Goal: Information Seeking & Learning: Check status

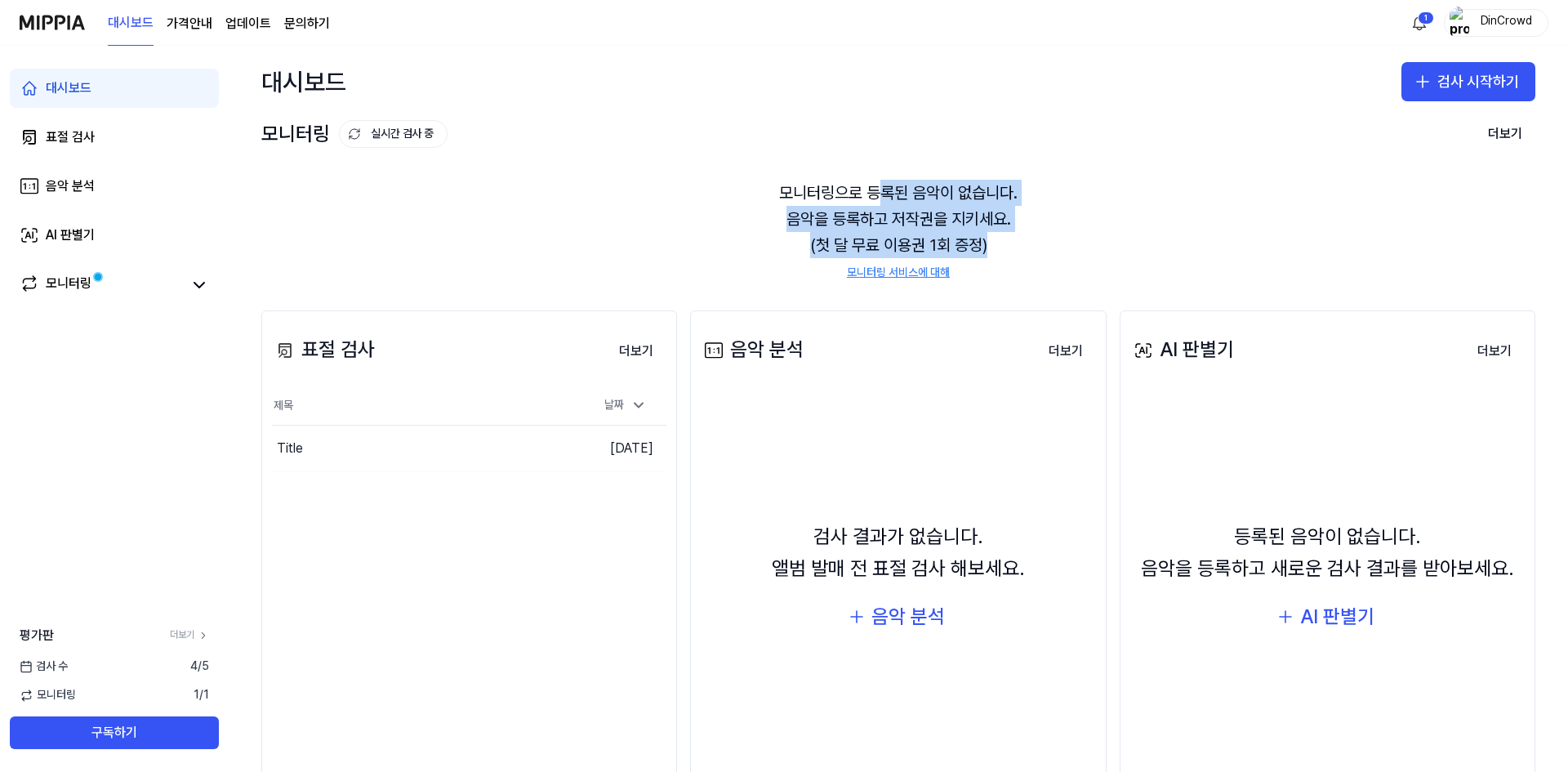
drag, startPoint x: 881, startPoint y: 196, endPoint x: 998, endPoint y: 232, distance: 122.4
click at [998, 232] on div "모니터링으로 등록된 음악이 없습니다. 음악을 등록하고 저작권을 지키세요. (첫 달 무료 이용권 1회 증정) 모니터링 서비스에 대해" at bounding box center [897, 230] width 1273 height 140
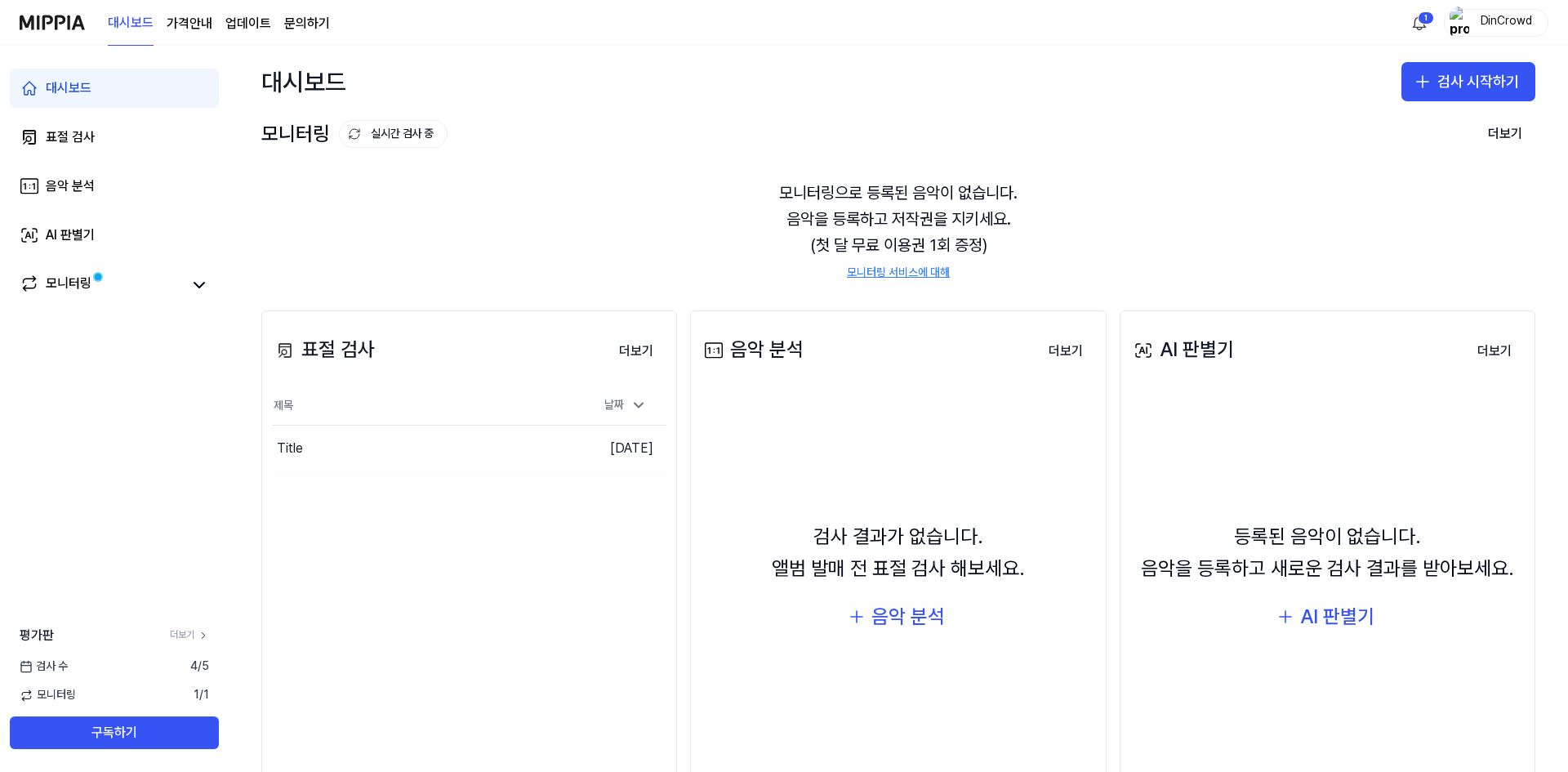
click at [998, 232] on div "모니터링으로 등록된 음악이 없습니다. 음악을 등록하고 저작권을 지키세요. (첫 달 무료 이용권 1회 증정) 모니터링 서비스에 대해" at bounding box center [897, 230] width 1273 height 140
drag, startPoint x: 998, startPoint y: 232, endPoint x: 993, endPoint y: 210, distance: 22.6
click at [997, 231] on div "모니터링으로 등록된 음악이 없습니다. 음악을 등록하고 저작권을 지키세요. (첫 달 무료 이용권 1회 증정) 모니터링 서비스에 대해" at bounding box center [897, 230] width 1273 height 140
click at [993, 210] on div "모니터링으로 등록된 음악이 없습니다. 음악을 등록하고 저작권을 지키세요. (첫 달 무료 이용권 1회 증정) 모니터링 서비스에 대해" at bounding box center [897, 230] width 1273 height 140
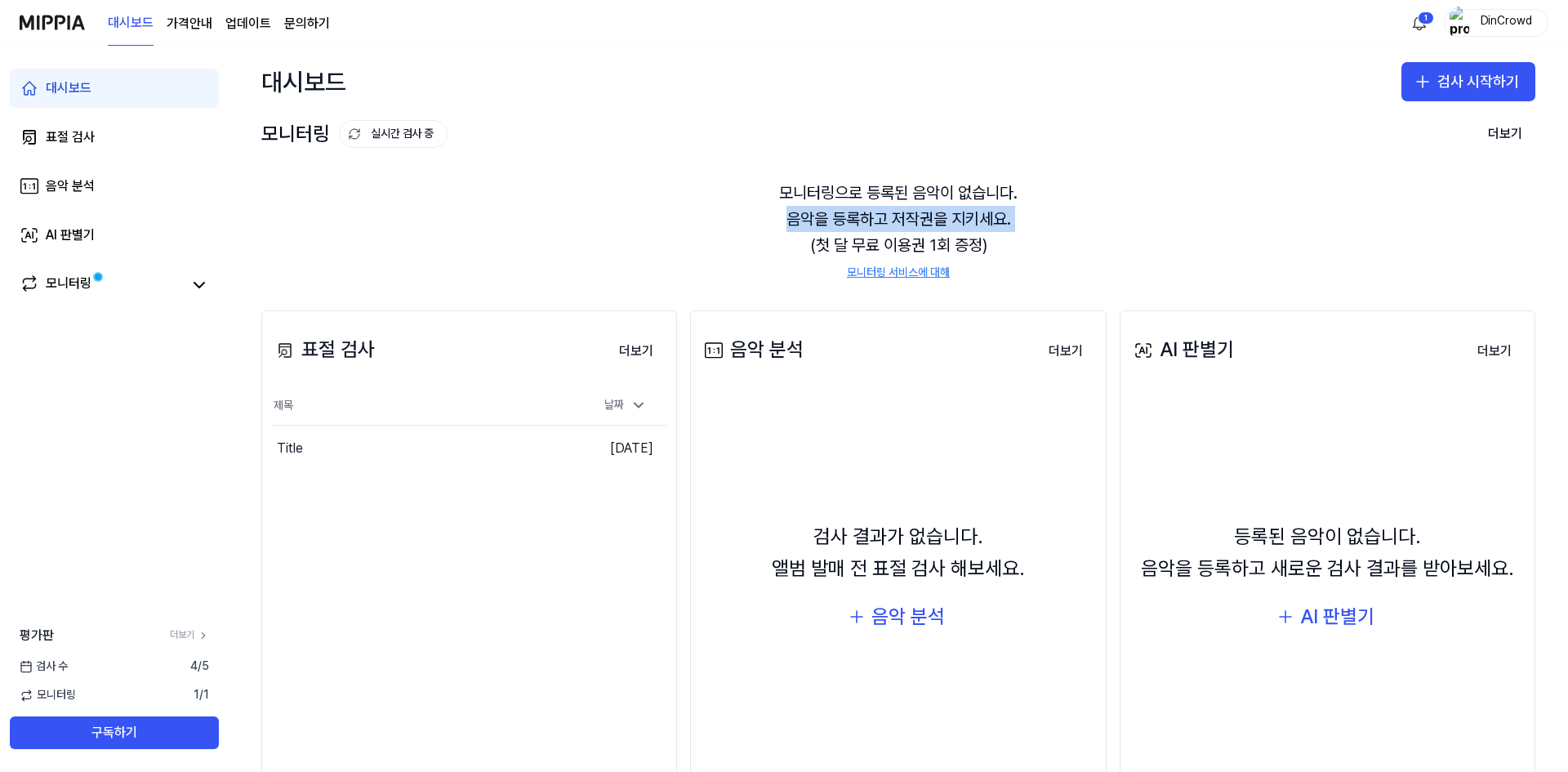
click at [993, 210] on div "모니터링으로 등록된 음악이 없습니다. 음악을 등록하고 저작권을 지키세요. (첫 달 무료 이용권 1회 증정) 모니터링 서비스에 대해" at bounding box center [897, 230] width 1273 height 140
click at [1010, 221] on div "모니터링으로 등록된 음악이 없습니다. 음악을 등록하고 저작권을 지키세요. (첫 달 무료 이용권 1회 증정) 모니터링 서비스에 대해" at bounding box center [897, 230] width 1273 height 140
click at [1019, 236] on div "모니터링으로 등록된 음악이 없습니다. 음악을 등록하고 저작권을 지키세요. (첫 달 무료 이용권 1회 증정) 모니터링 서비스에 대해" at bounding box center [897, 230] width 1273 height 140
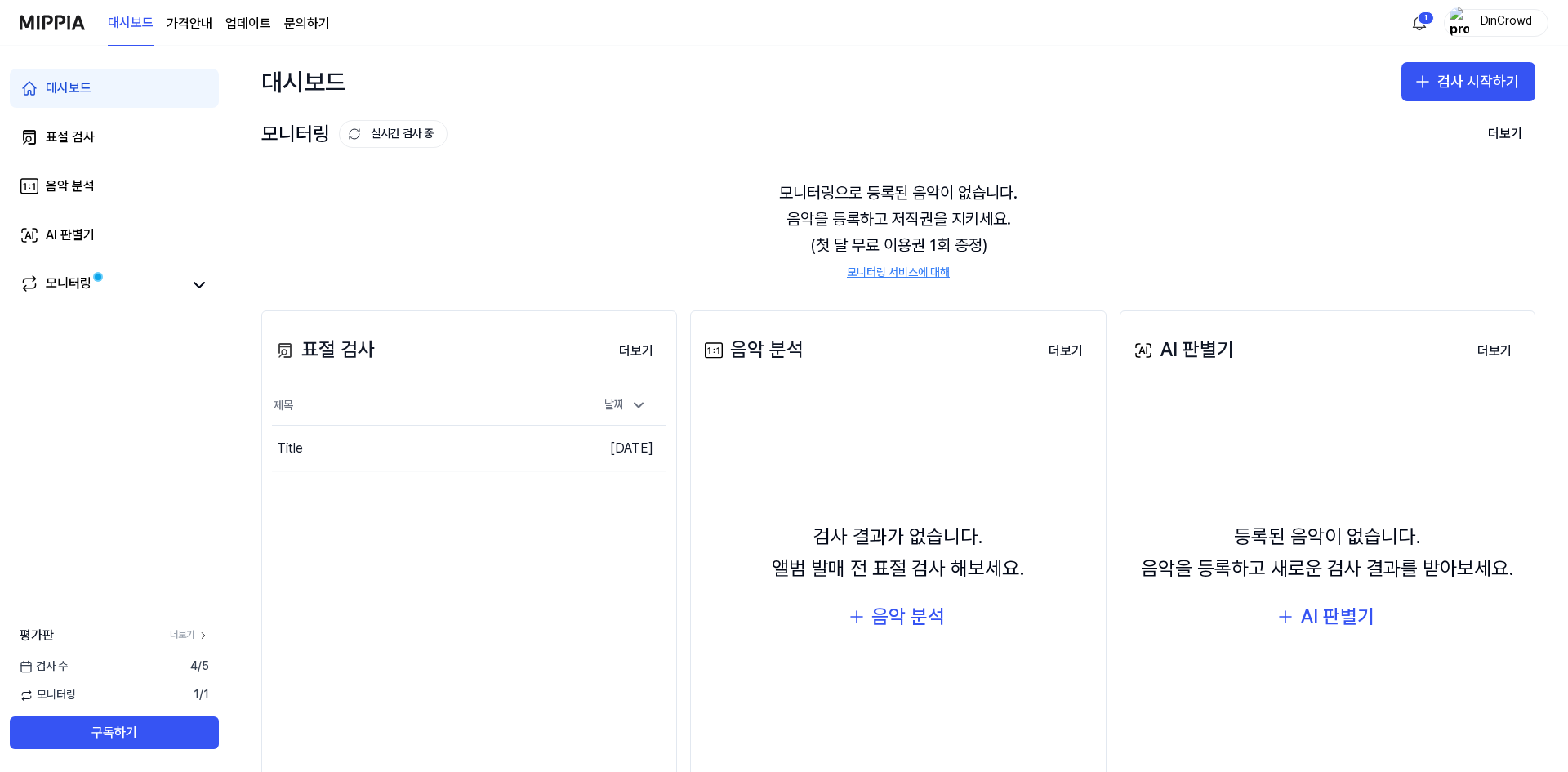
click at [1019, 236] on div "모니터링으로 등록된 음악이 없습니다. 음악을 등록하고 저작권을 지키세요. (첫 달 무료 이용권 1회 증정) 모니터링 서비스에 대해" at bounding box center [897, 230] width 1273 height 140
click at [1027, 244] on div "모니터링으로 등록된 음악이 없습니다. 음악을 등록하고 저작권을 지키세요. (첫 달 무료 이용권 1회 증정) 모니터링 서비스에 대해" at bounding box center [897, 230] width 1273 height 140
click at [458, 447] on div "Title" at bounding box center [385, 448] width 228 height 45
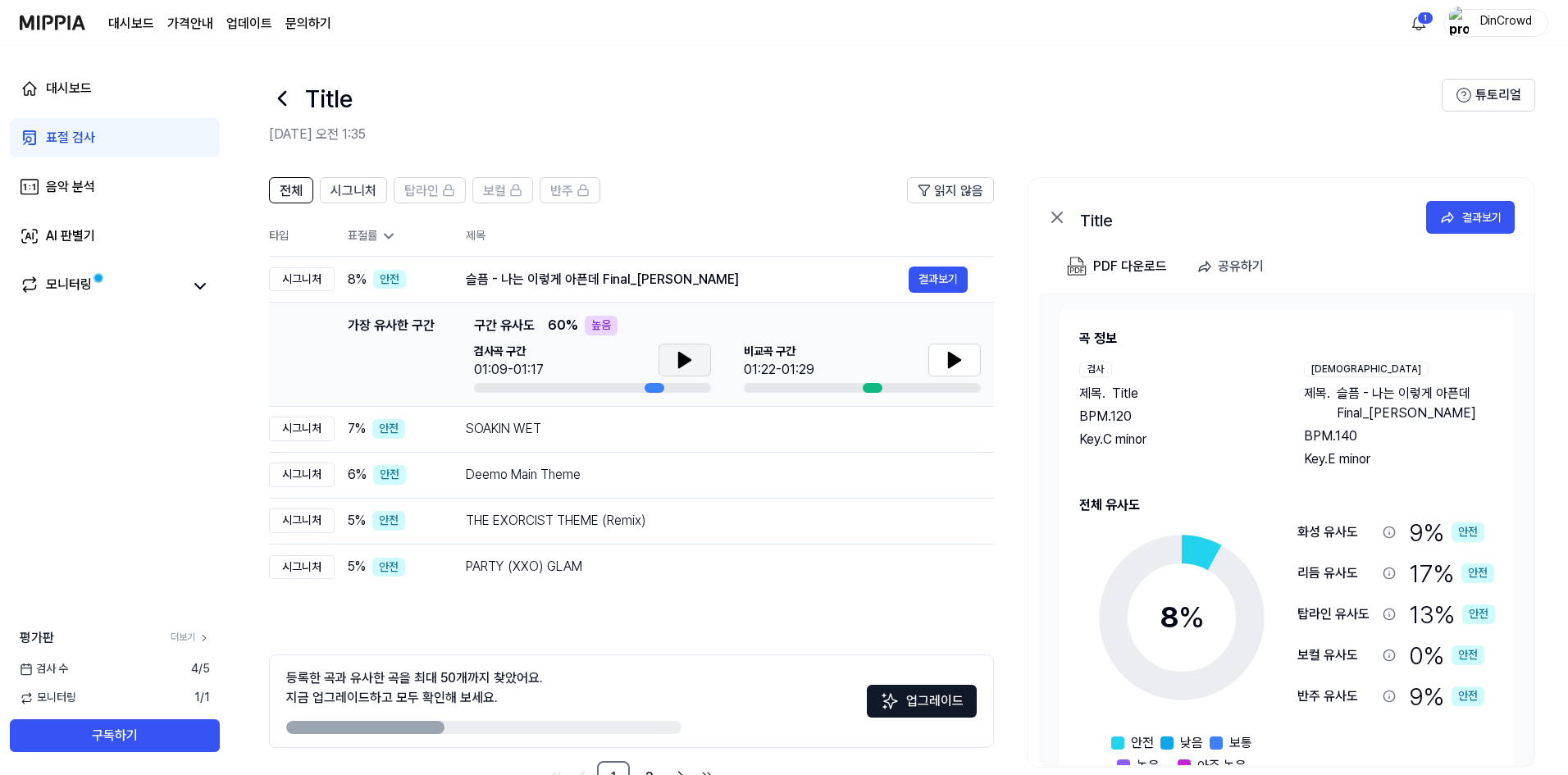
click at [696, 364] on button at bounding box center [684, 360] width 52 height 33
click at [689, 360] on icon at bounding box center [689, 360] width 4 height 13
click at [941, 360] on button at bounding box center [954, 360] width 52 height 33
click at [948, 360] on icon at bounding box center [955, 361] width 20 height 20
click at [671, 365] on button at bounding box center [684, 360] width 52 height 33
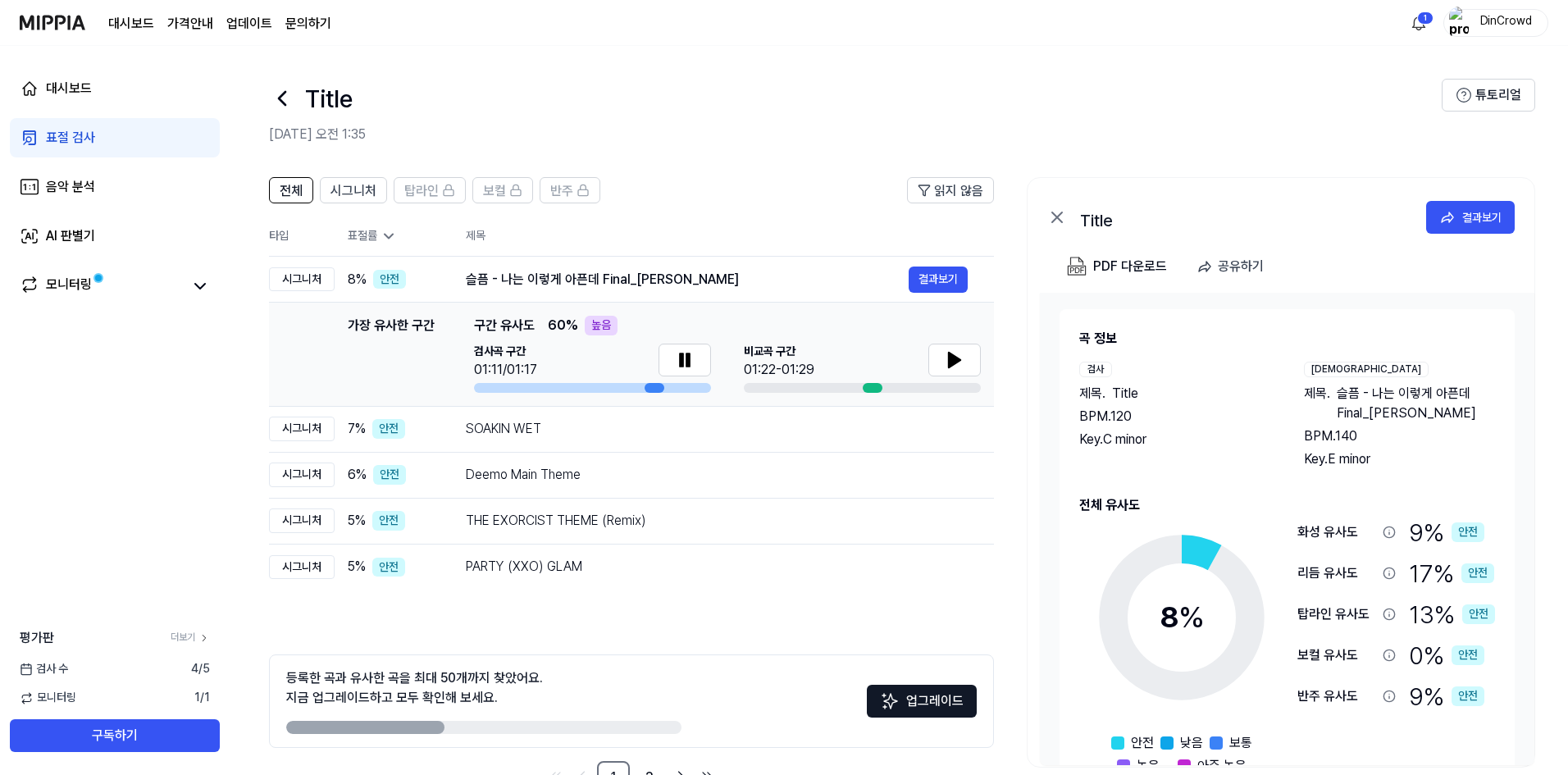
click at [379, 237] on div "표절률" at bounding box center [394, 236] width 92 height 16
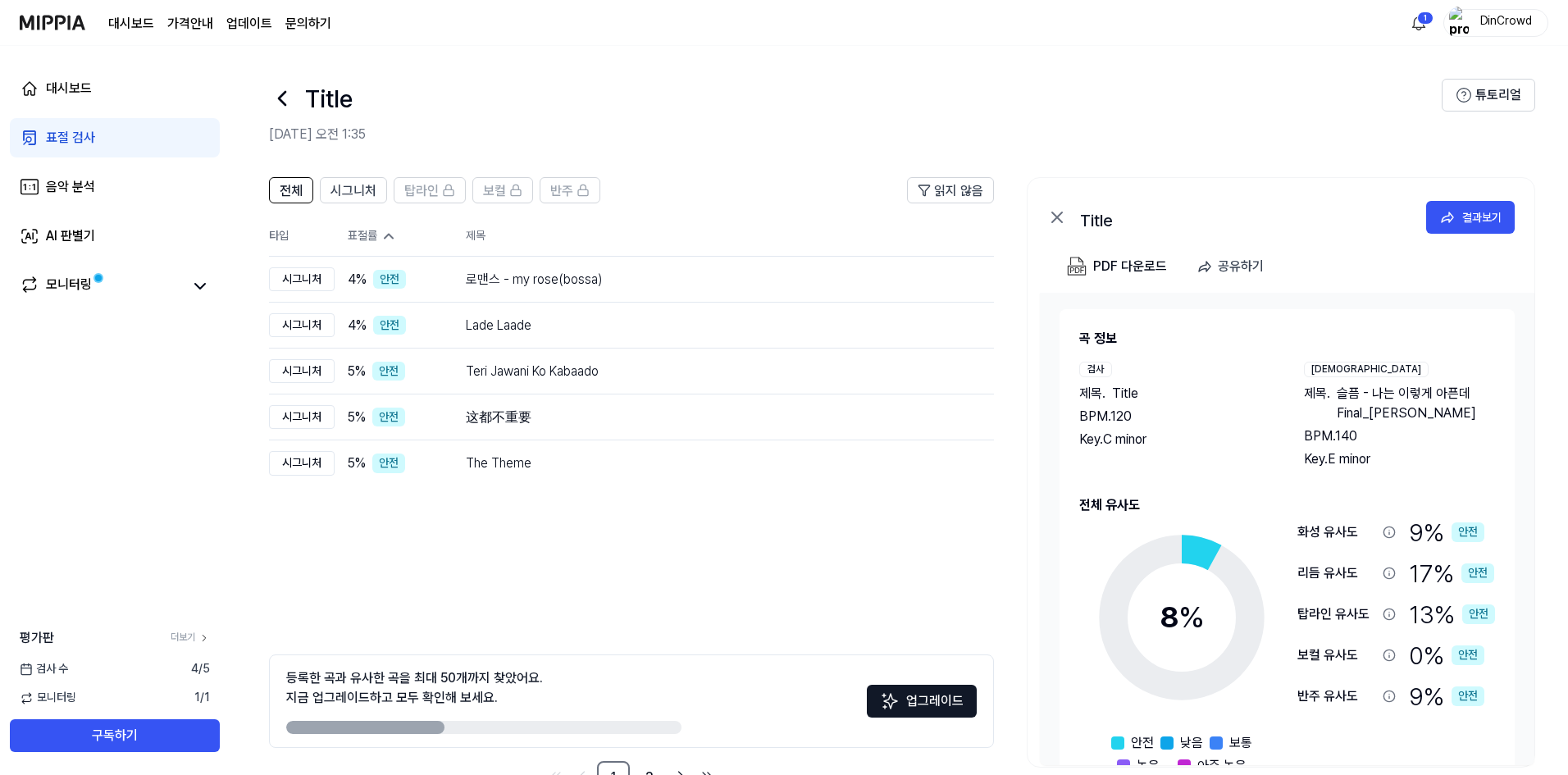
click at [387, 235] on icon at bounding box center [389, 236] width 16 height 16
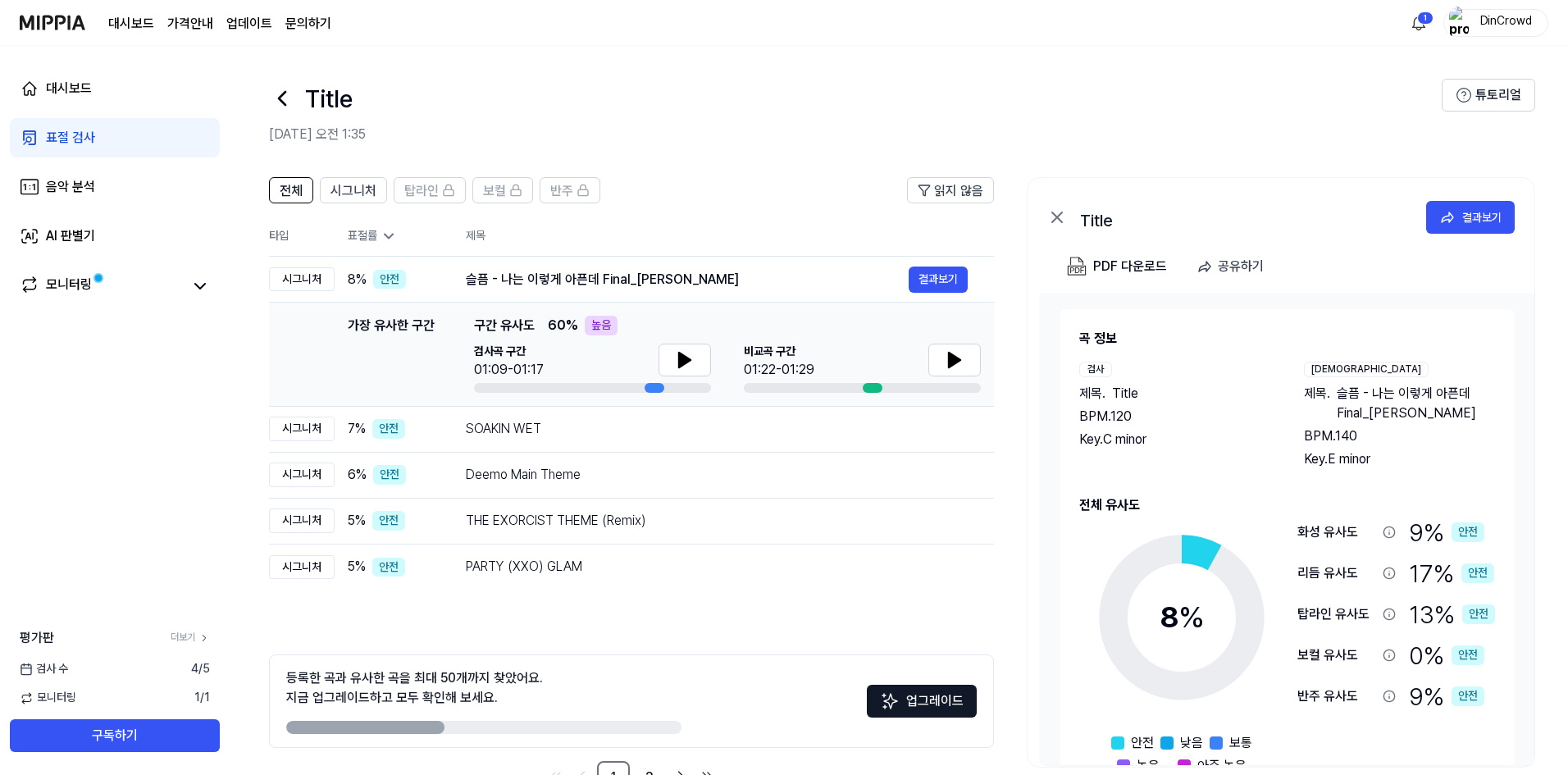
click at [387, 235] on icon at bounding box center [389, 236] width 16 height 16
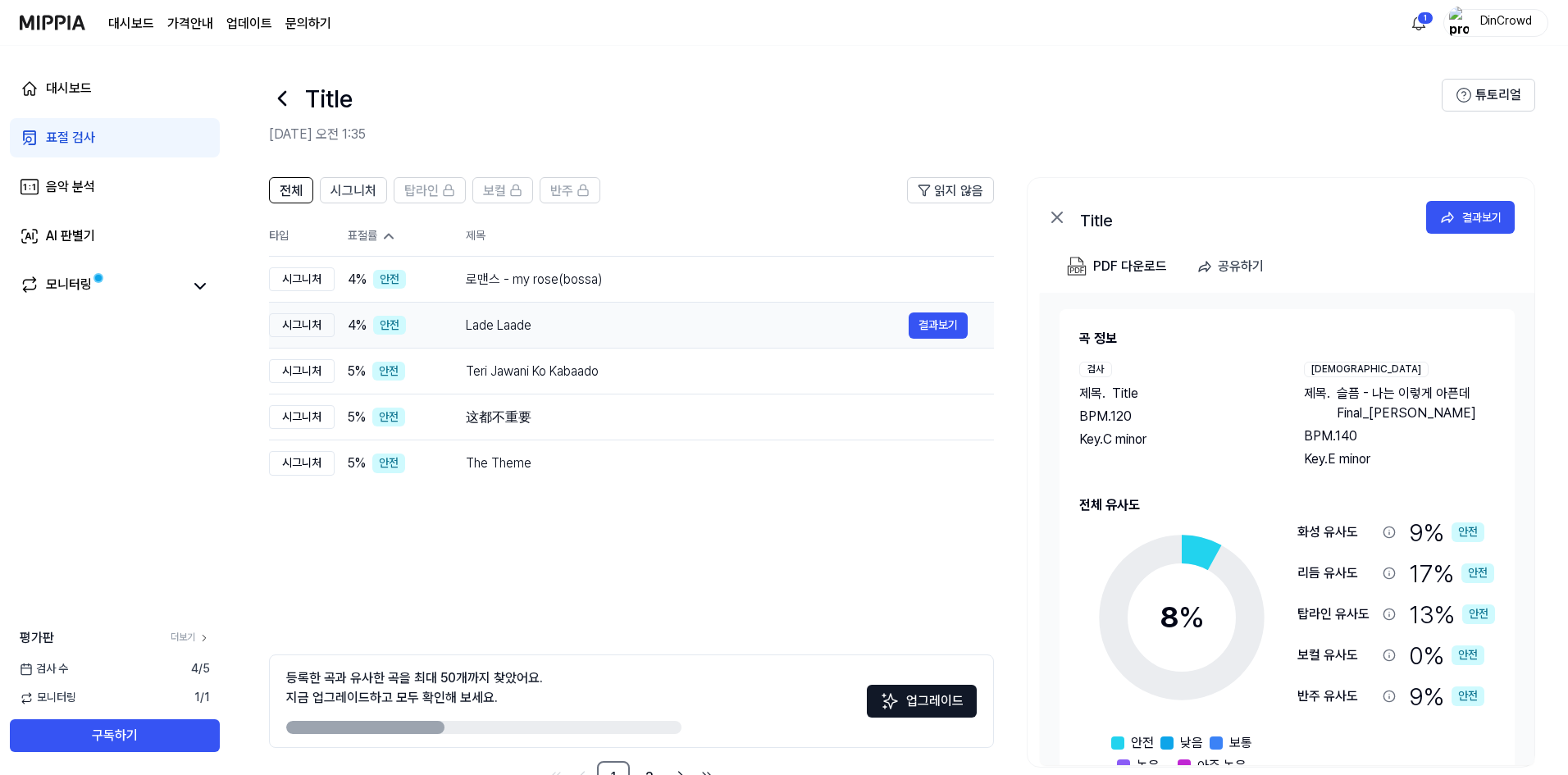
click at [552, 303] on td "Lade Laade 결과보기" at bounding box center [716, 325] width 554 height 46
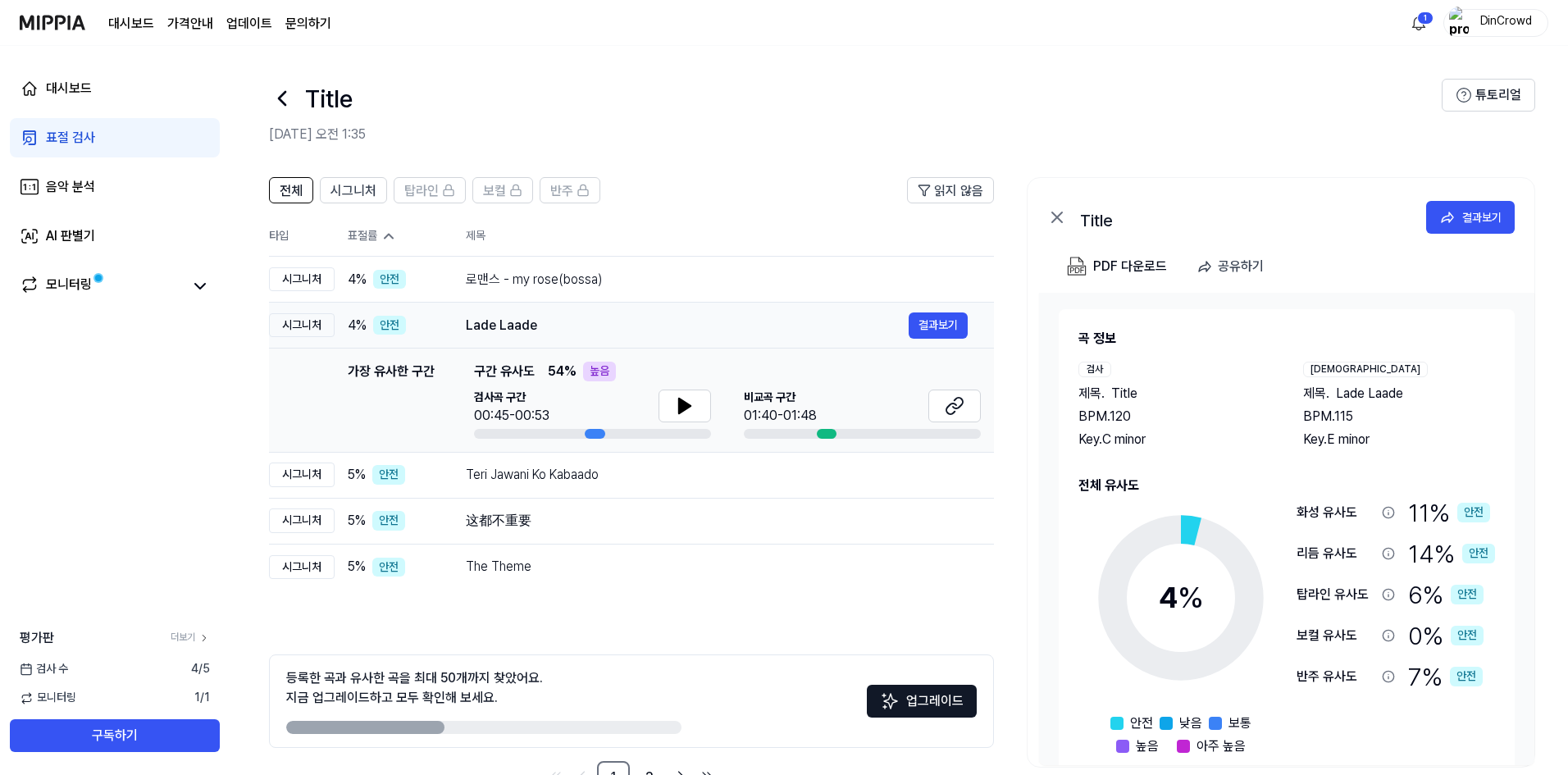
click at [566, 304] on td "Lade Laade 결과보기" at bounding box center [716, 325] width 554 height 46
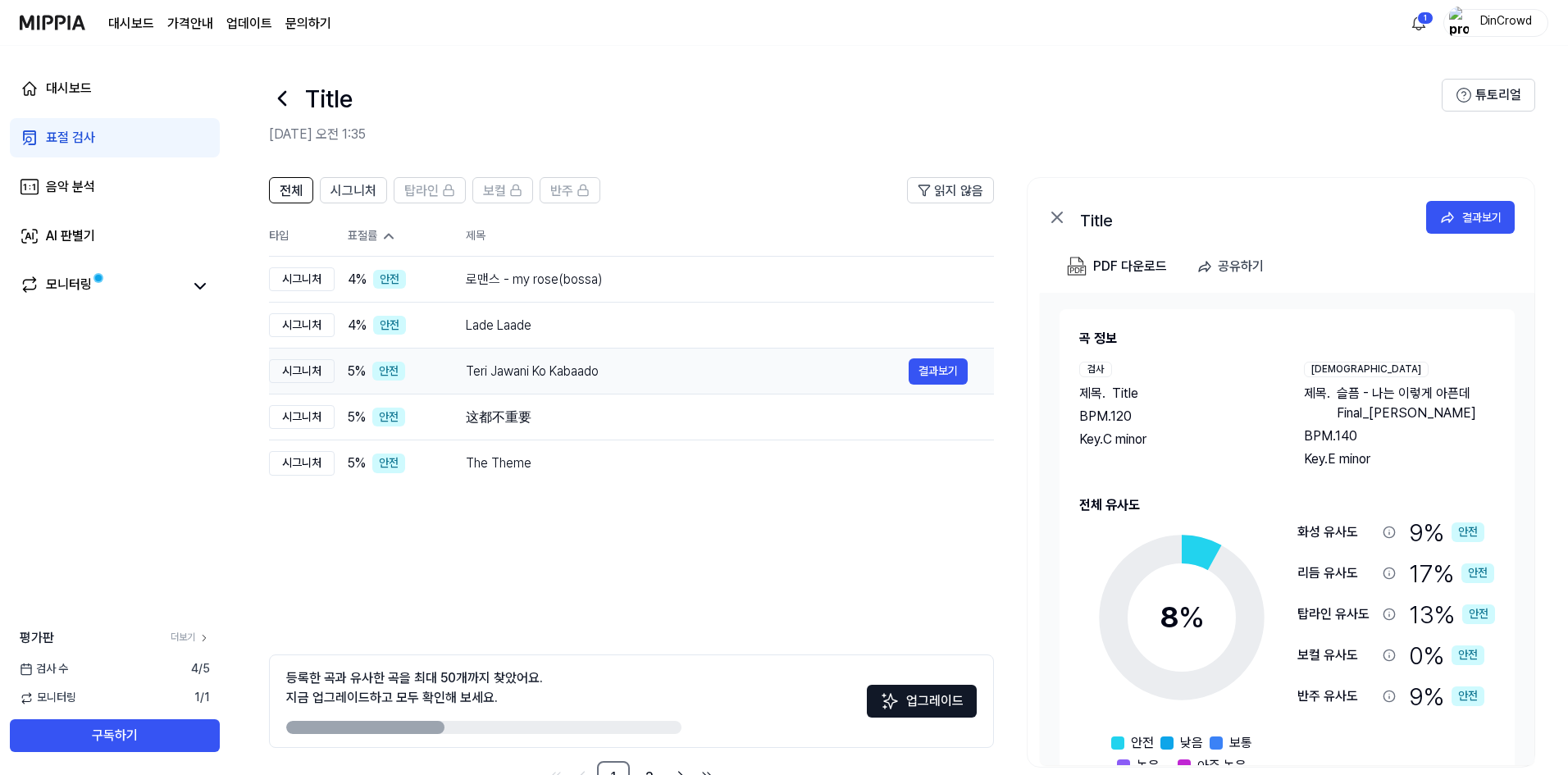
click at [574, 354] on td "Teri Jawani Ko Kabaado 결과보기" at bounding box center [716, 372] width 554 height 46
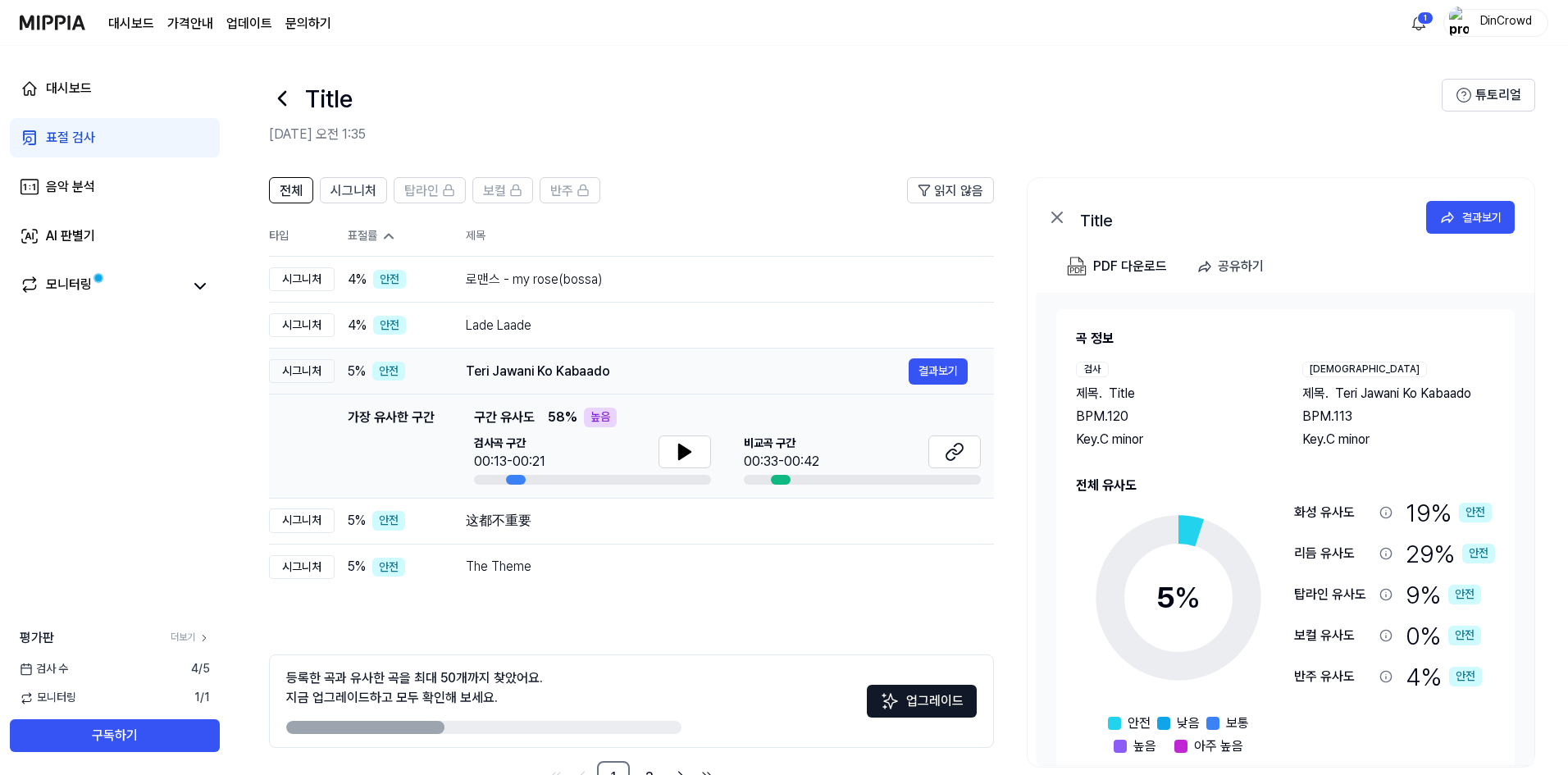
click at [579, 365] on div "Teri Jawani Ko Kabaado" at bounding box center [687, 372] width 443 height 20
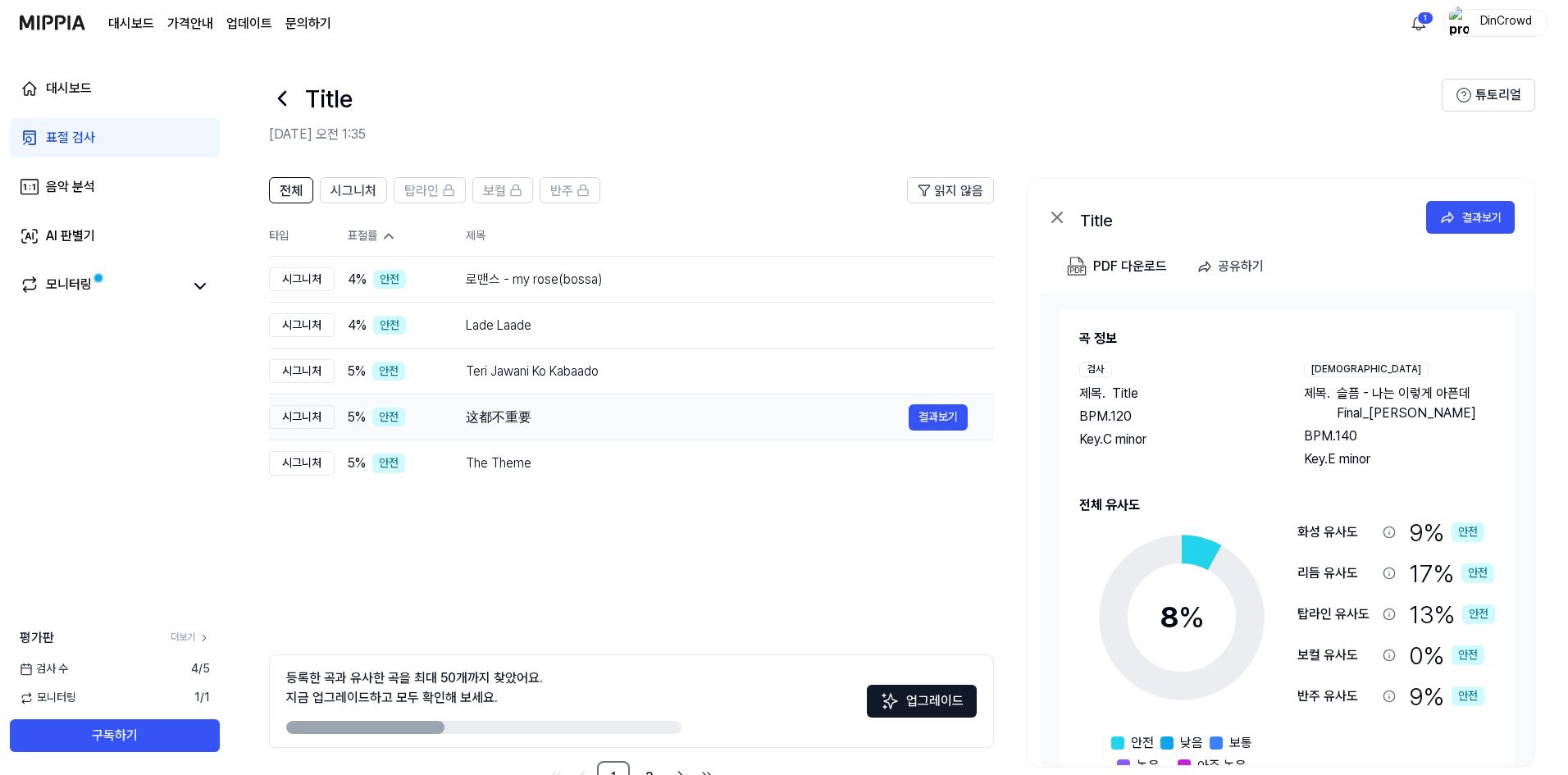
click at [600, 400] on td "这都不重要 결과보기" at bounding box center [716, 417] width 554 height 46
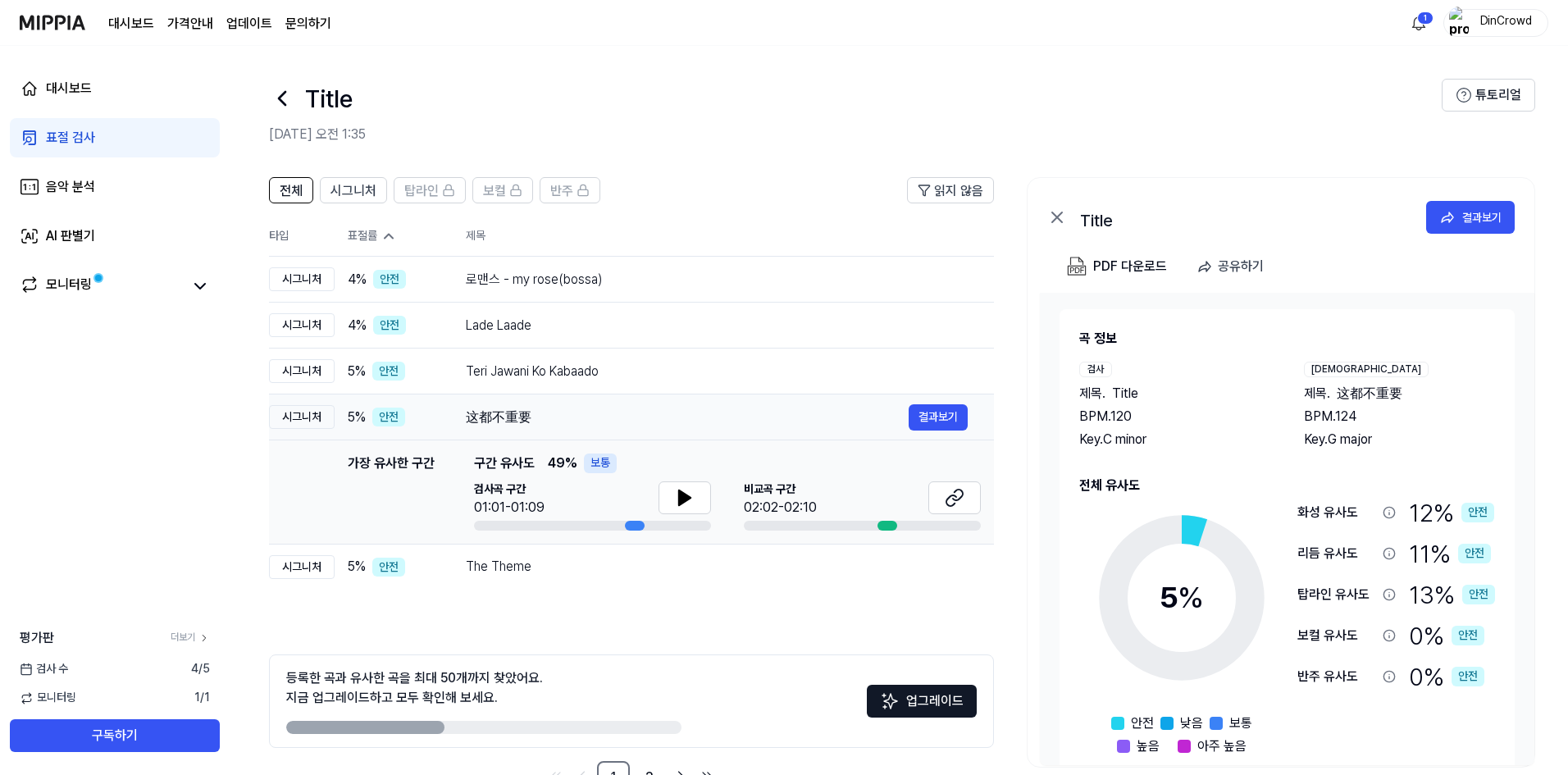
click at [603, 413] on div "这都不重要" at bounding box center [687, 417] width 443 height 20
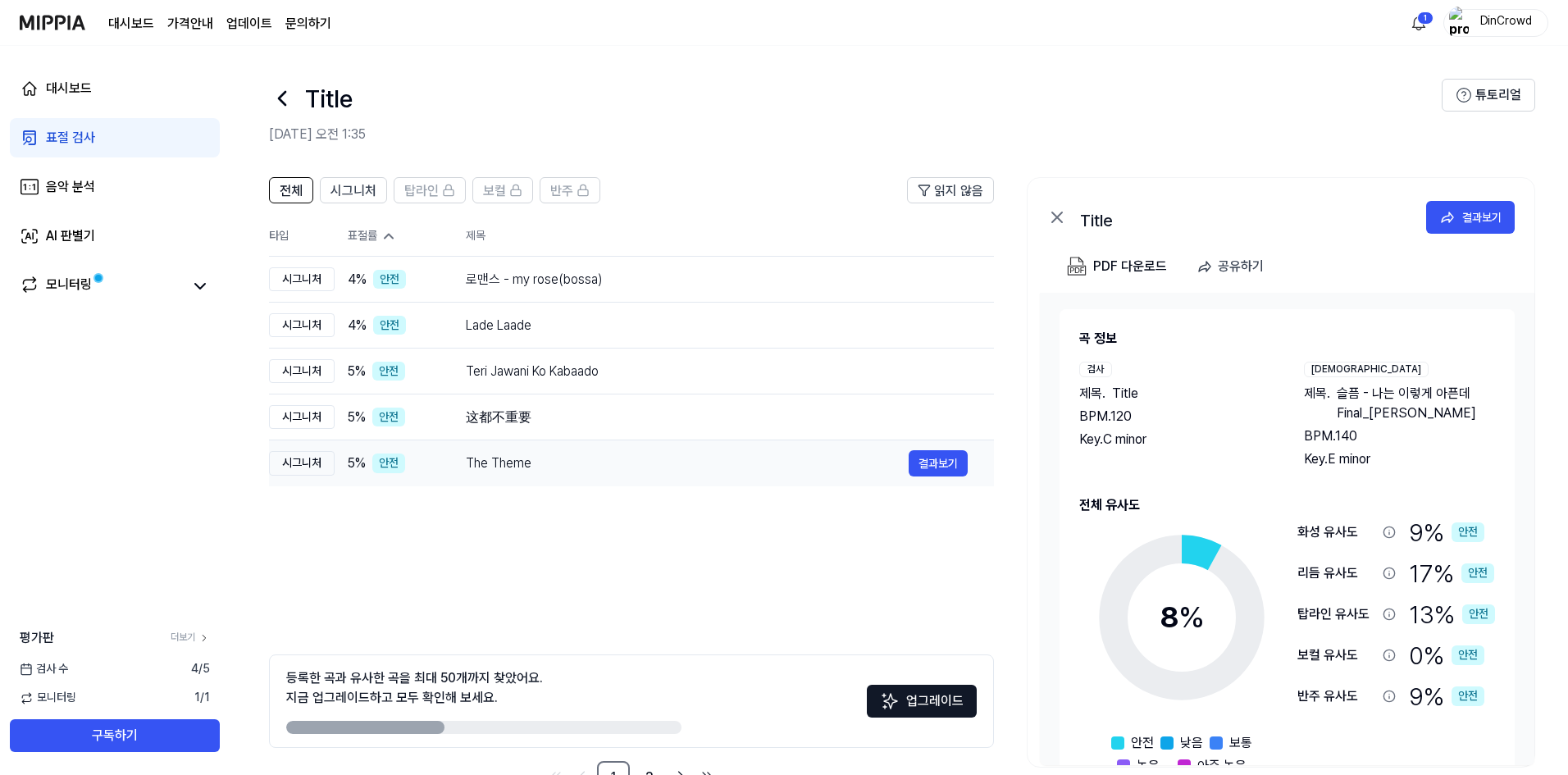
click at [607, 454] on div "The Theme" at bounding box center [687, 464] width 443 height 20
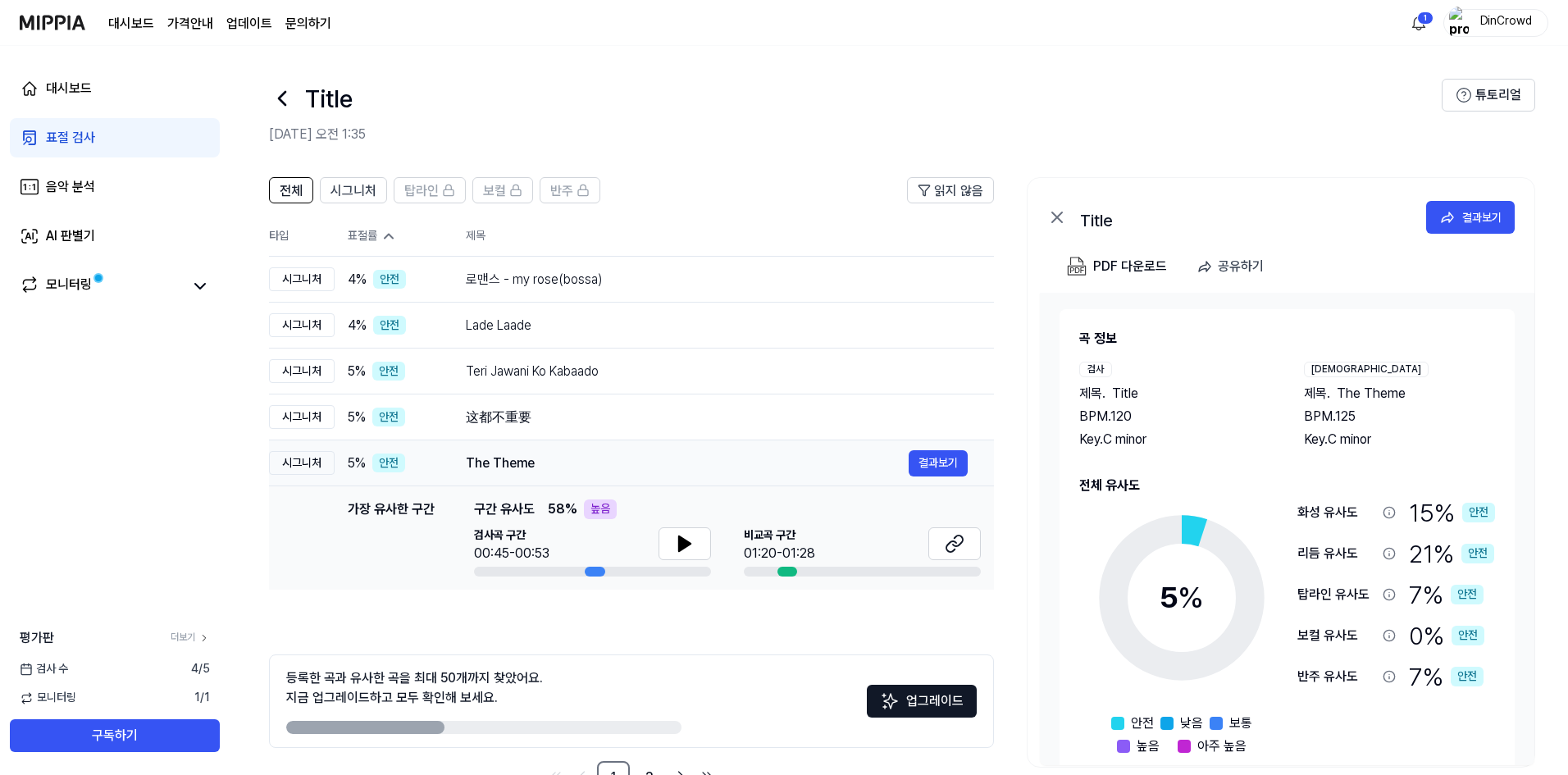
click at [607, 454] on div "The Theme" at bounding box center [687, 464] width 443 height 20
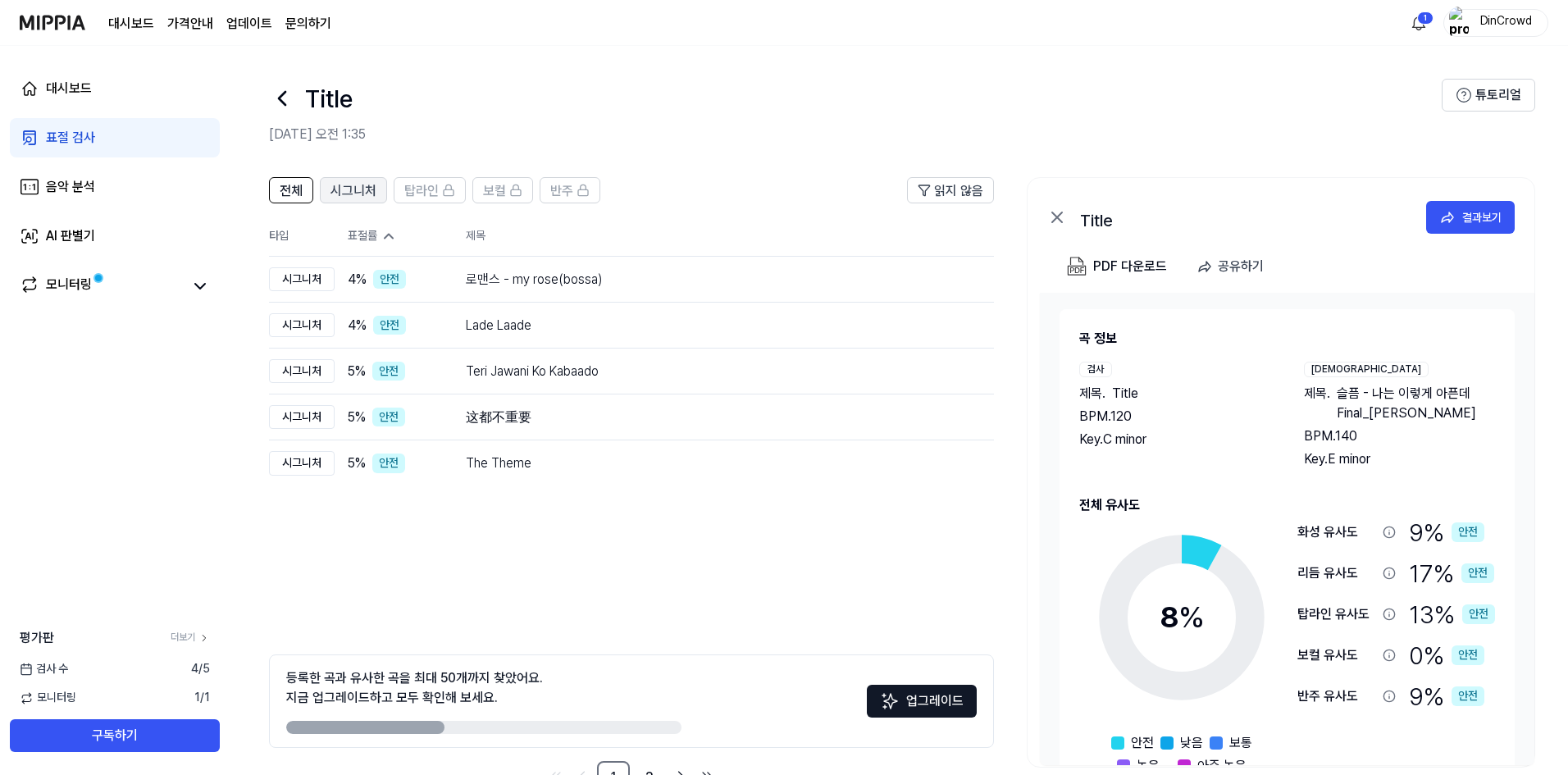
click at [354, 182] on span "시그니처" at bounding box center [353, 191] width 46 height 20
click at [289, 196] on span "전체" at bounding box center [290, 191] width 23 height 20
click at [26, 22] on img at bounding box center [53, 22] width 66 height 45
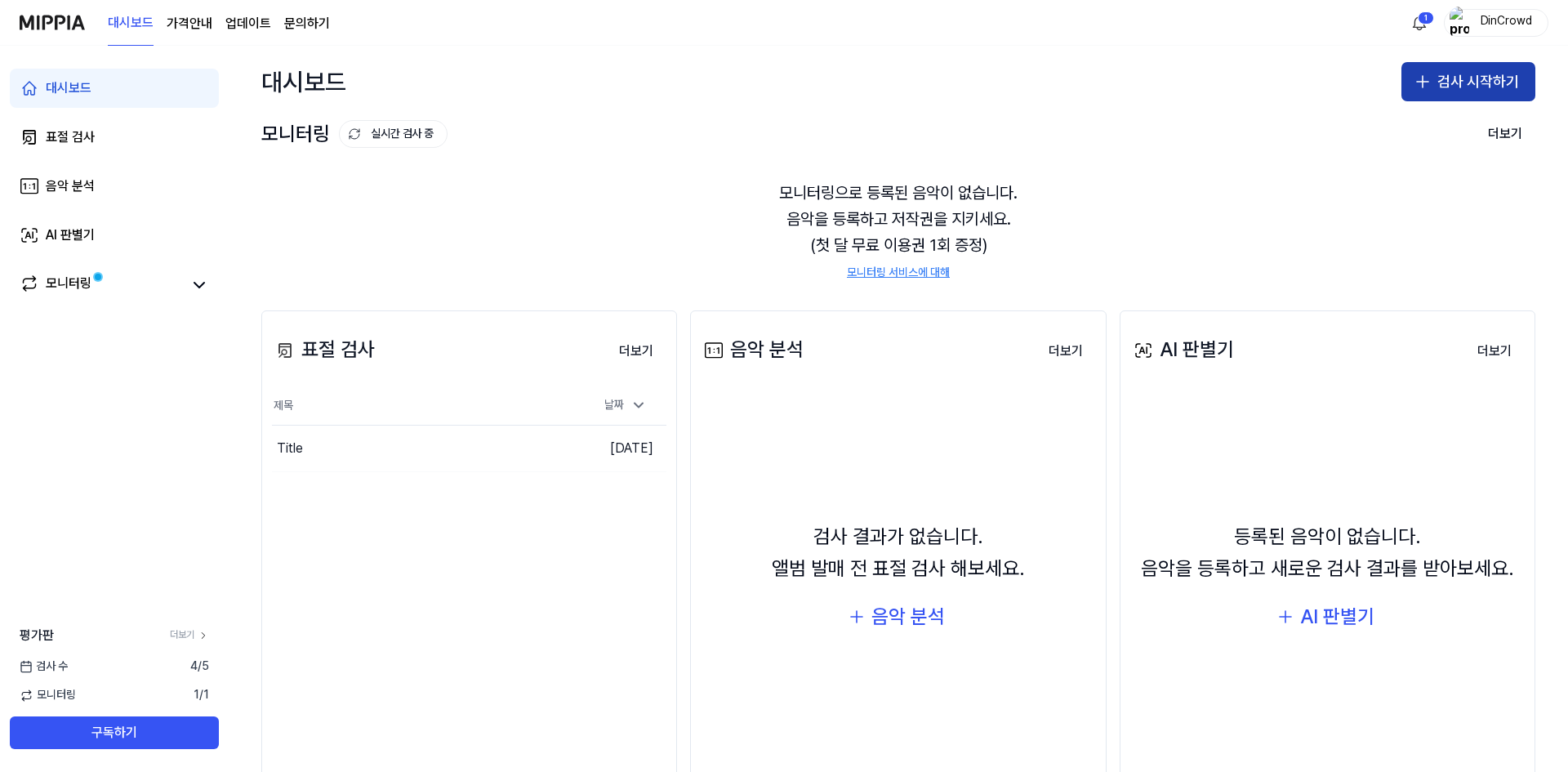
click at [1473, 88] on button "검사 시작하기" at bounding box center [1467, 81] width 134 height 39
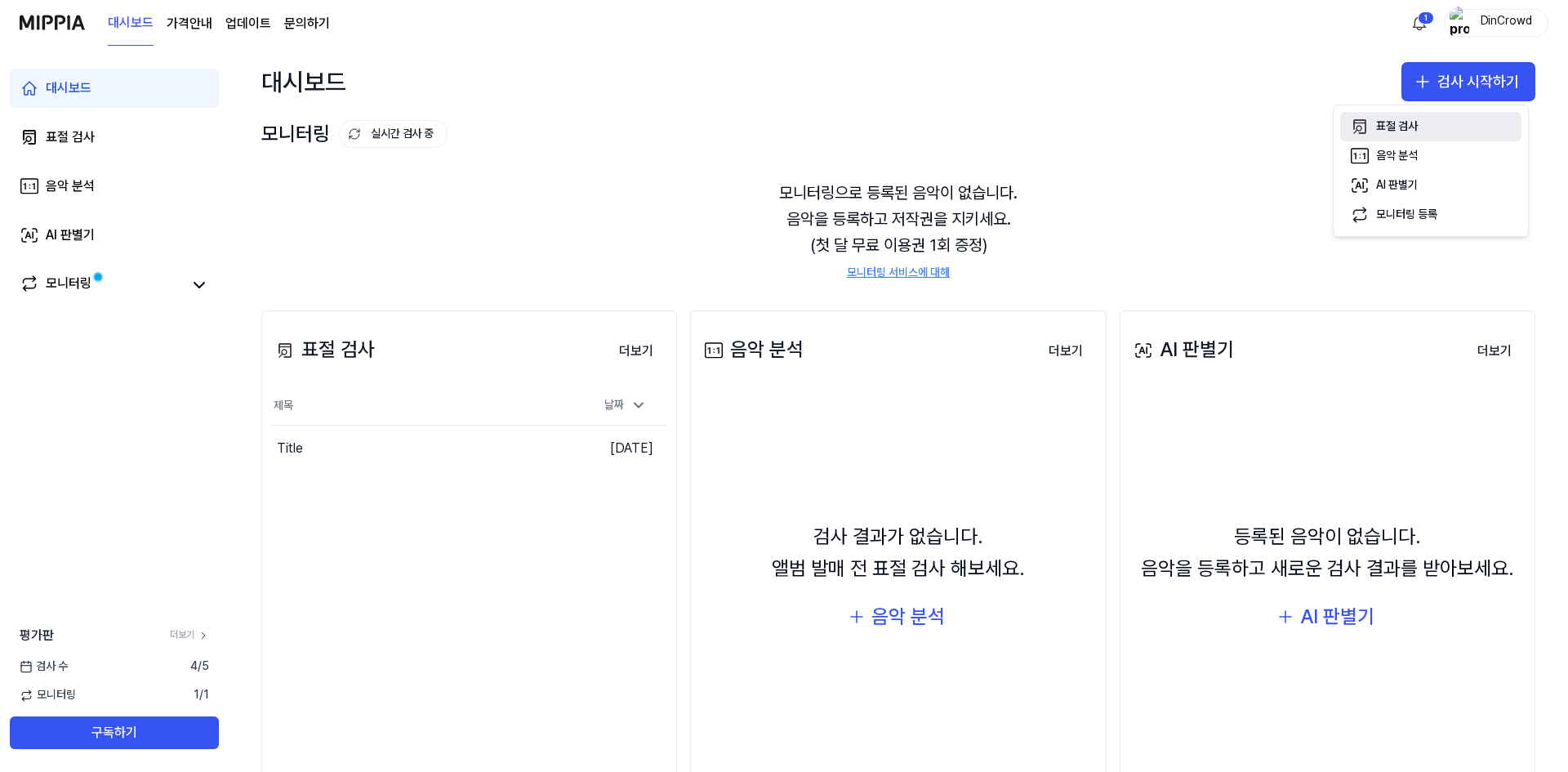
click at [1392, 140] on button "표절 검사" at bounding box center [1430, 126] width 181 height 29
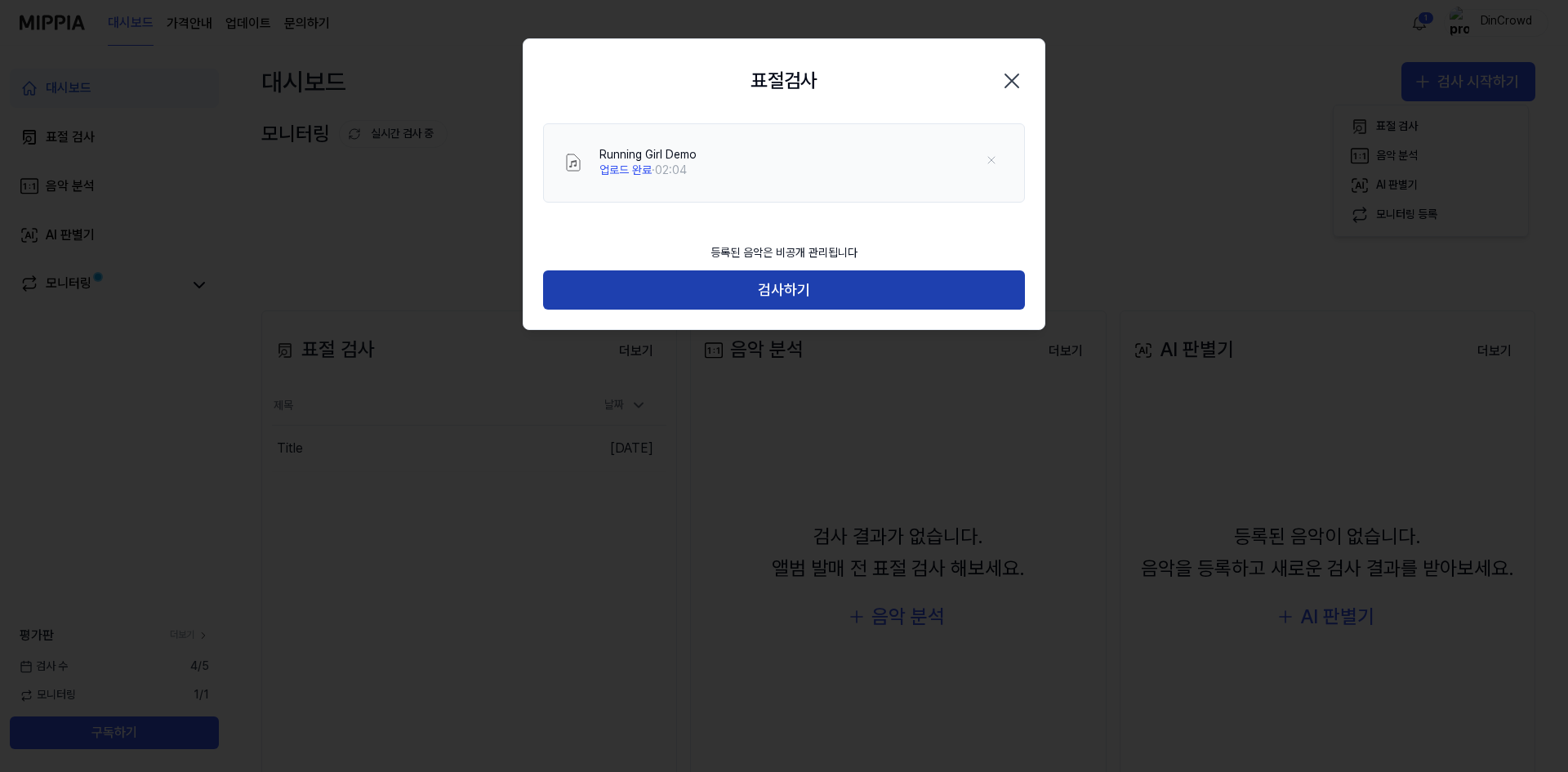
click at [783, 292] on button "검사하기" at bounding box center [784, 289] width 482 height 39
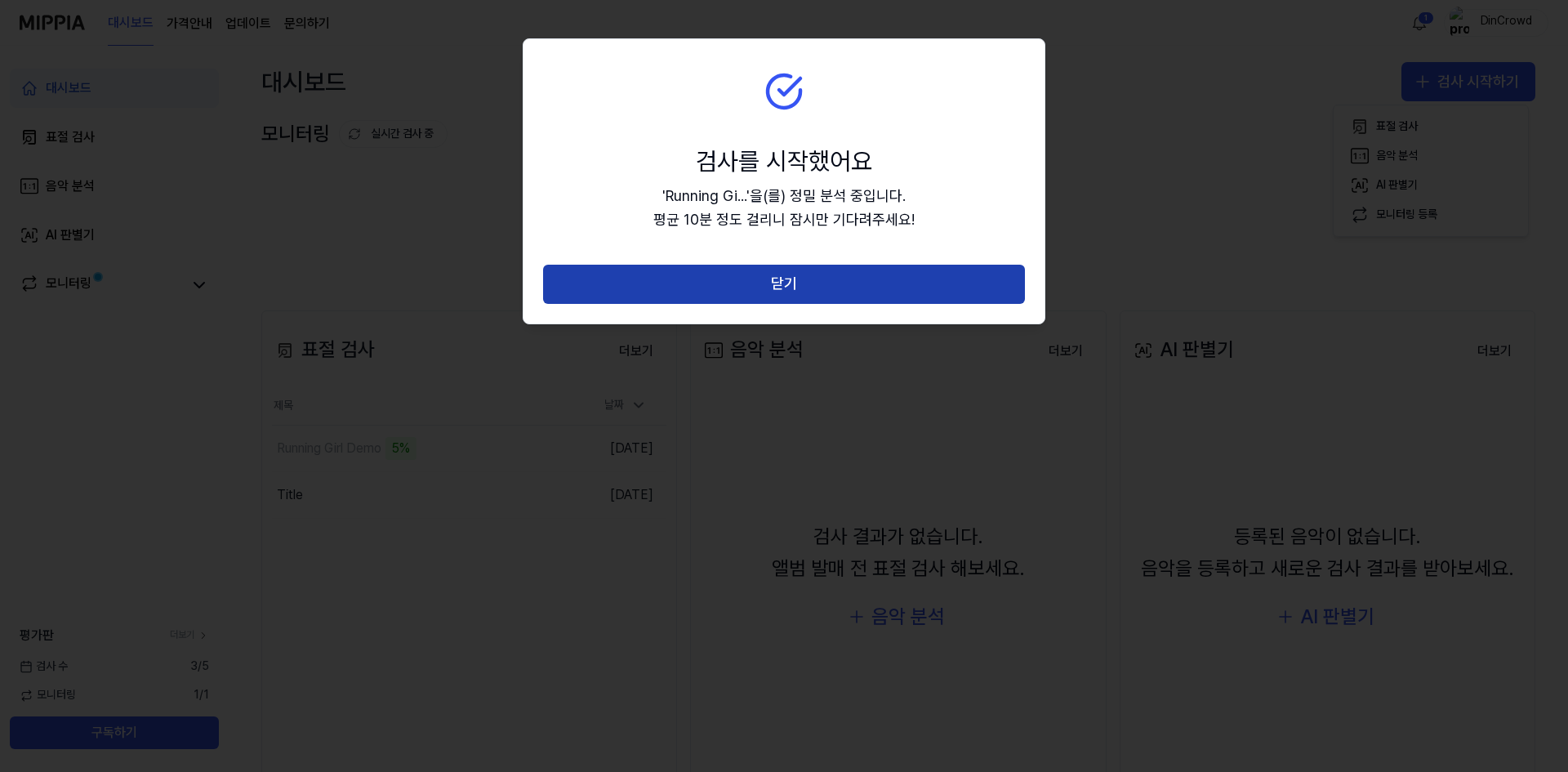
click at [830, 281] on button "닫기" at bounding box center [784, 284] width 482 height 39
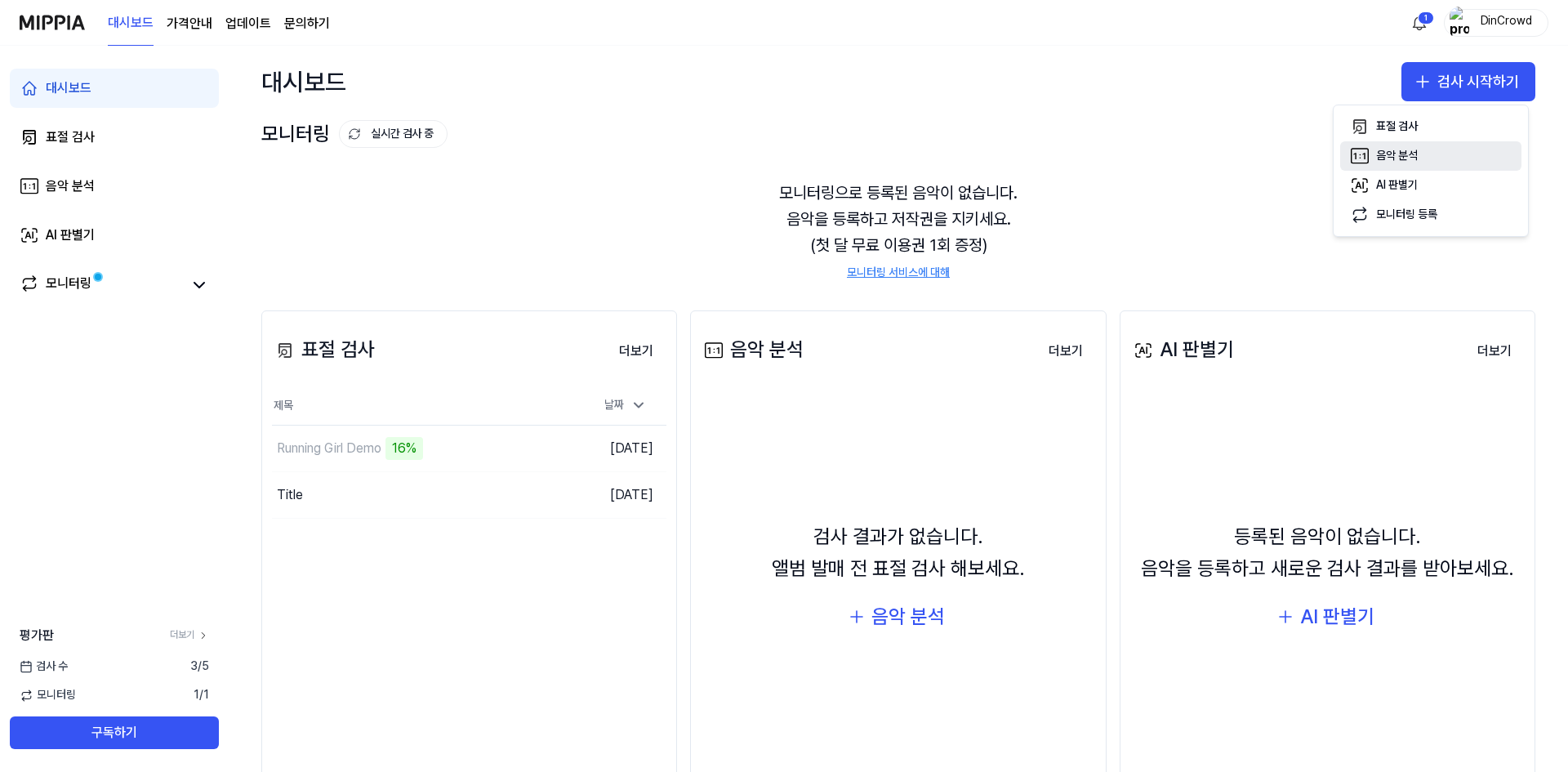
click at [1391, 157] on div "음악 분석" at bounding box center [1396, 156] width 42 height 16
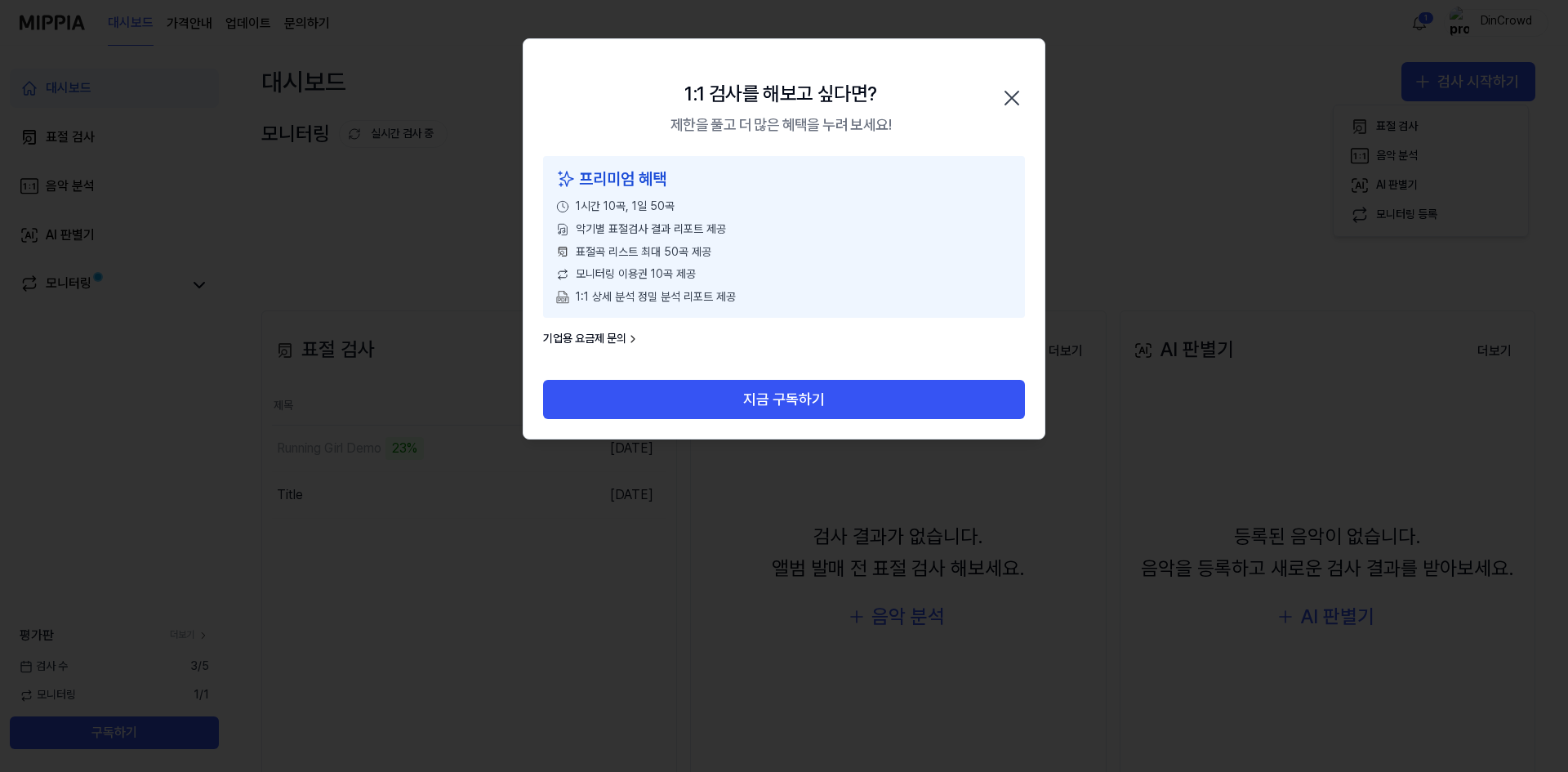
drag, startPoint x: 1005, startPoint y: 79, endPoint x: 1176, endPoint y: 119, distance: 175.6
click at [1005, 80] on div "1:1 검사를 해보고 싶다면? 제한을 풀고 더 많은 혜택을 누려 보세요! 닫기" at bounding box center [784, 97] width 521 height 116
click at [1007, 97] on icon "button" at bounding box center [1011, 97] width 26 height 26
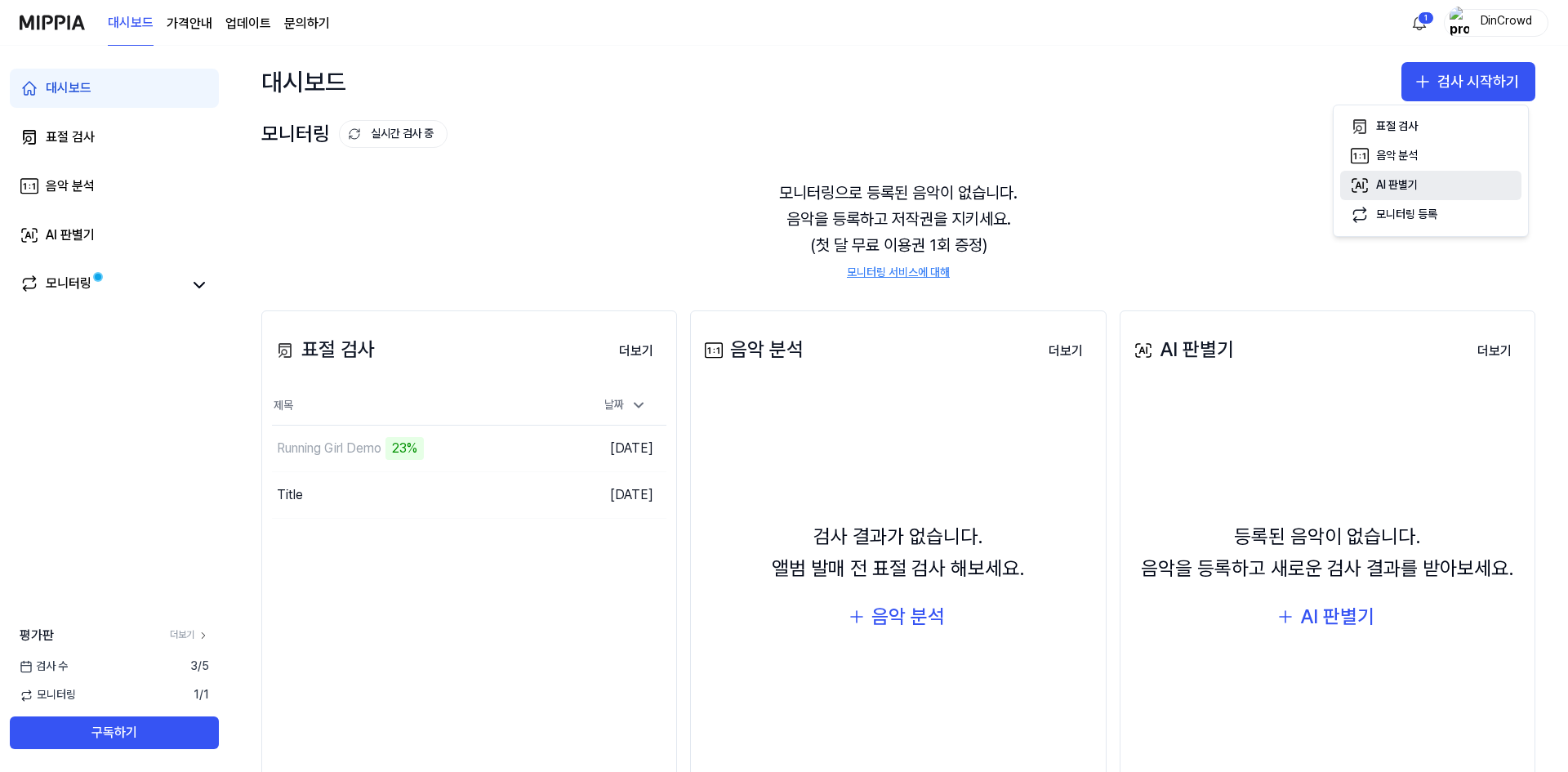
click at [1405, 180] on div "AI 판별기" at bounding box center [1396, 185] width 42 height 16
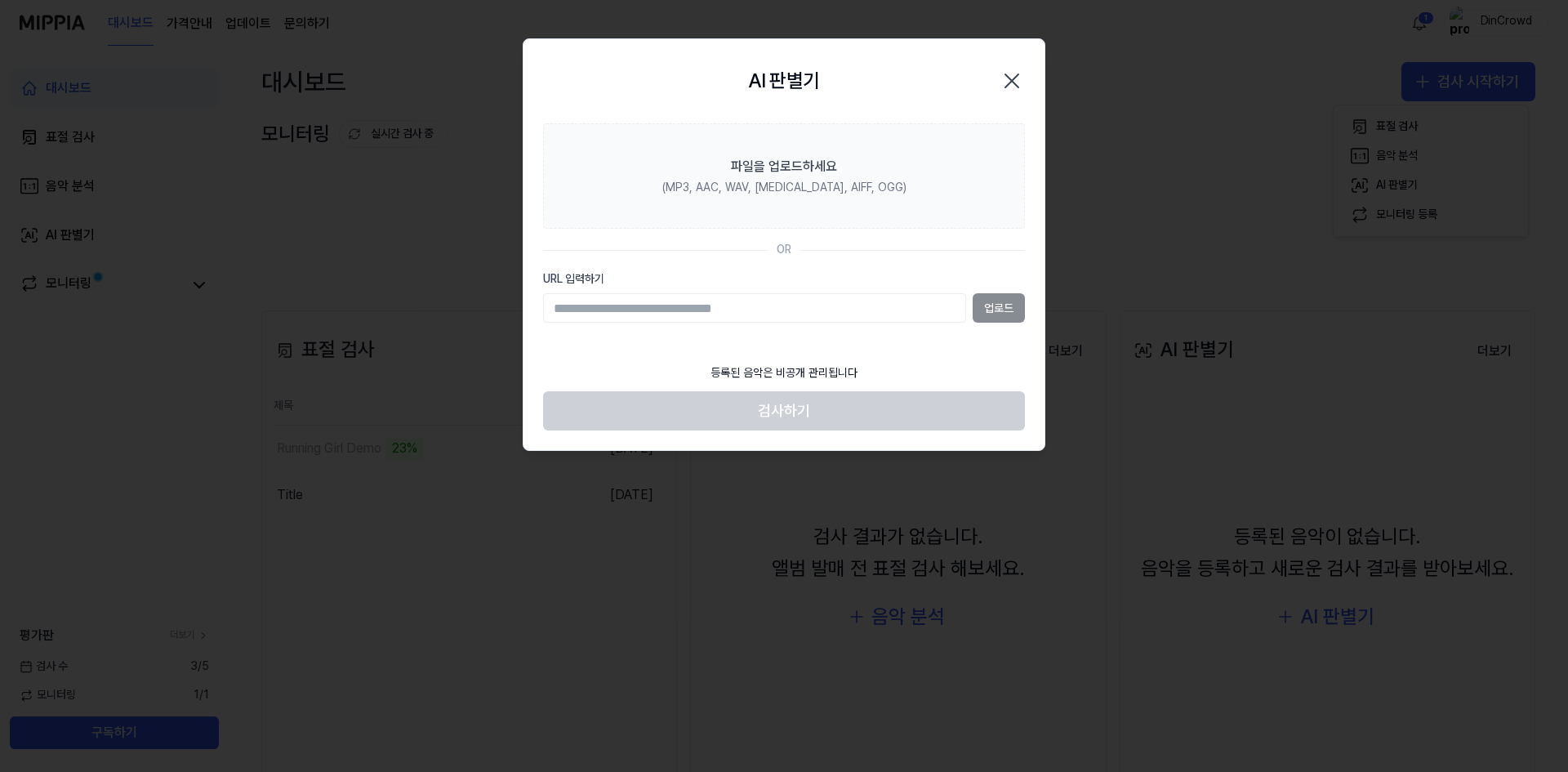
click at [1014, 79] on icon "button" at bounding box center [1011, 81] width 26 height 26
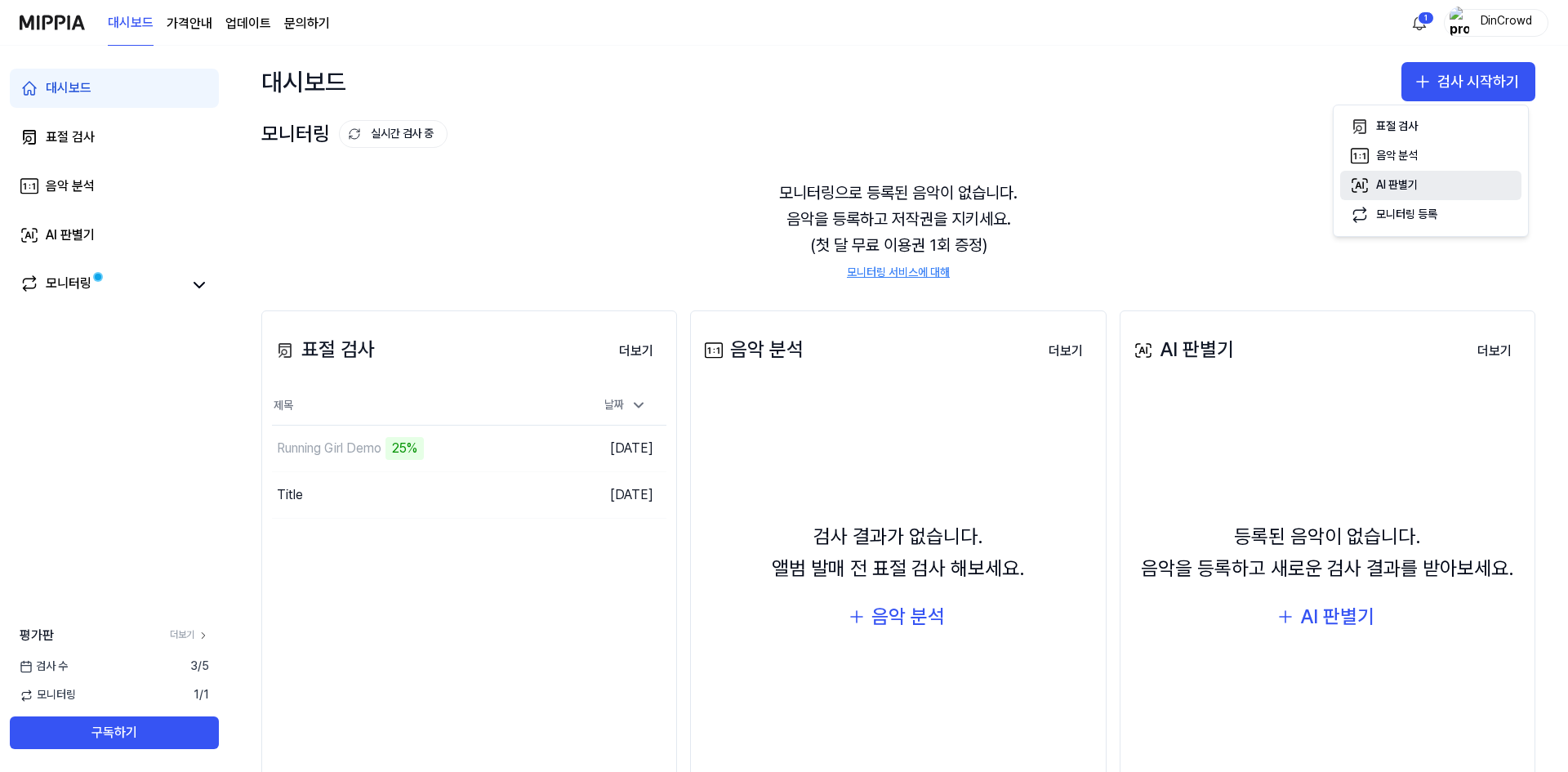
click at [1399, 187] on div "AI 판별기" at bounding box center [1396, 185] width 42 height 16
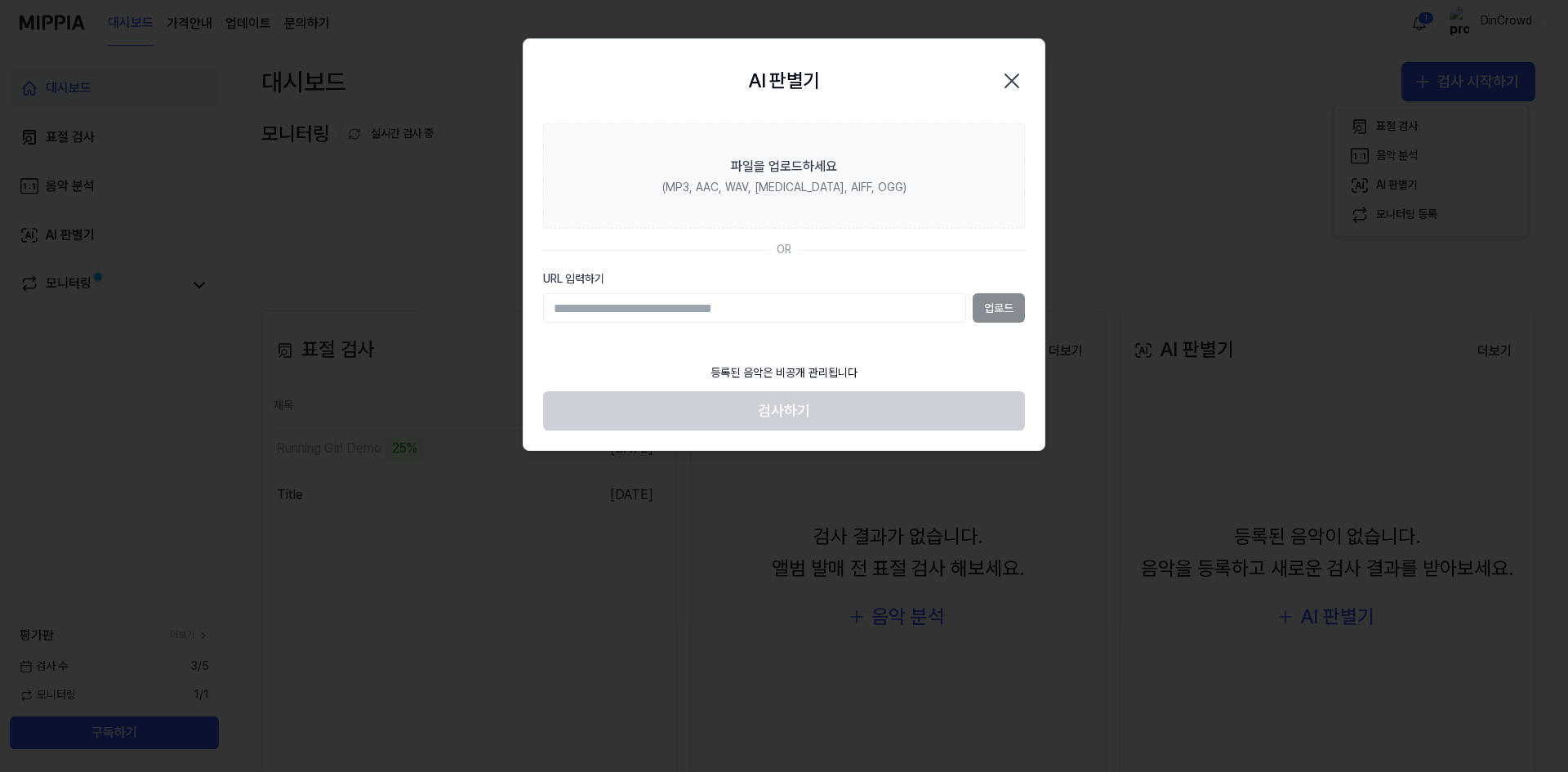
click at [1020, 74] on icon "button" at bounding box center [1011, 81] width 26 height 26
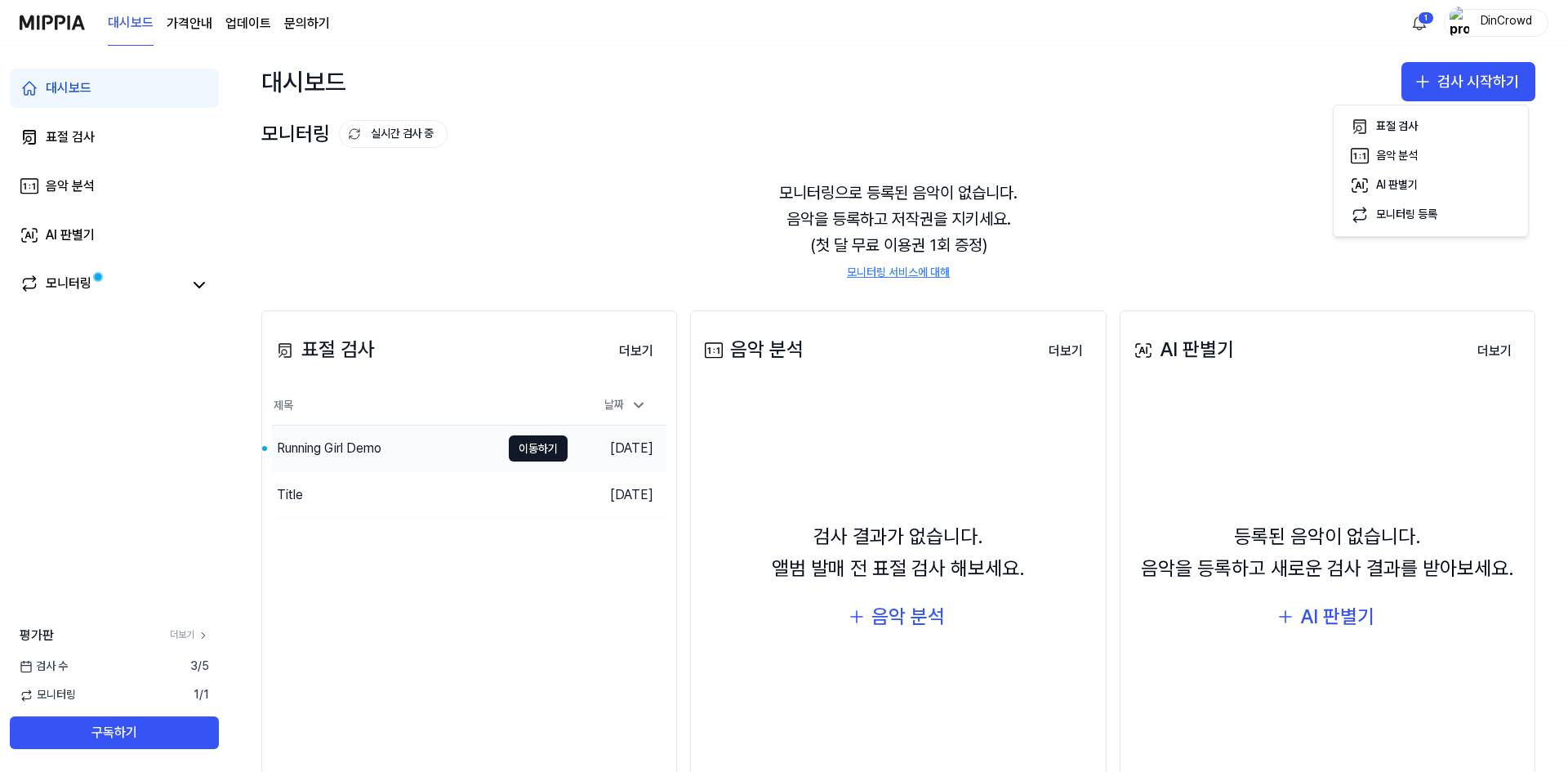
click at [534, 446] on button "이동하기" at bounding box center [538, 448] width 59 height 26
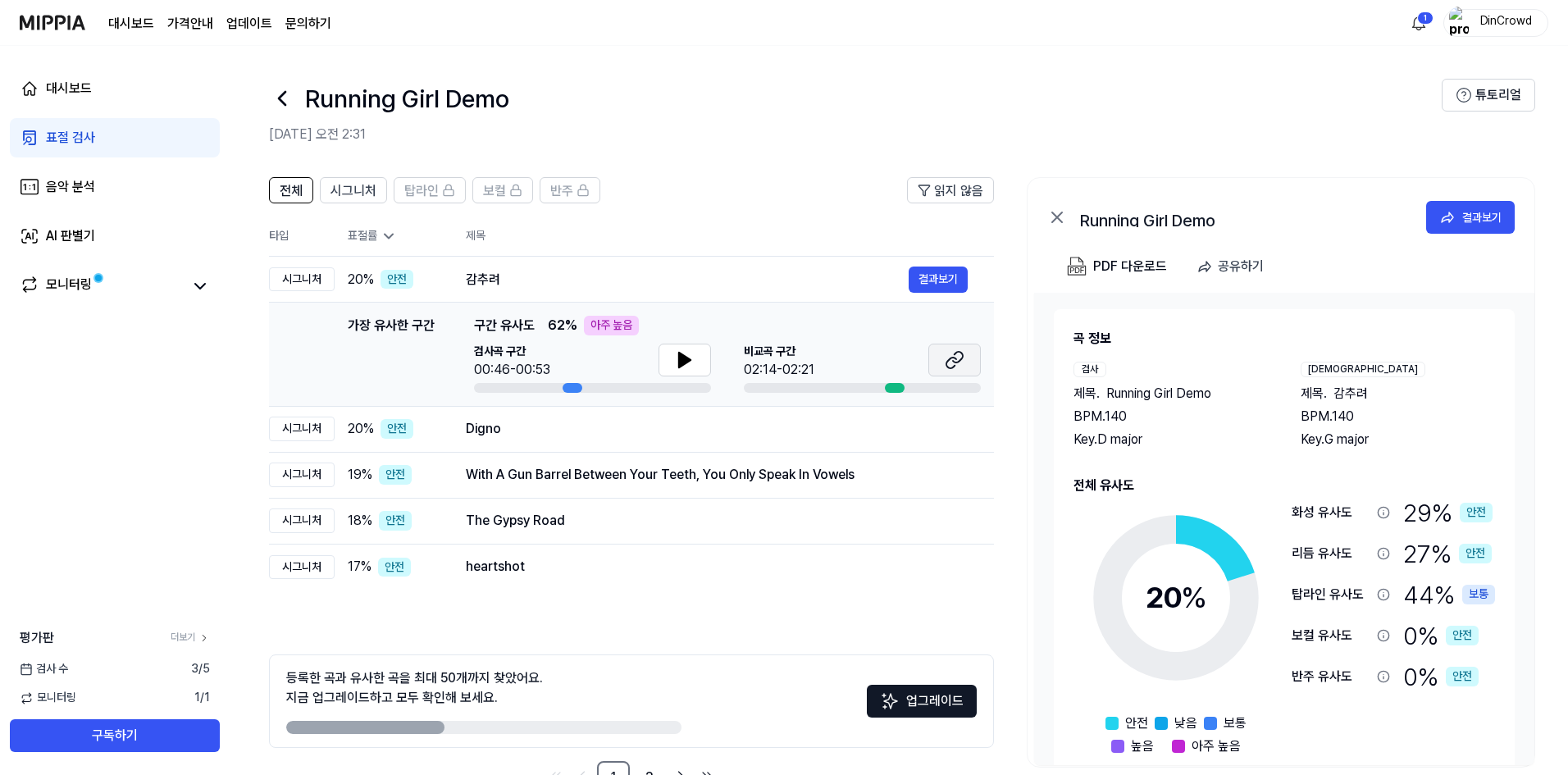
click at [946, 354] on icon at bounding box center [955, 361] width 20 height 20
click at [668, 353] on button at bounding box center [684, 360] width 52 height 33
click at [633, 429] on div "Digno" at bounding box center [687, 429] width 443 height 20
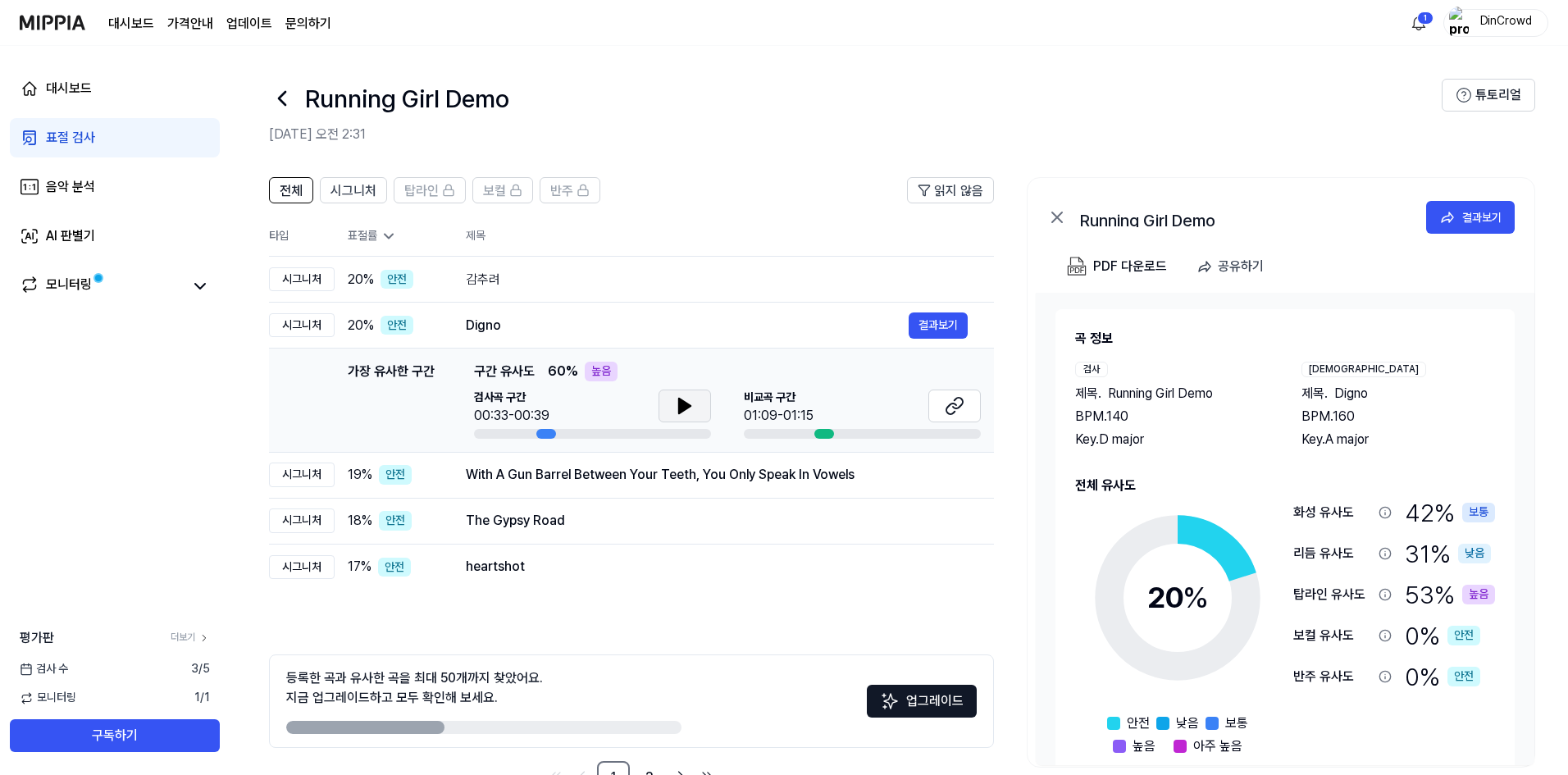
click at [676, 414] on icon at bounding box center [685, 406] width 20 height 20
click at [687, 403] on icon at bounding box center [689, 405] width 4 height 13
click at [679, 465] on div "With A Gun Barrel Between Your Teeth, You Only Speak In Vowels" at bounding box center [687, 475] width 443 height 20
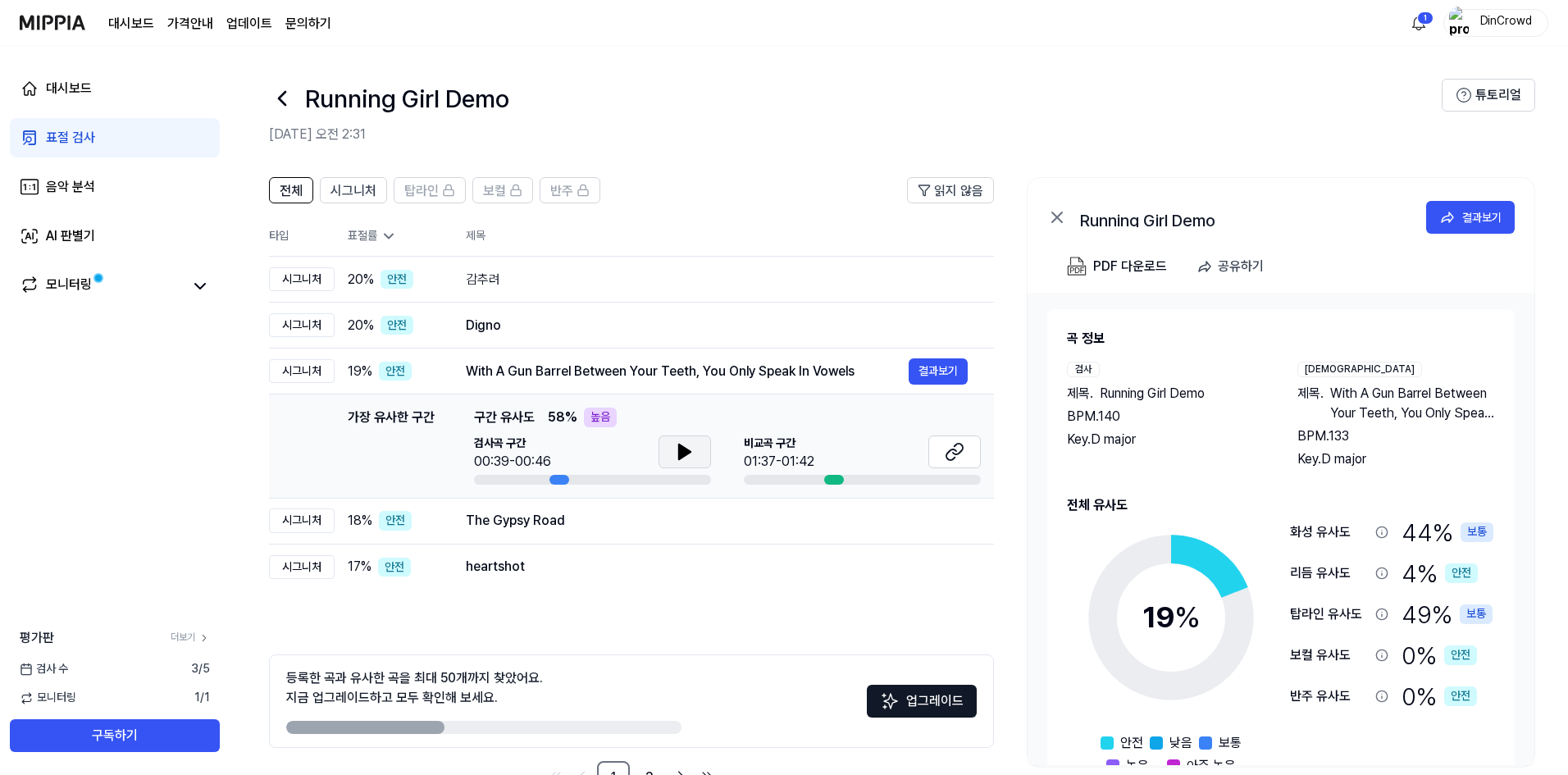
click at [669, 446] on button at bounding box center [684, 452] width 52 height 33
click at [667, 519] on div "The Gypsy Road" at bounding box center [687, 521] width 443 height 20
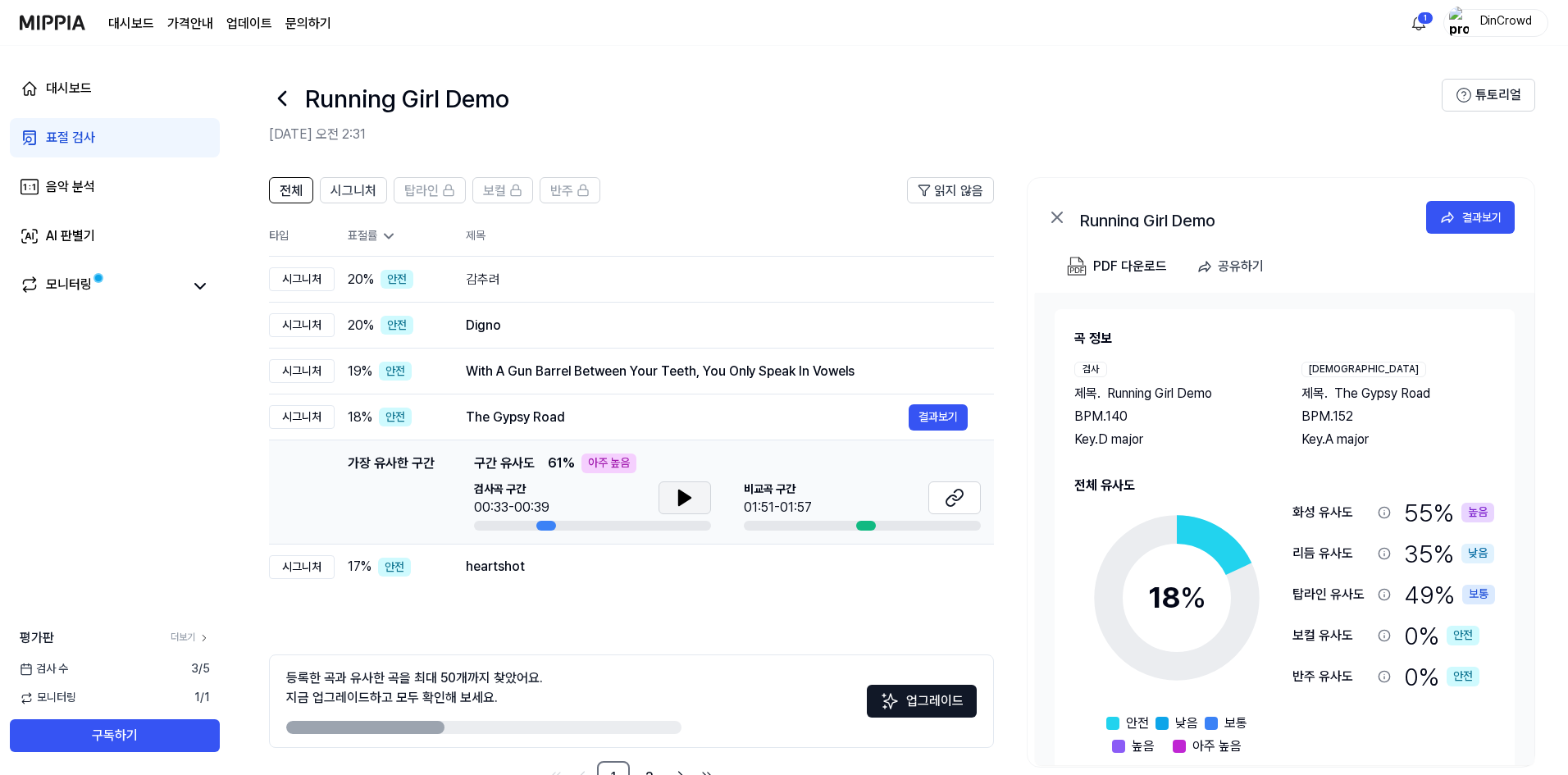
click at [700, 496] on button at bounding box center [684, 497] width 52 height 33
click at [654, 560] on div "heartshot" at bounding box center [687, 567] width 443 height 20
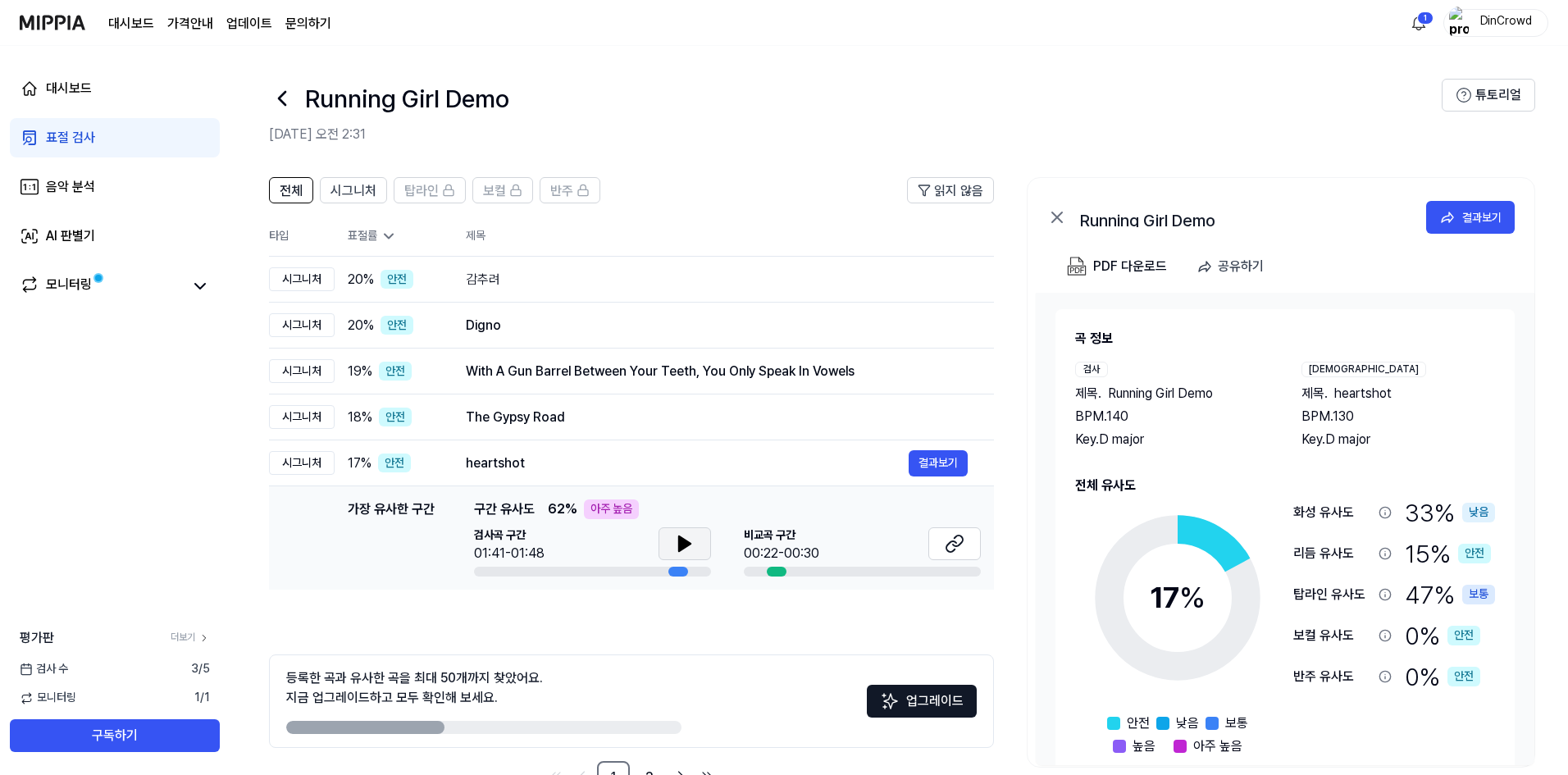
click at [678, 550] on icon at bounding box center [685, 544] width 20 height 20
click at [678, 550] on icon at bounding box center [685, 544] width 20 height 20
click at [921, 460] on button "결과보기" at bounding box center [938, 463] width 59 height 26
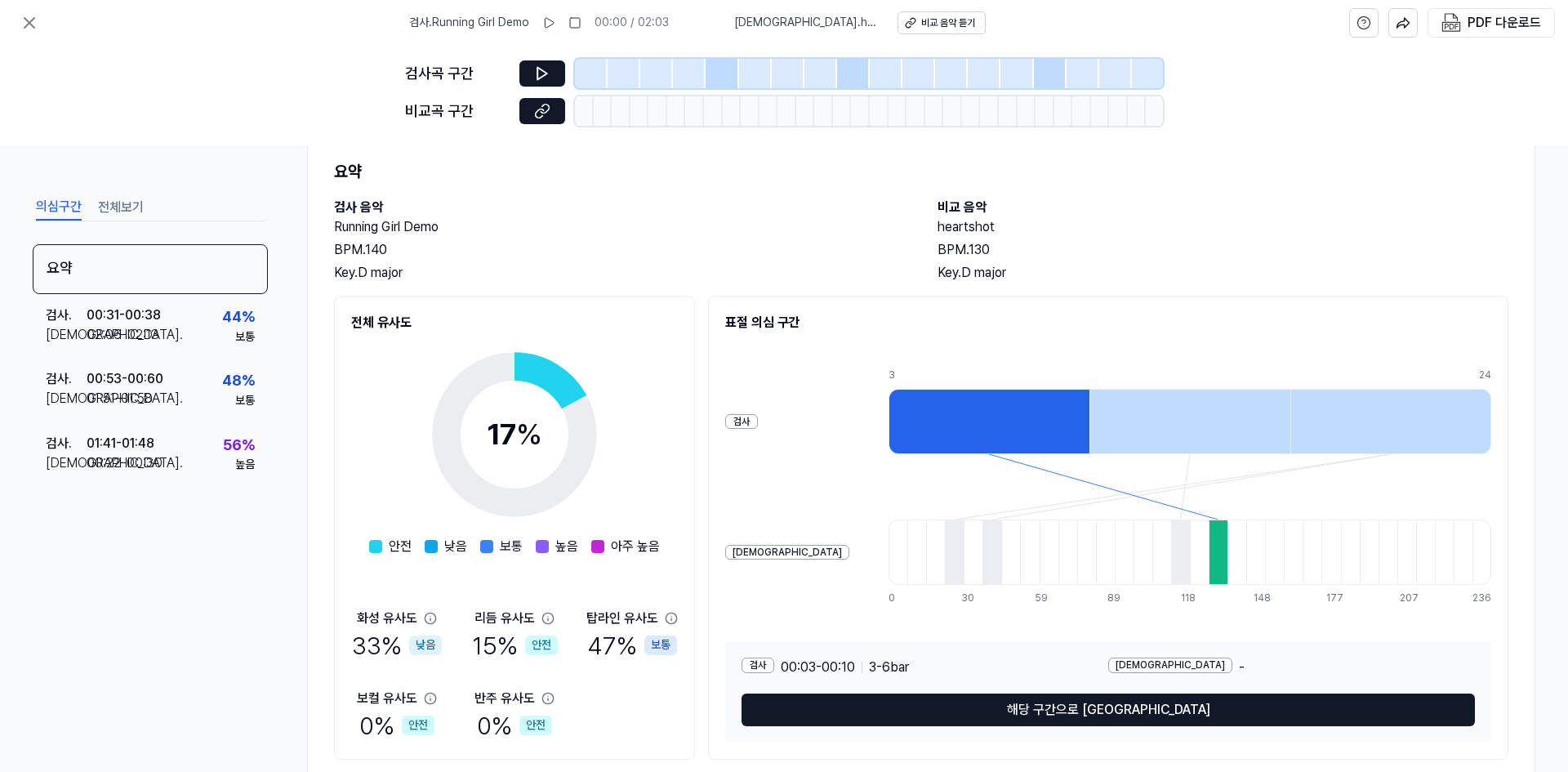
scroll to position [94, 0]
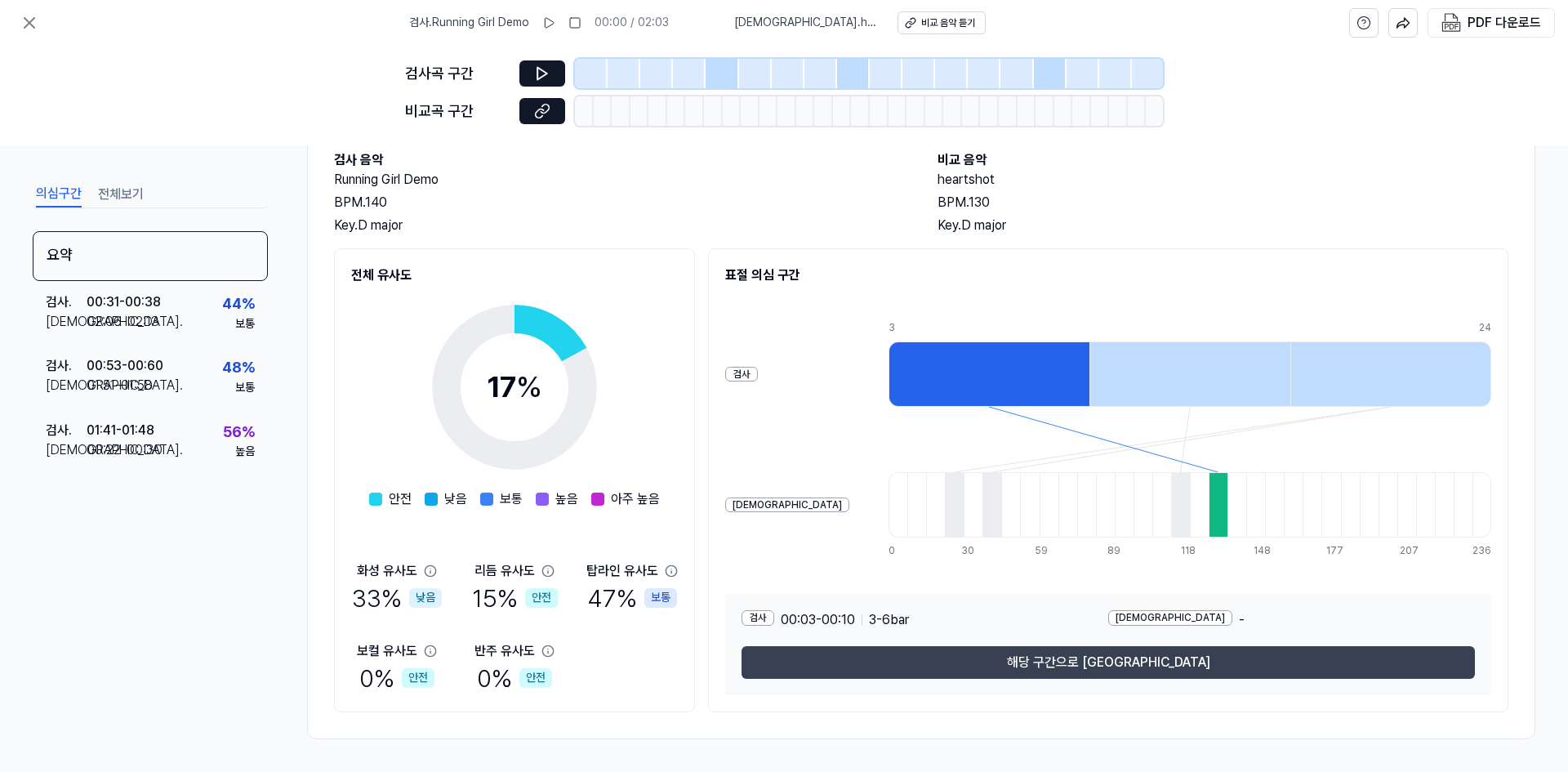
click at [967, 662] on button "해당 구간으로 [GEOGRAPHIC_DATA]" at bounding box center [1108, 662] width 734 height 33
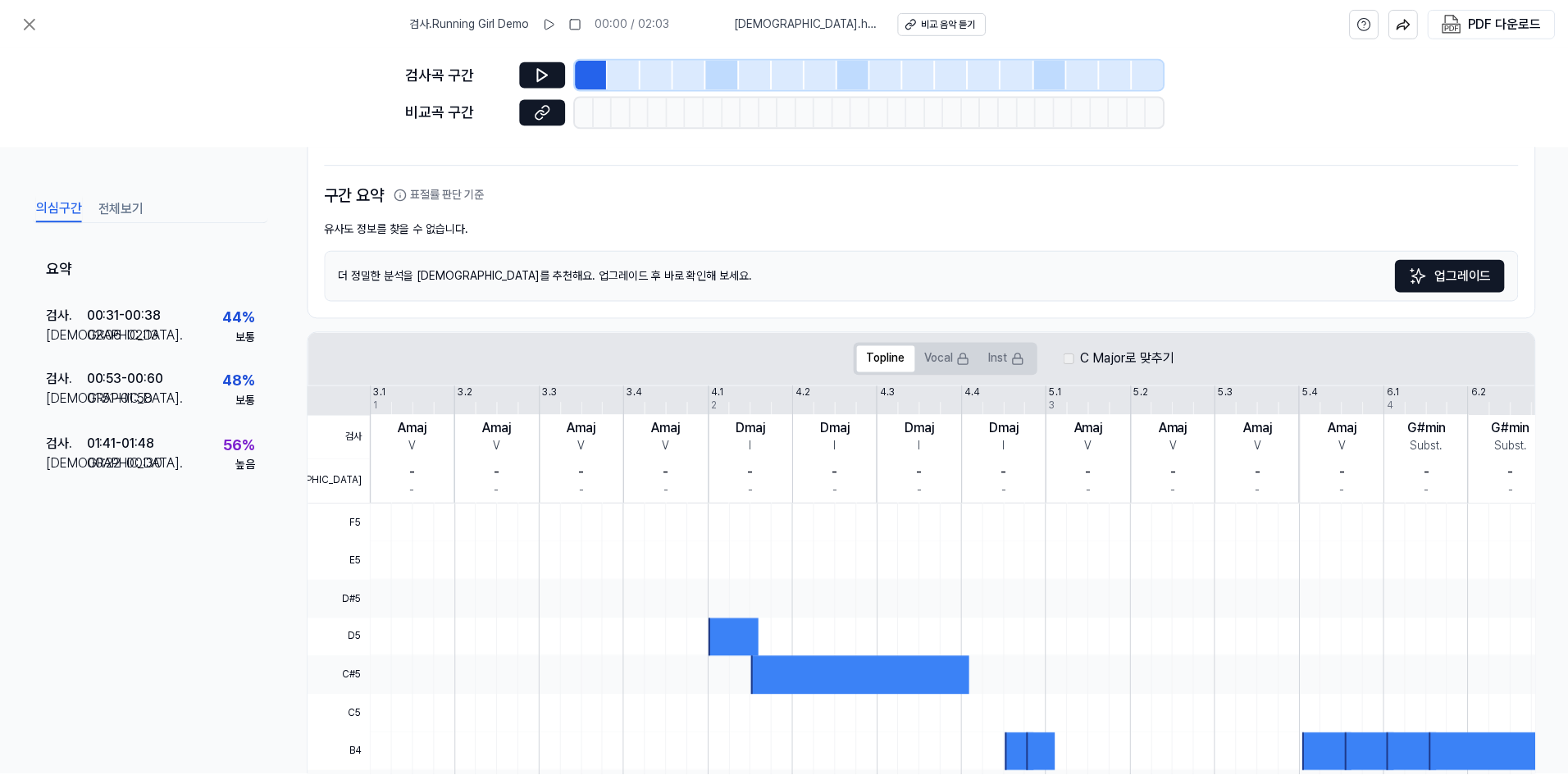
scroll to position [316, 0]
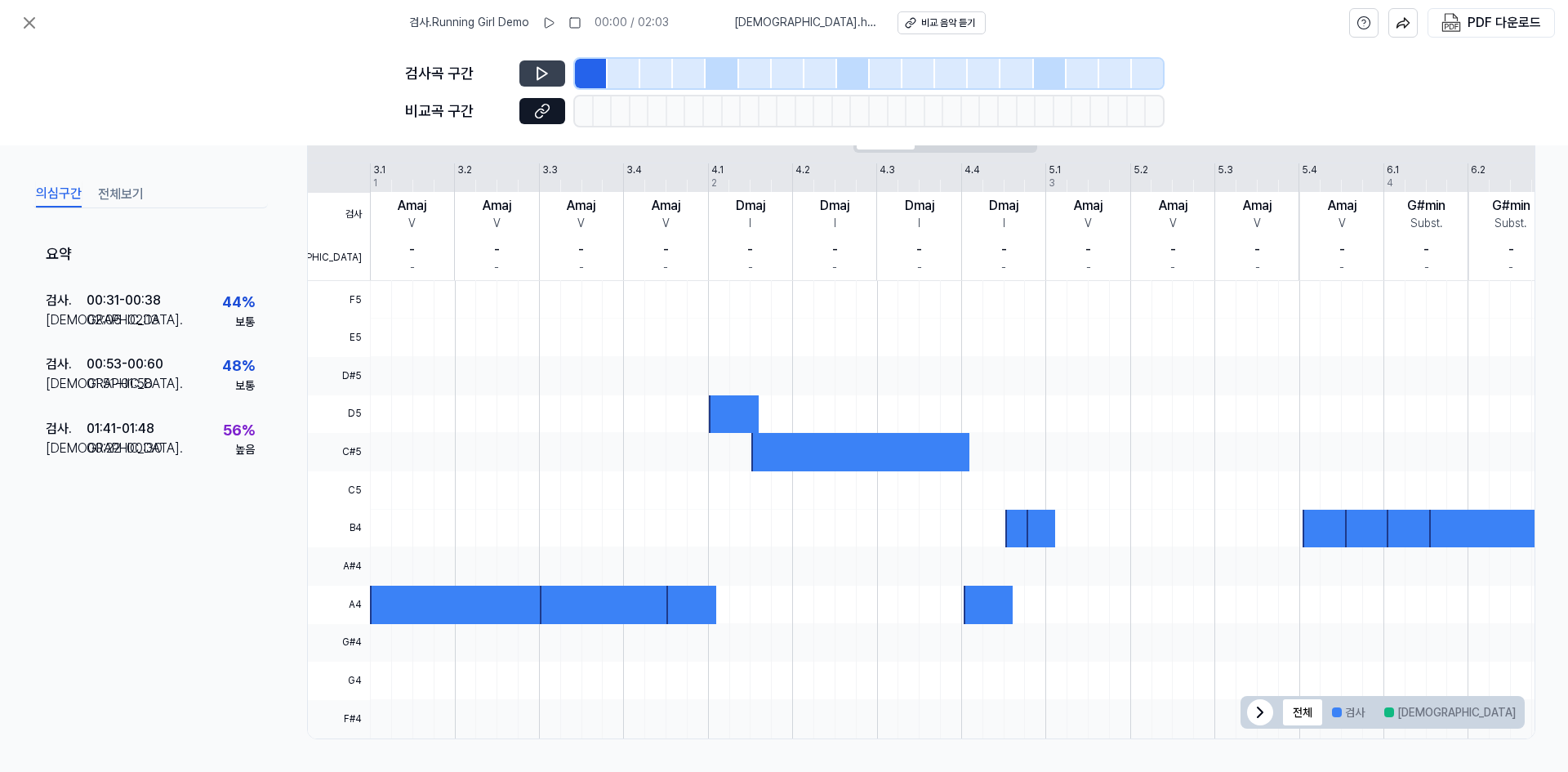
click at [537, 68] on icon at bounding box center [542, 74] width 10 height 12
click at [538, 76] on icon at bounding box center [539, 74] width 3 height 11
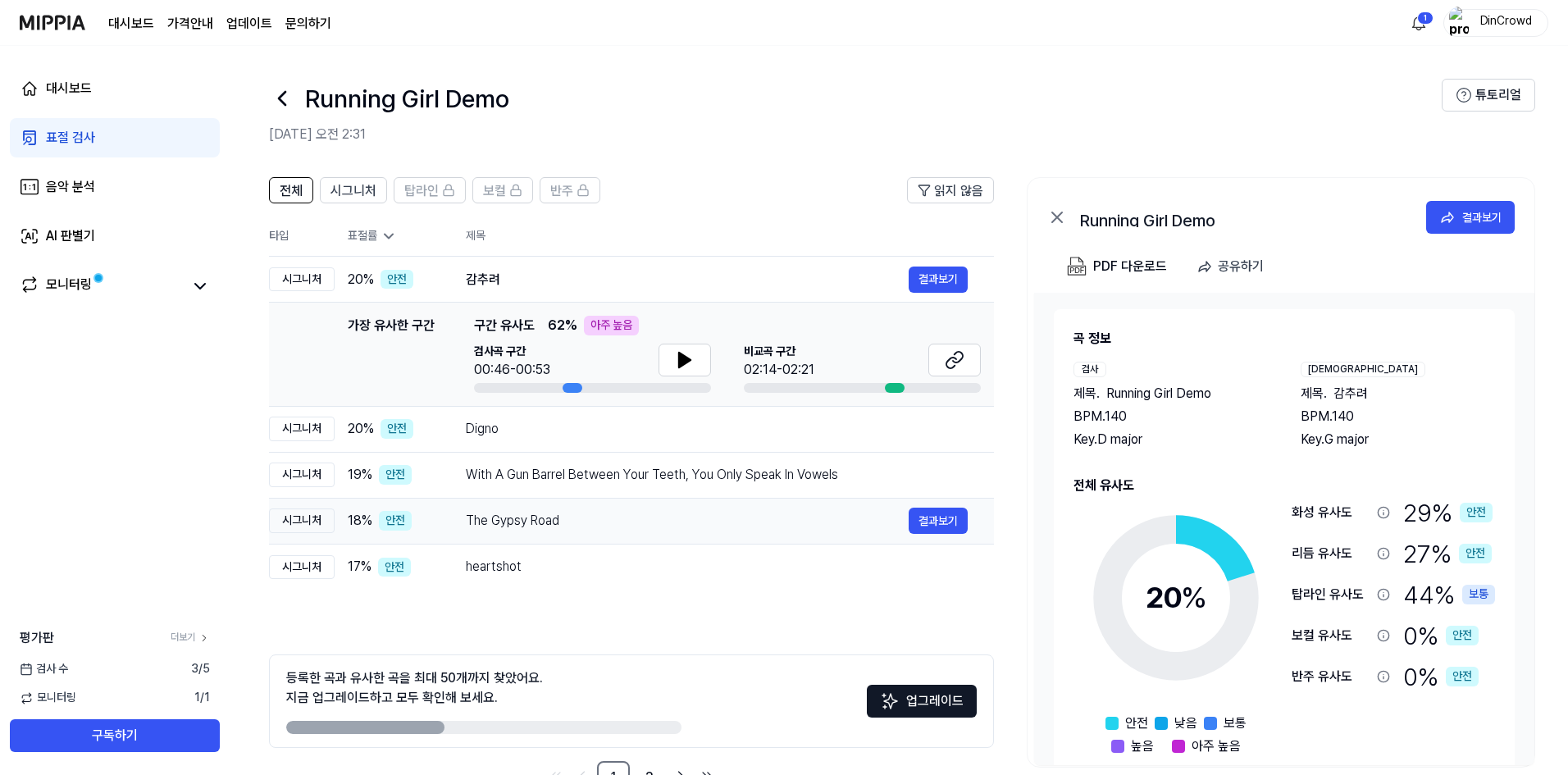
click at [696, 518] on div "The Gypsy Road" at bounding box center [687, 521] width 443 height 20
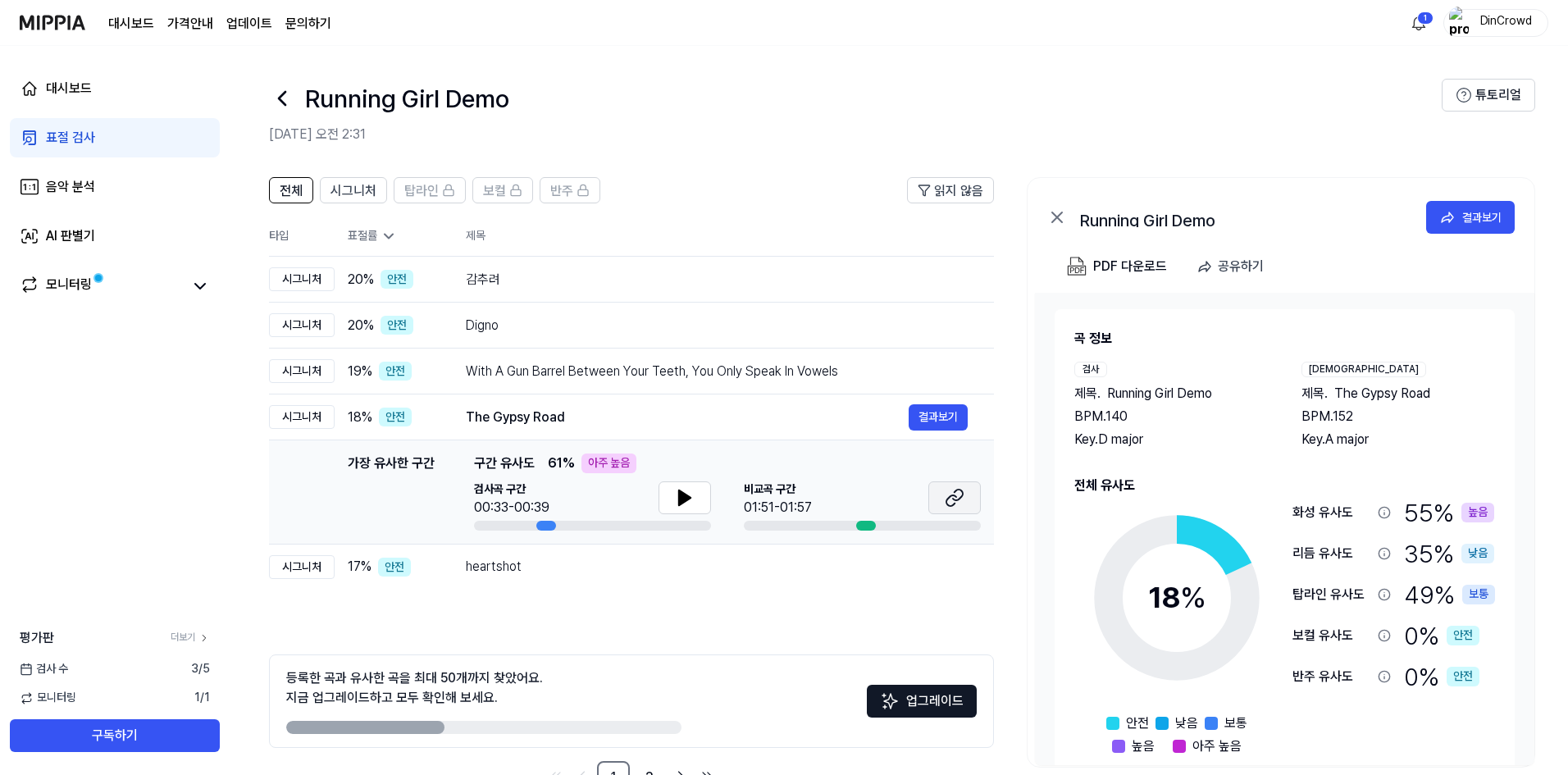
click at [953, 499] on icon at bounding box center [958, 495] width 10 height 11
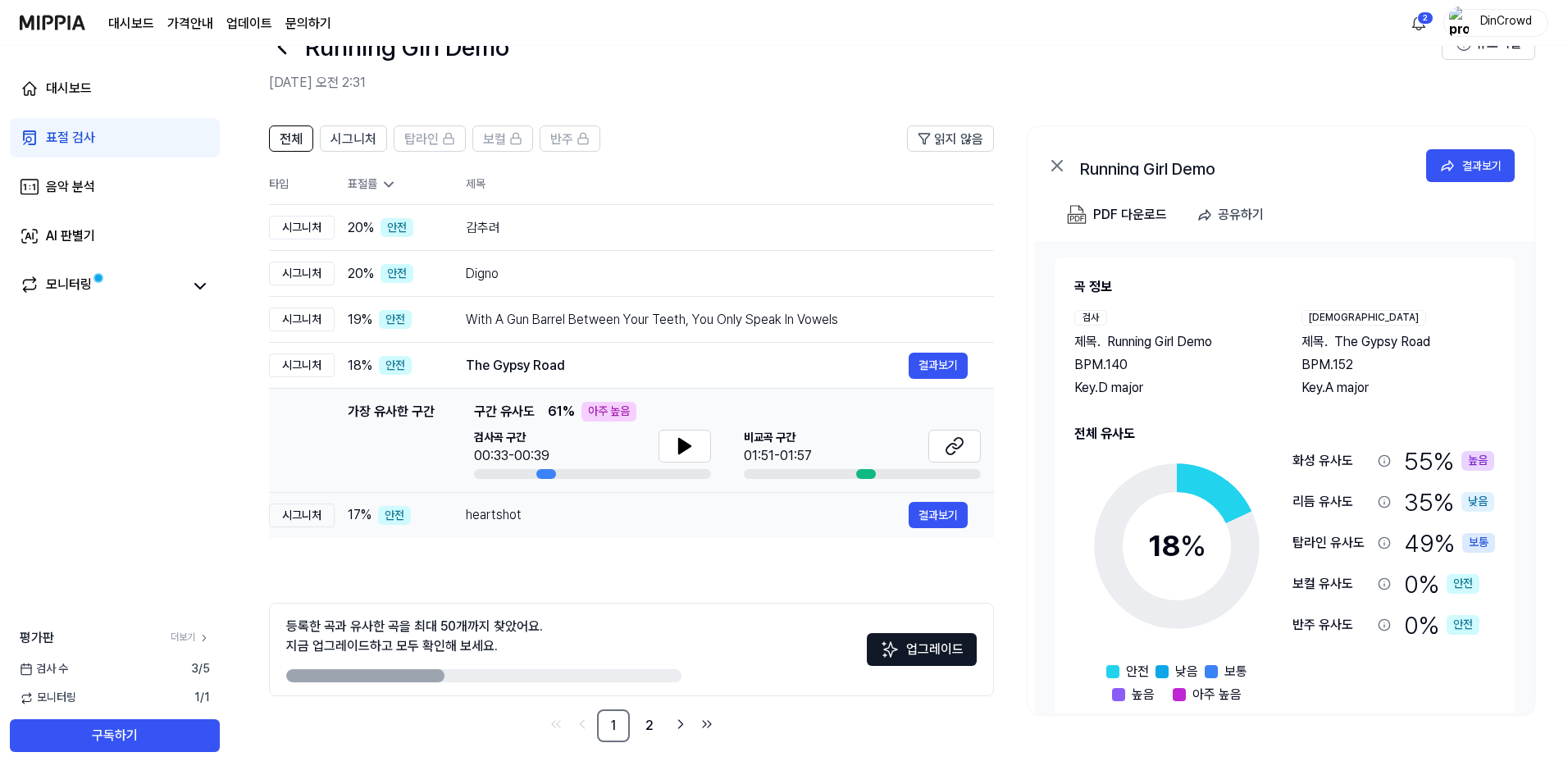
click at [592, 530] on td "heartshot 결과보기" at bounding box center [716, 515] width 554 height 46
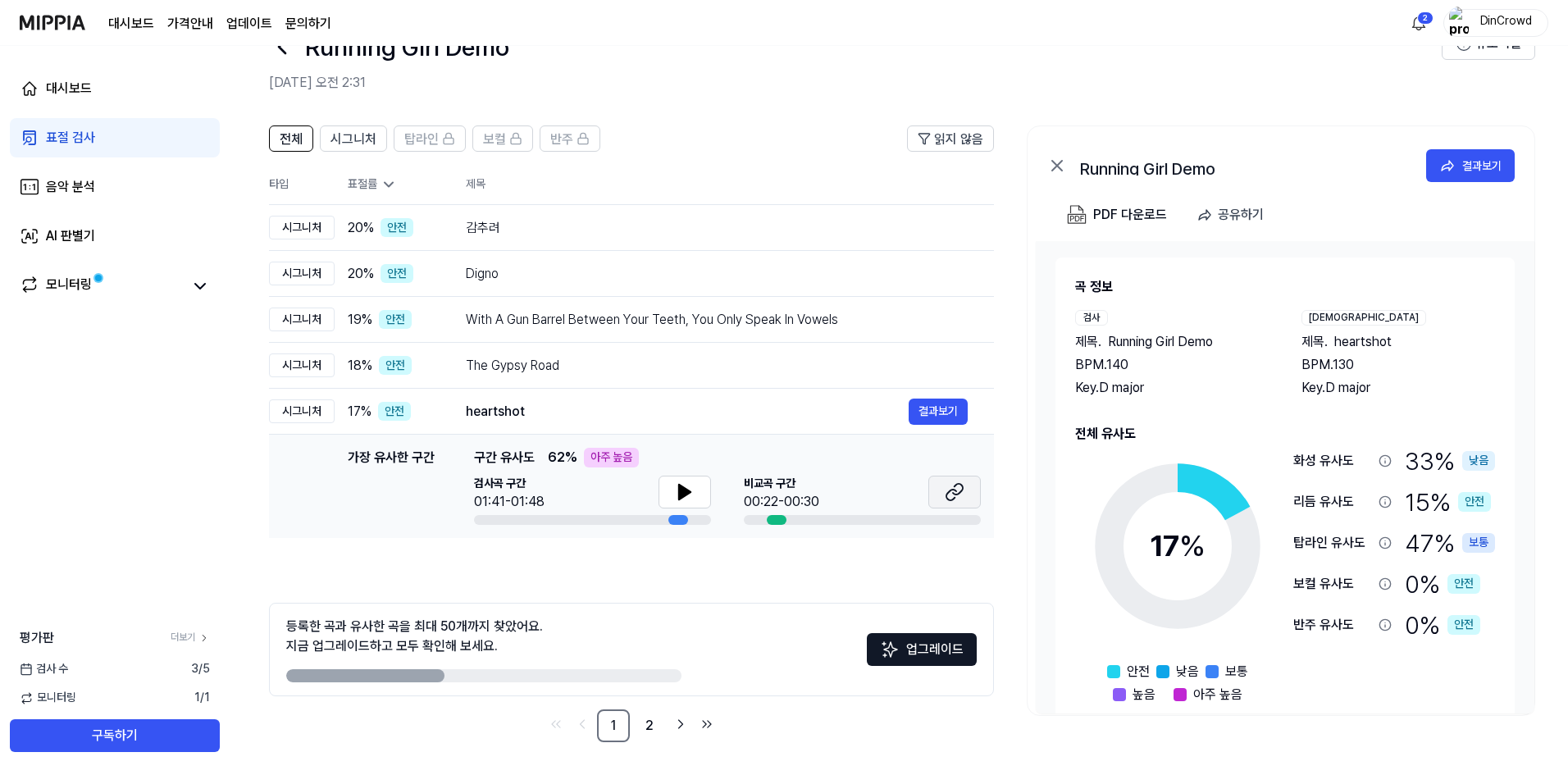
click at [939, 487] on button at bounding box center [954, 492] width 52 height 33
click at [689, 487] on icon at bounding box center [685, 492] width 20 height 20
click at [657, 730] on link "2" at bounding box center [649, 726] width 33 height 33
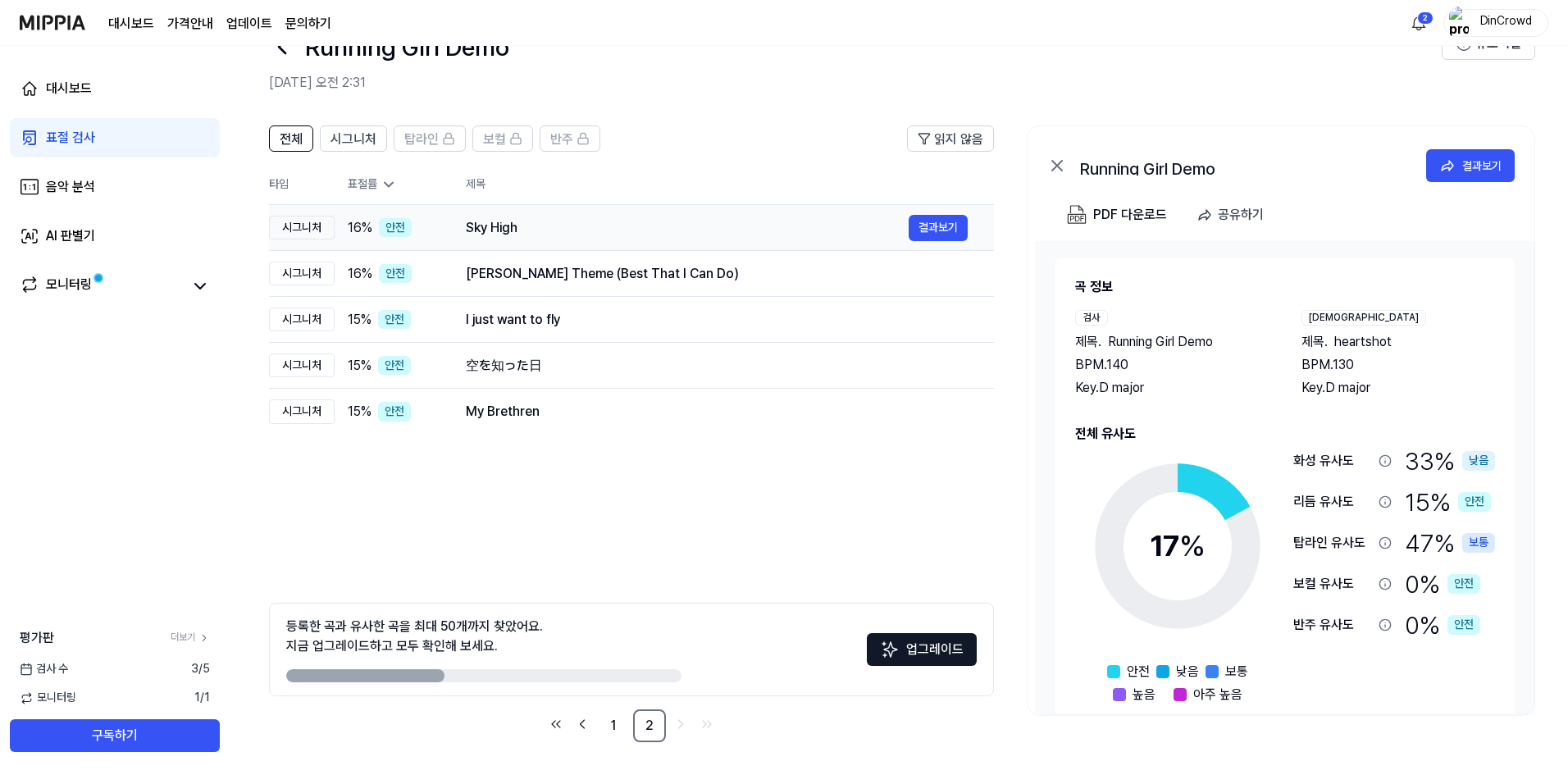
click at [819, 234] on div "Sky High" at bounding box center [687, 228] width 443 height 20
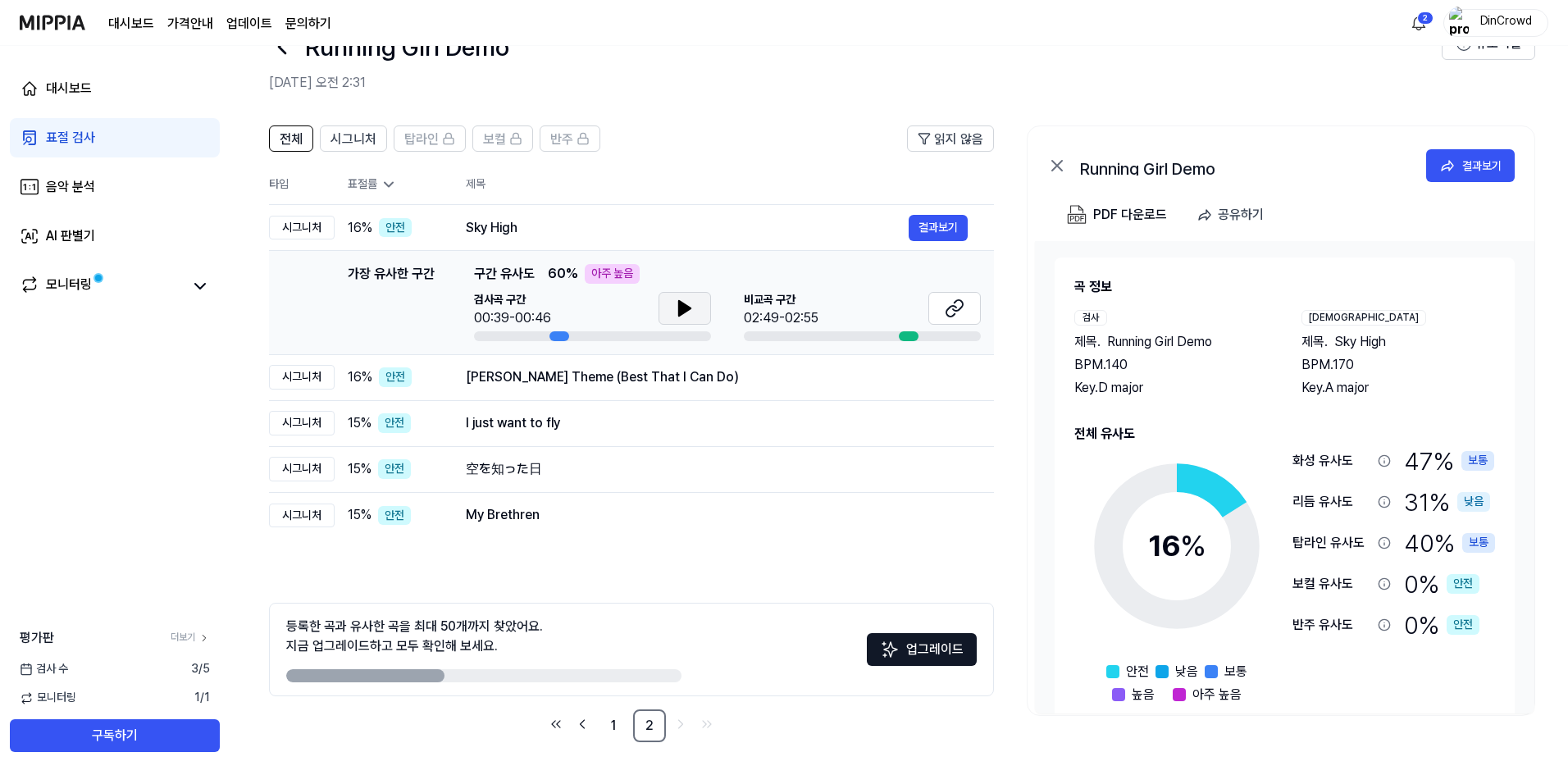
click at [683, 302] on icon at bounding box center [685, 309] width 20 height 20
click at [683, 303] on icon at bounding box center [682, 309] width 4 height 13
click at [689, 386] on div "[PERSON_NAME] Theme (Best That I Can Do)" at bounding box center [687, 377] width 443 height 20
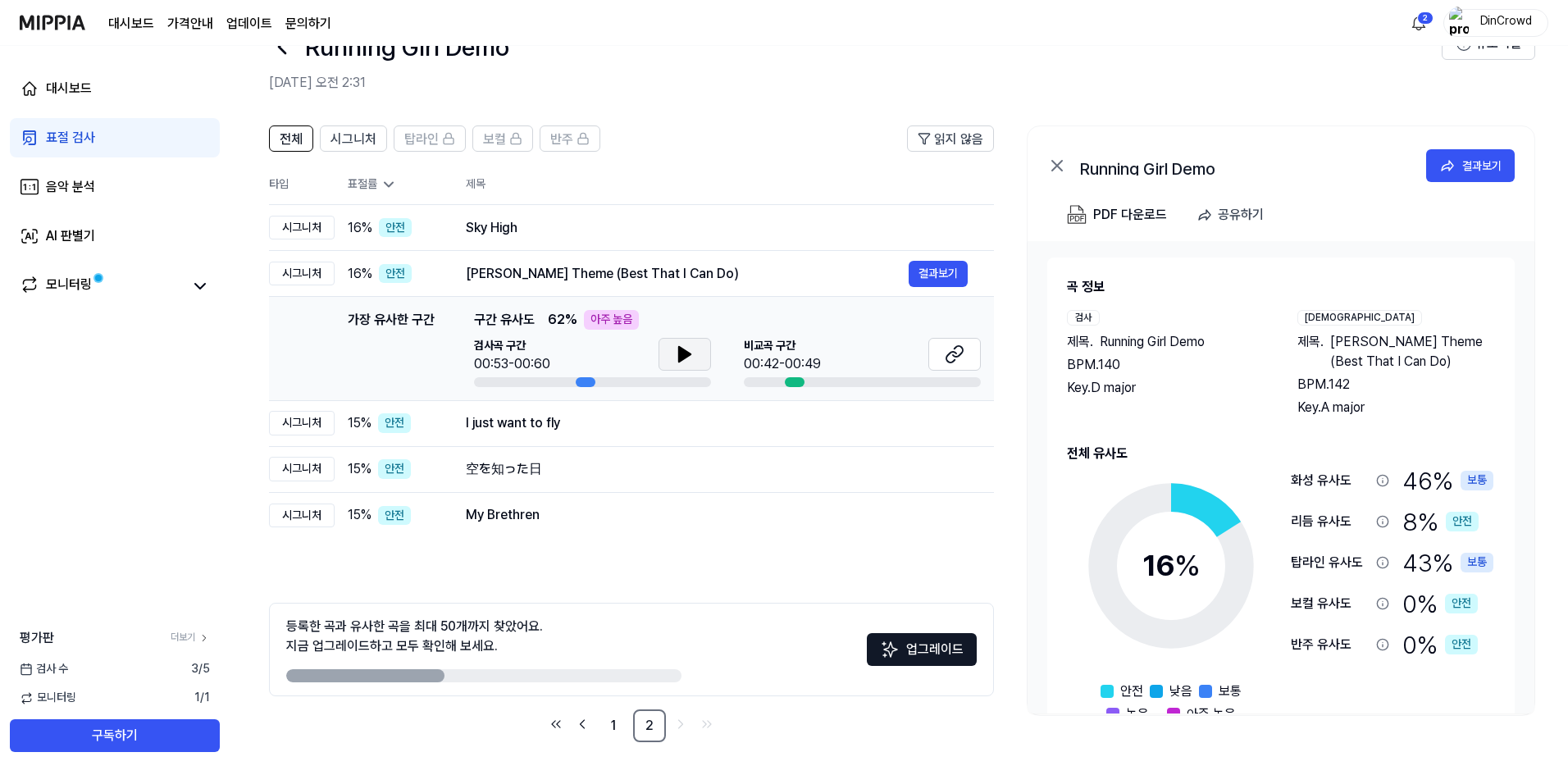
click at [665, 361] on button at bounding box center [684, 354] width 52 height 33
click at [669, 414] on div "I just want to fly" at bounding box center [687, 424] width 443 height 20
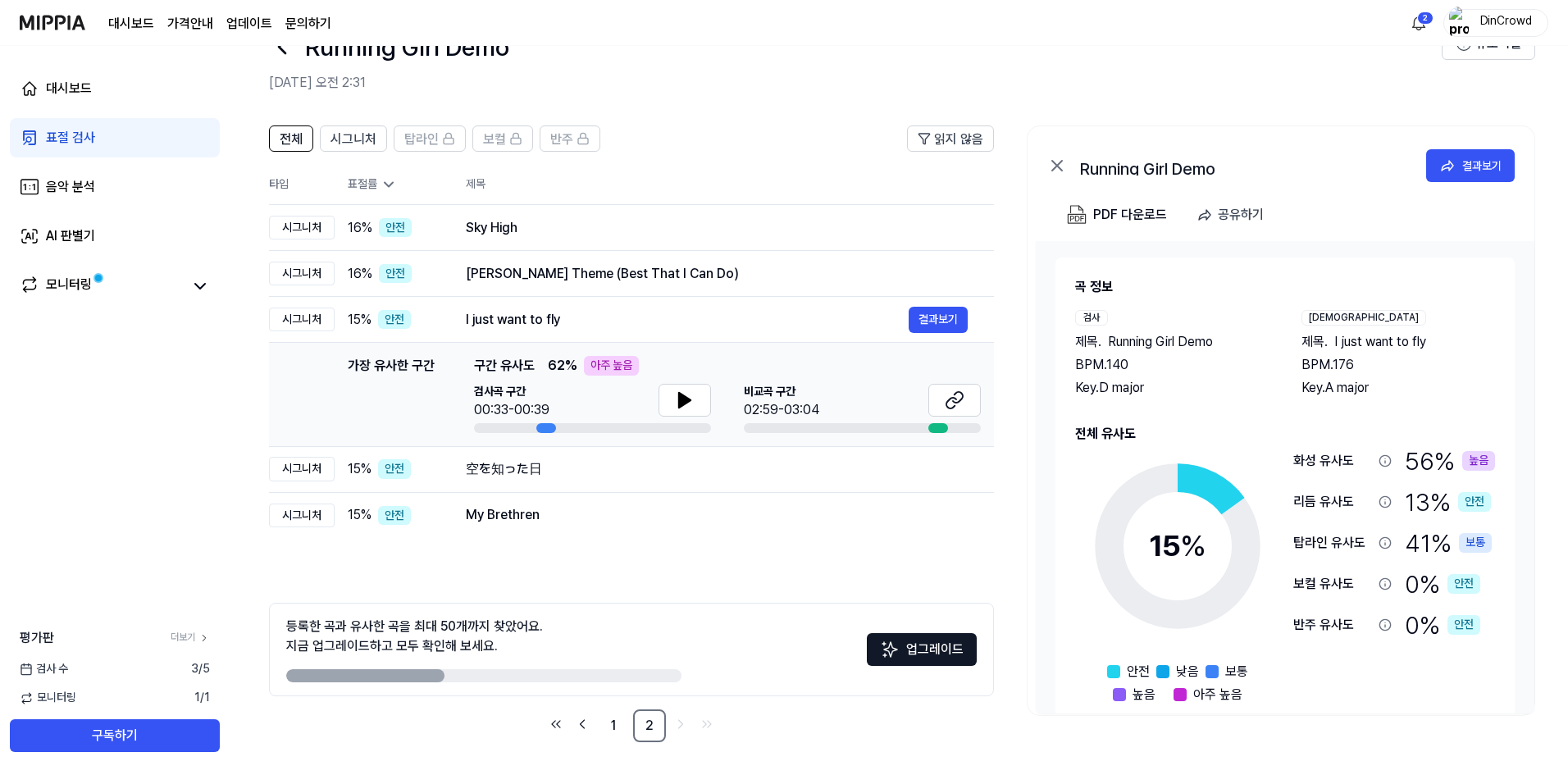
click at [679, 419] on div at bounding box center [684, 402] width 52 height 37
click at [684, 407] on icon at bounding box center [685, 401] width 20 height 20
click at [687, 399] on icon at bounding box center [689, 400] width 4 height 13
click at [699, 457] on div "空を知った日 결과보기" at bounding box center [717, 468] width 502 height 26
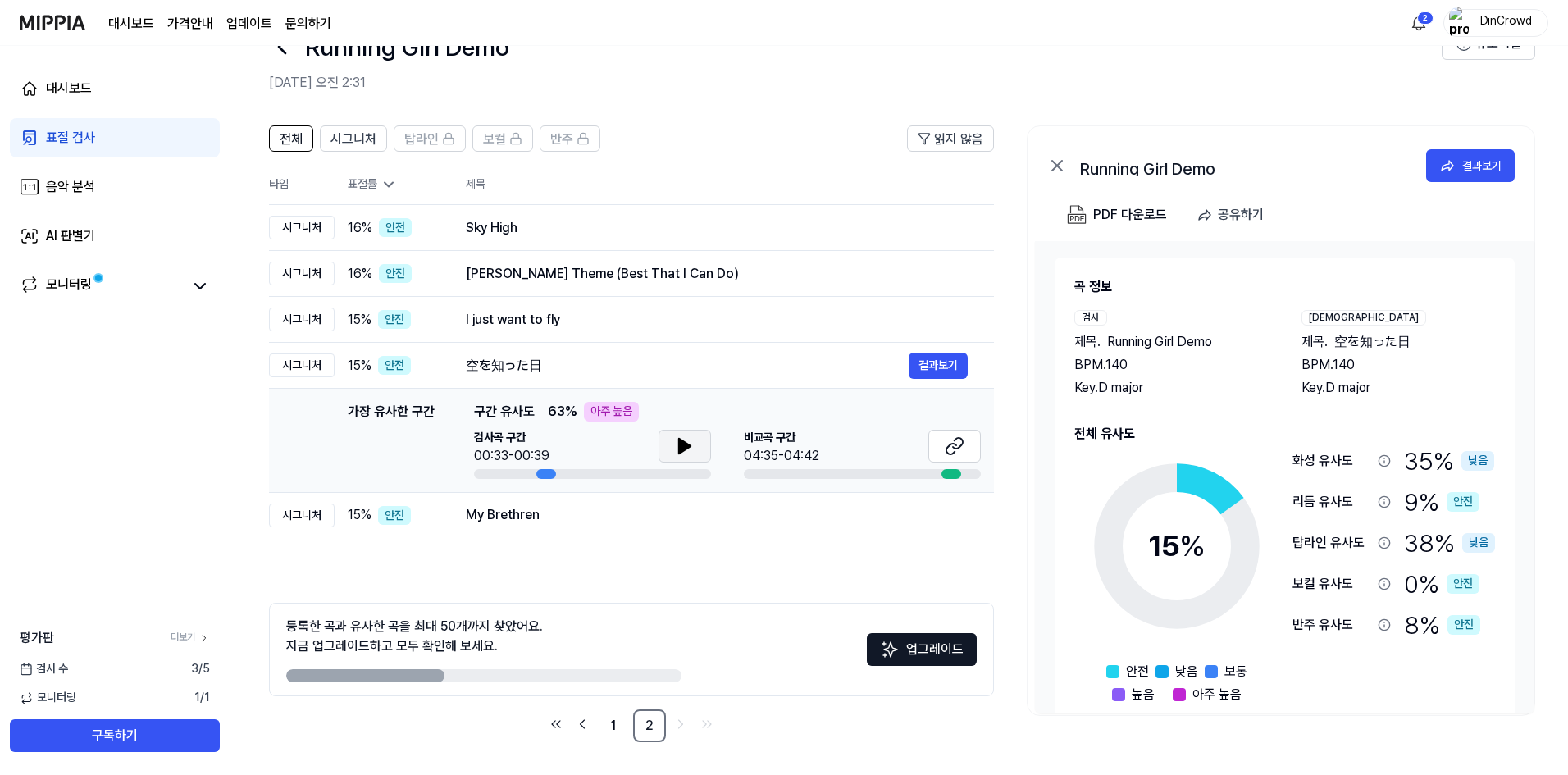
click at [675, 451] on icon at bounding box center [685, 446] width 20 height 20
click at [947, 447] on icon at bounding box center [952, 449] width 10 height 11
click at [605, 530] on td "My Brethren 결과보기" at bounding box center [716, 515] width 554 height 46
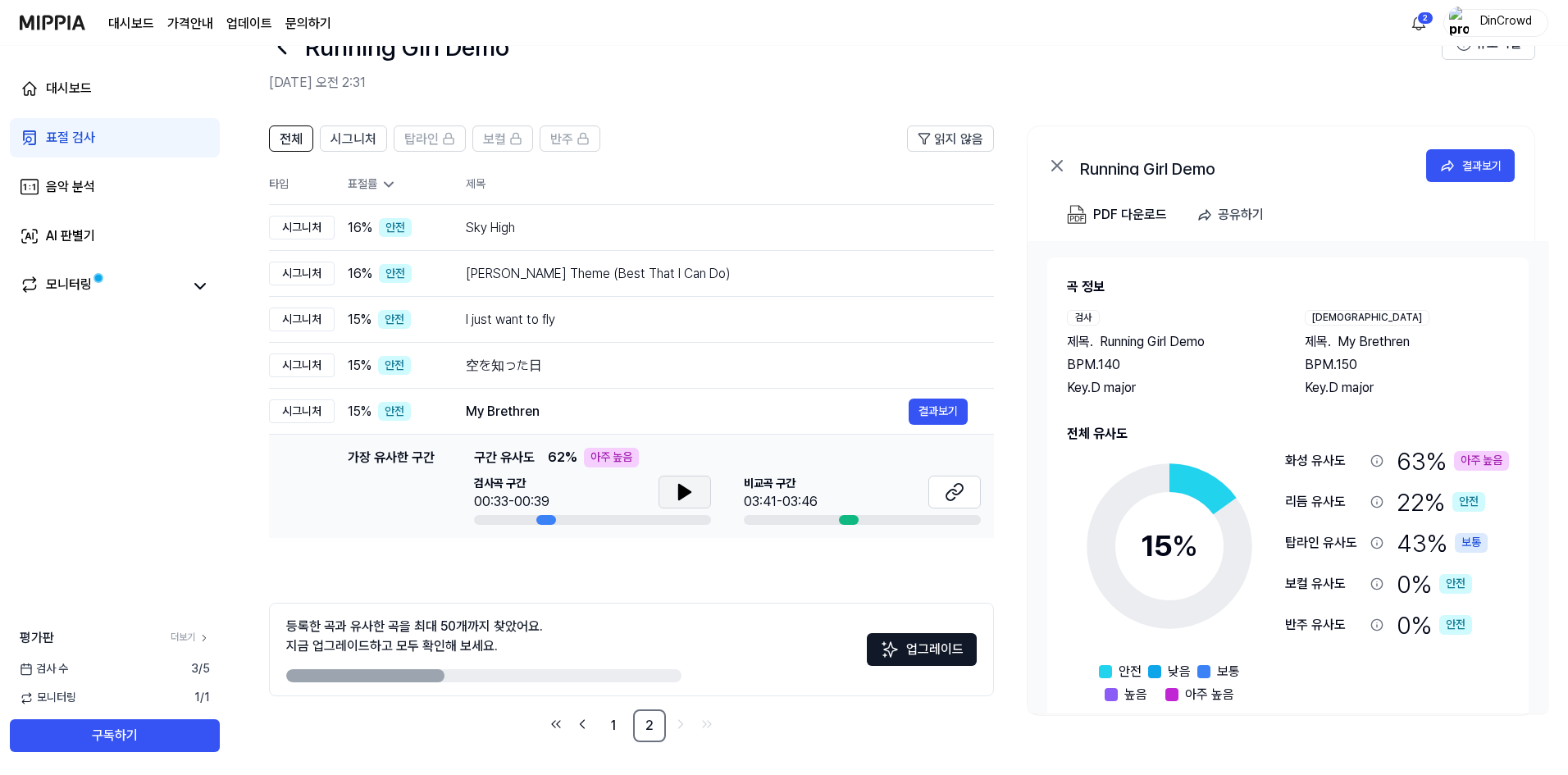
click at [697, 487] on button at bounding box center [684, 492] width 52 height 33
click at [695, 497] on button at bounding box center [684, 492] width 52 height 33
click at [668, 219] on div "Sky High 결과보기" at bounding box center [717, 227] width 502 height 26
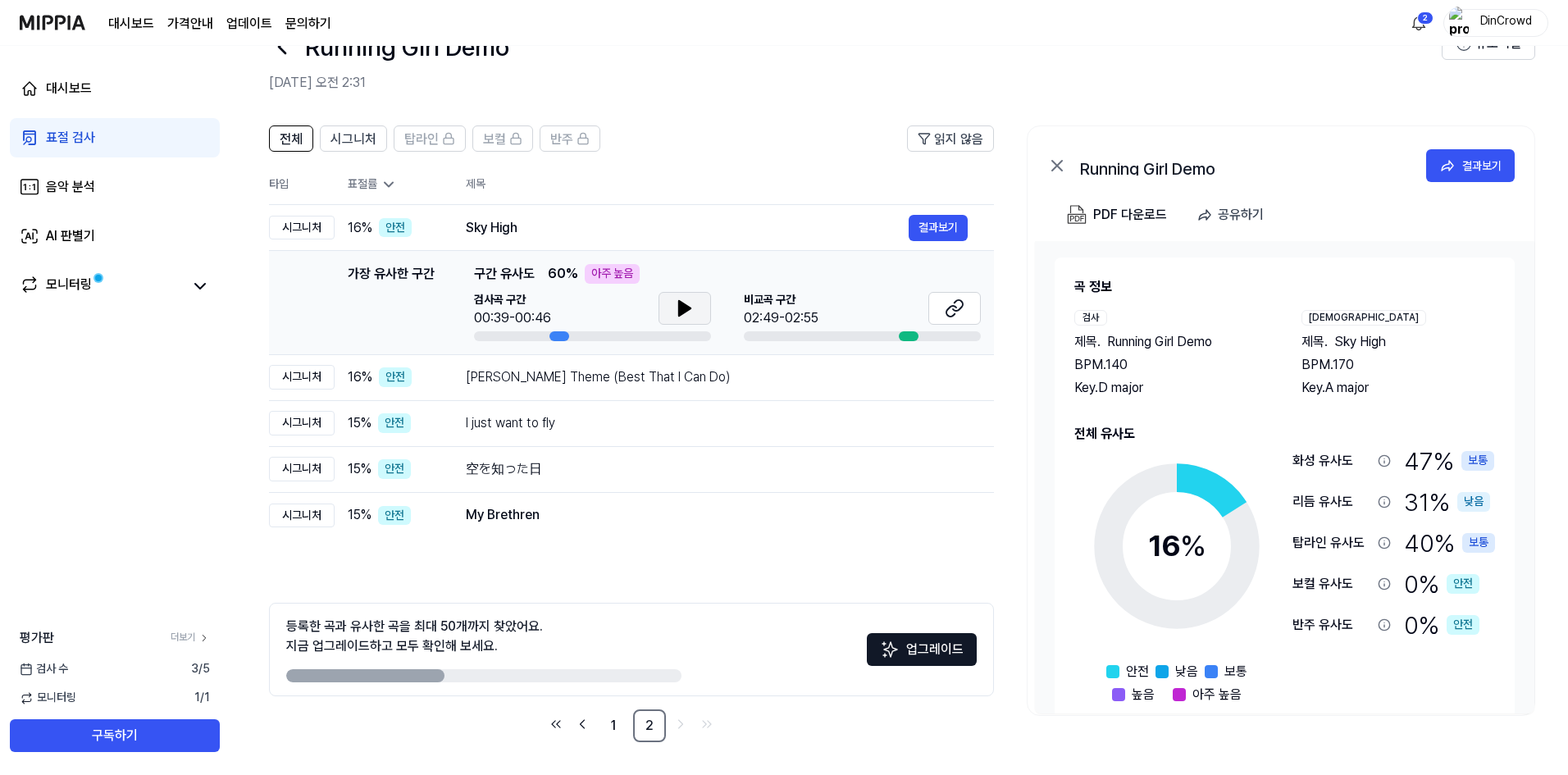
click at [689, 304] on icon at bounding box center [685, 309] width 20 height 20
click at [691, 215] on div "Sky High 결과보기" at bounding box center [717, 227] width 502 height 26
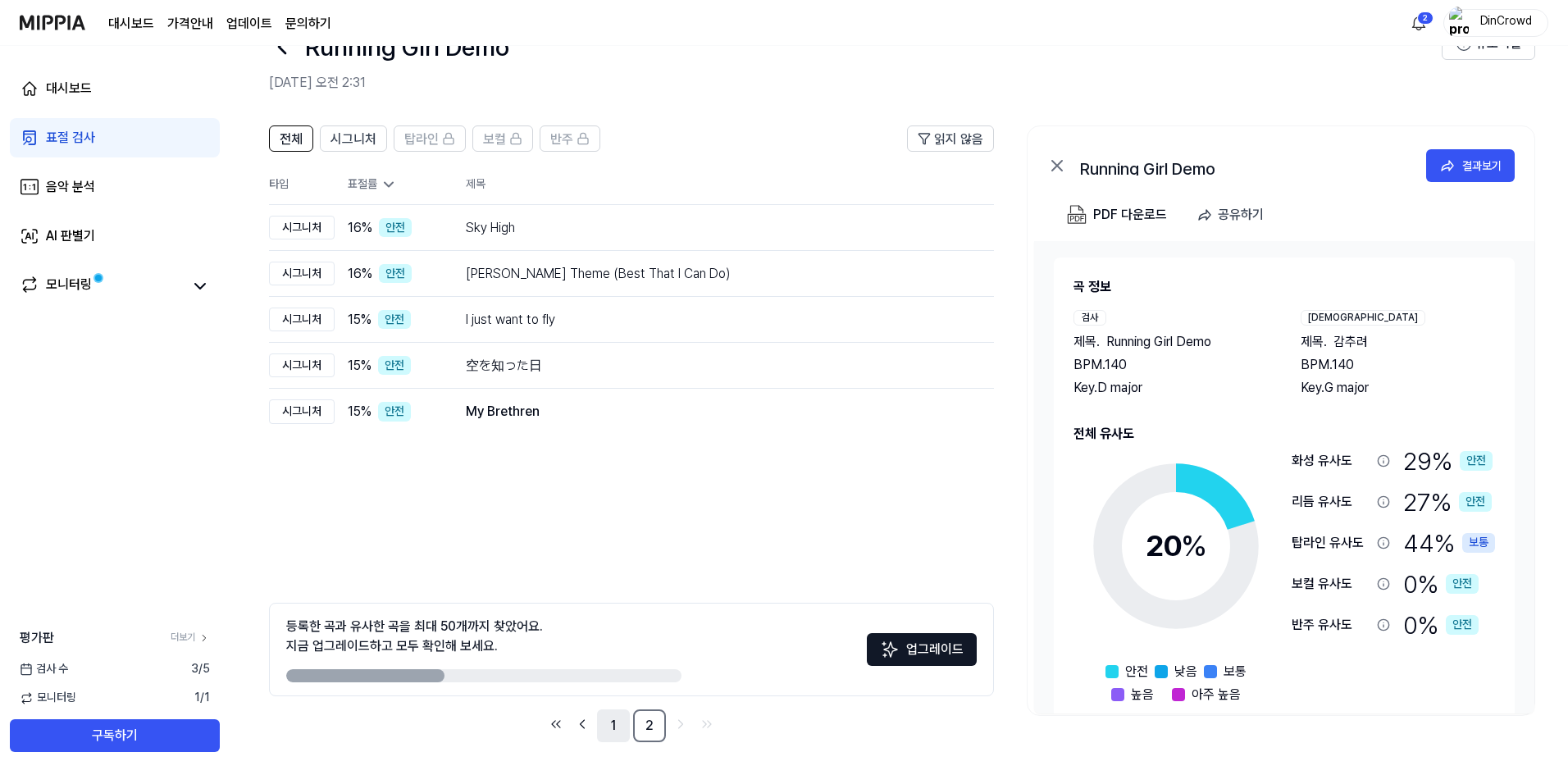
click at [610, 727] on link "1" at bounding box center [614, 726] width 33 height 33
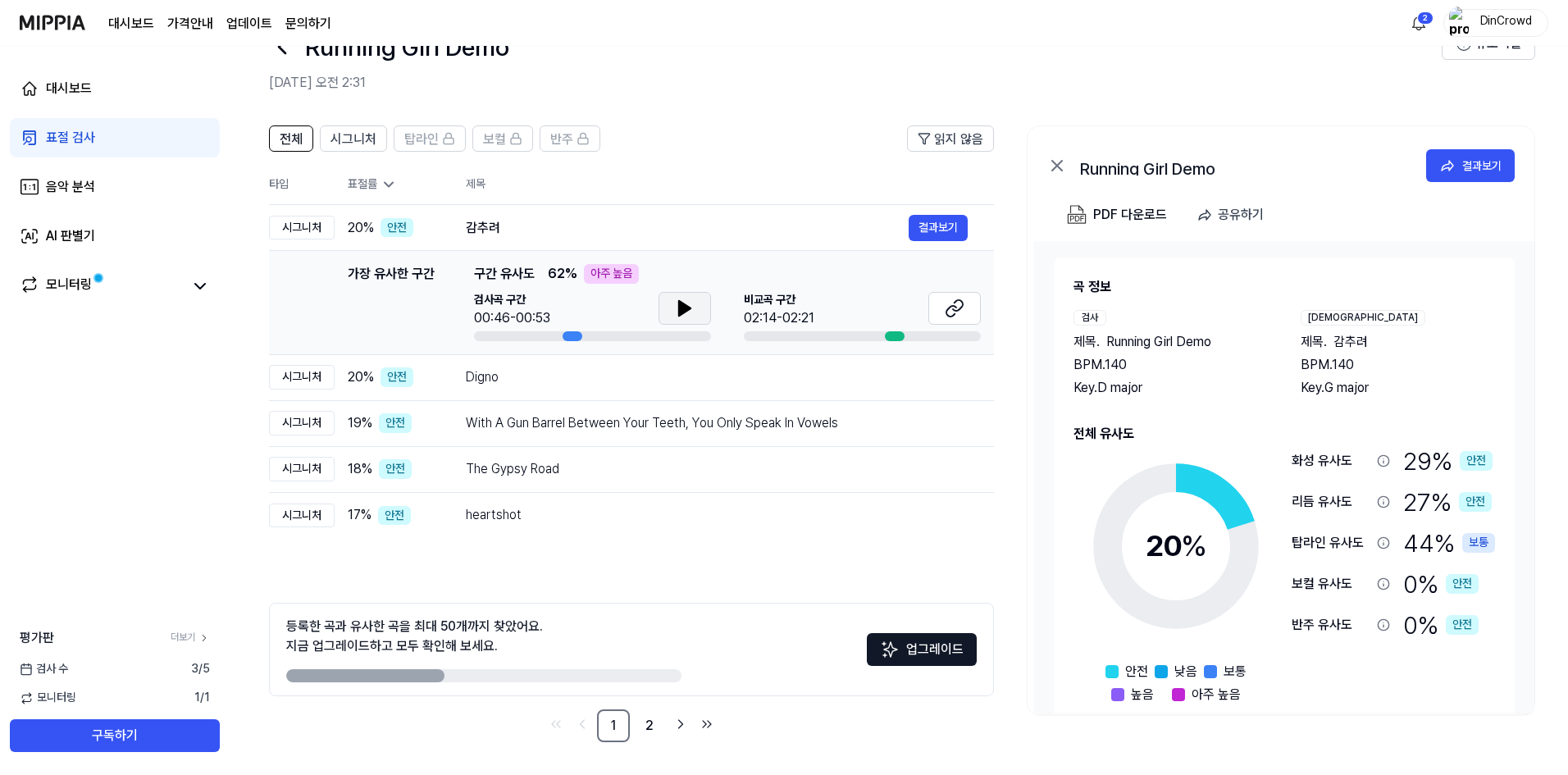
click at [680, 314] on icon at bounding box center [685, 309] width 12 height 15
click at [675, 310] on icon at bounding box center [685, 309] width 20 height 20
click at [656, 366] on div "Digno 결과보기" at bounding box center [717, 377] width 502 height 26
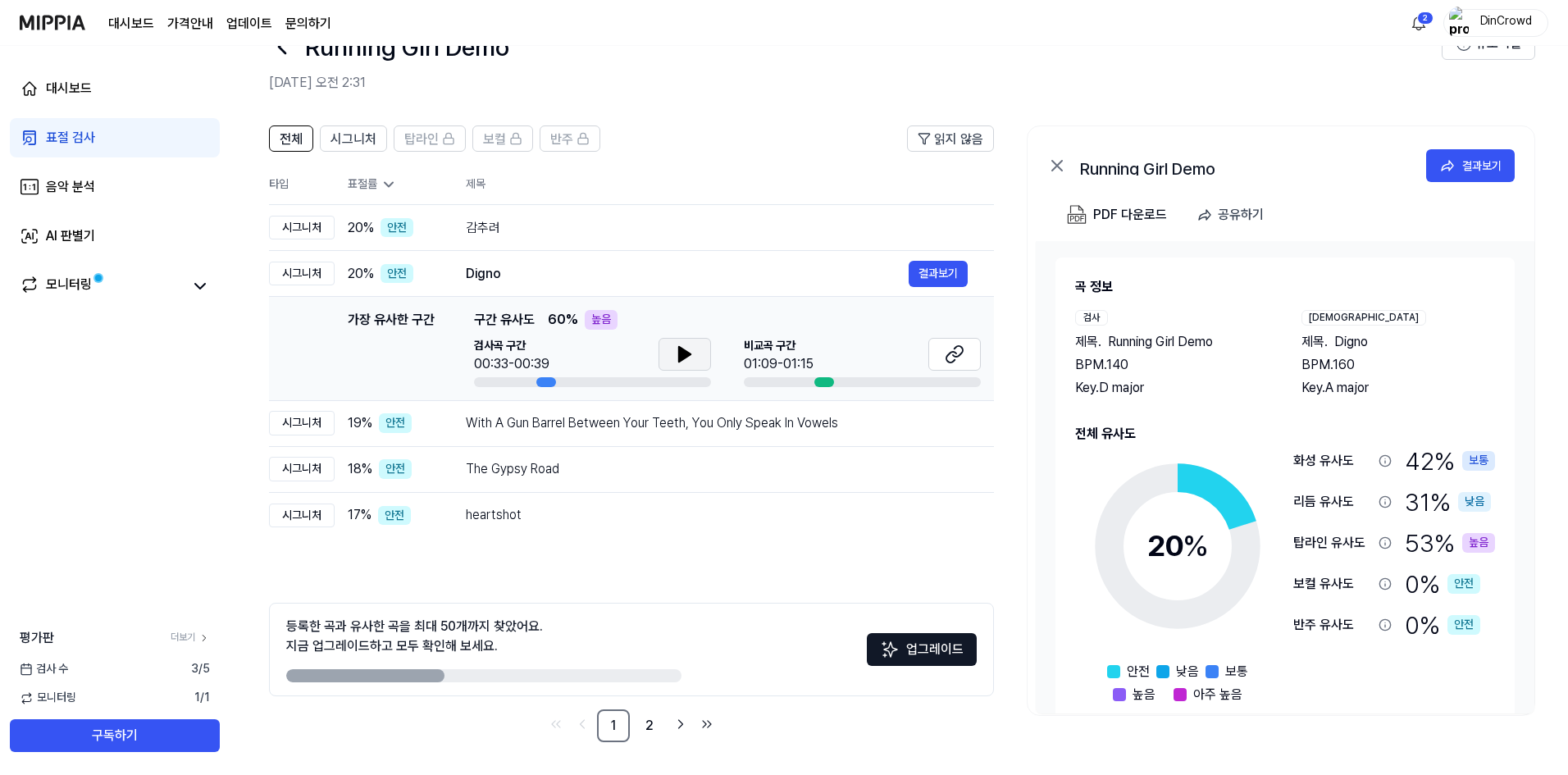
click at [682, 354] on icon at bounding box center [685, 354] width 12 height 15
click at [637, 420] on div "With A Gun Barrel Between Your Teeth, You Only Speak In Vowels" at bounding box center [687, 424] width 443 height 20
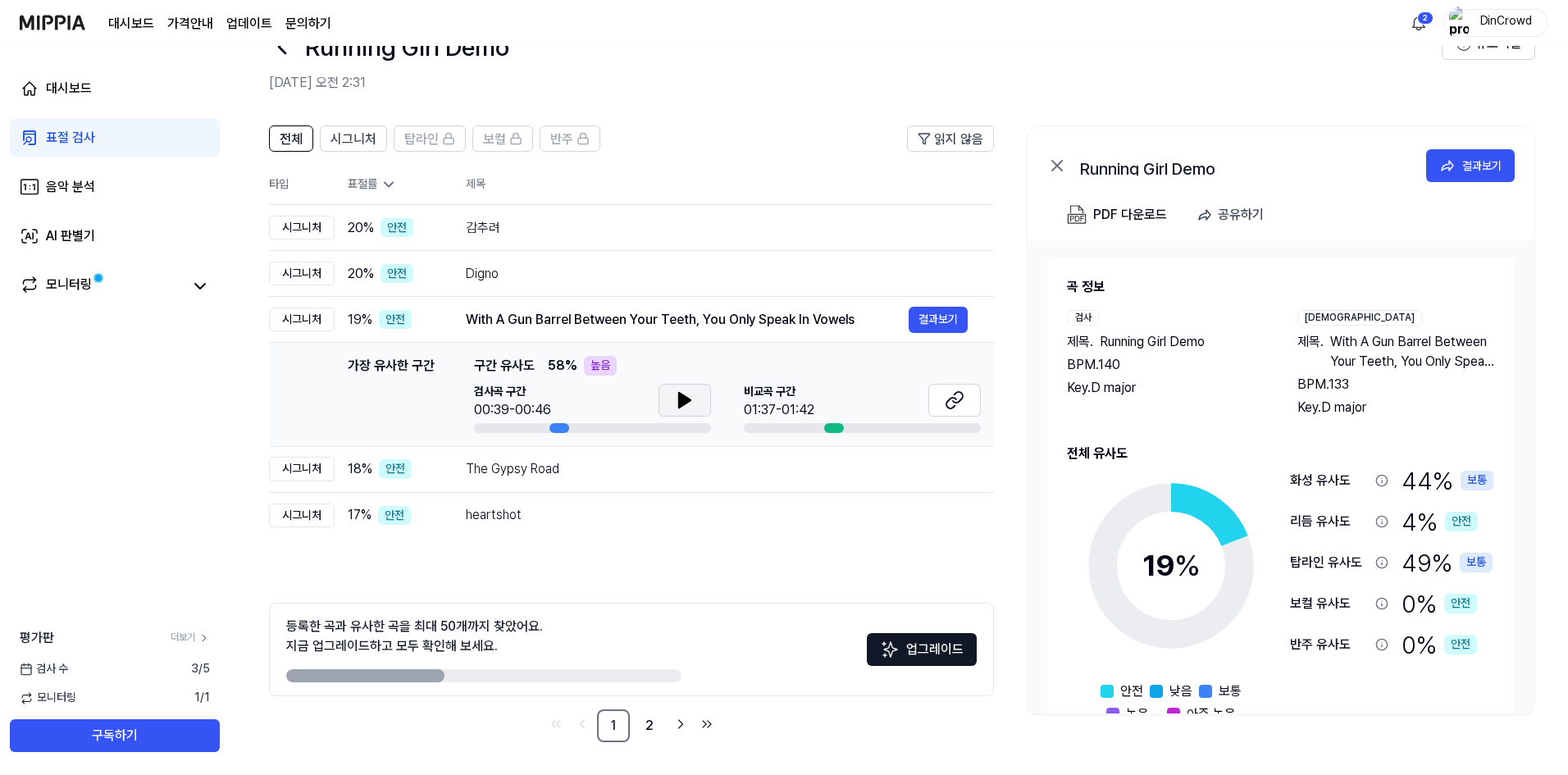
click at [665, 400] on button at bounding box center [684, 400] width 52 height 33
click at [602, 478] on div "The Gypsy Road" at bounding box center [687, 469] width 443 height 20
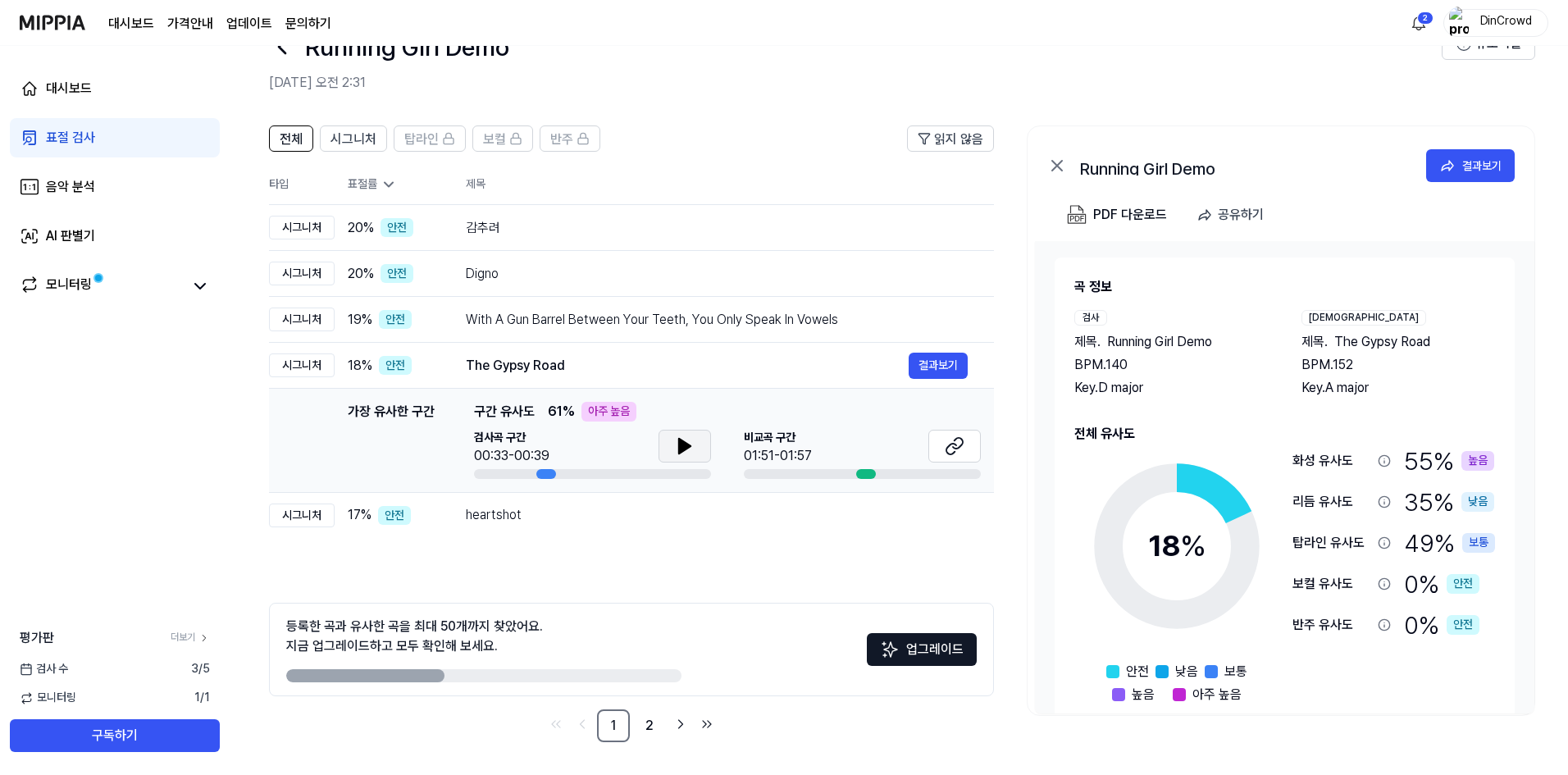
click at [664, 456] on button at bounding box center [684, 446] width 52 height 33
click at [632, 517] on div "heartshot" at bounding box center [687, 515] width 443 height 20
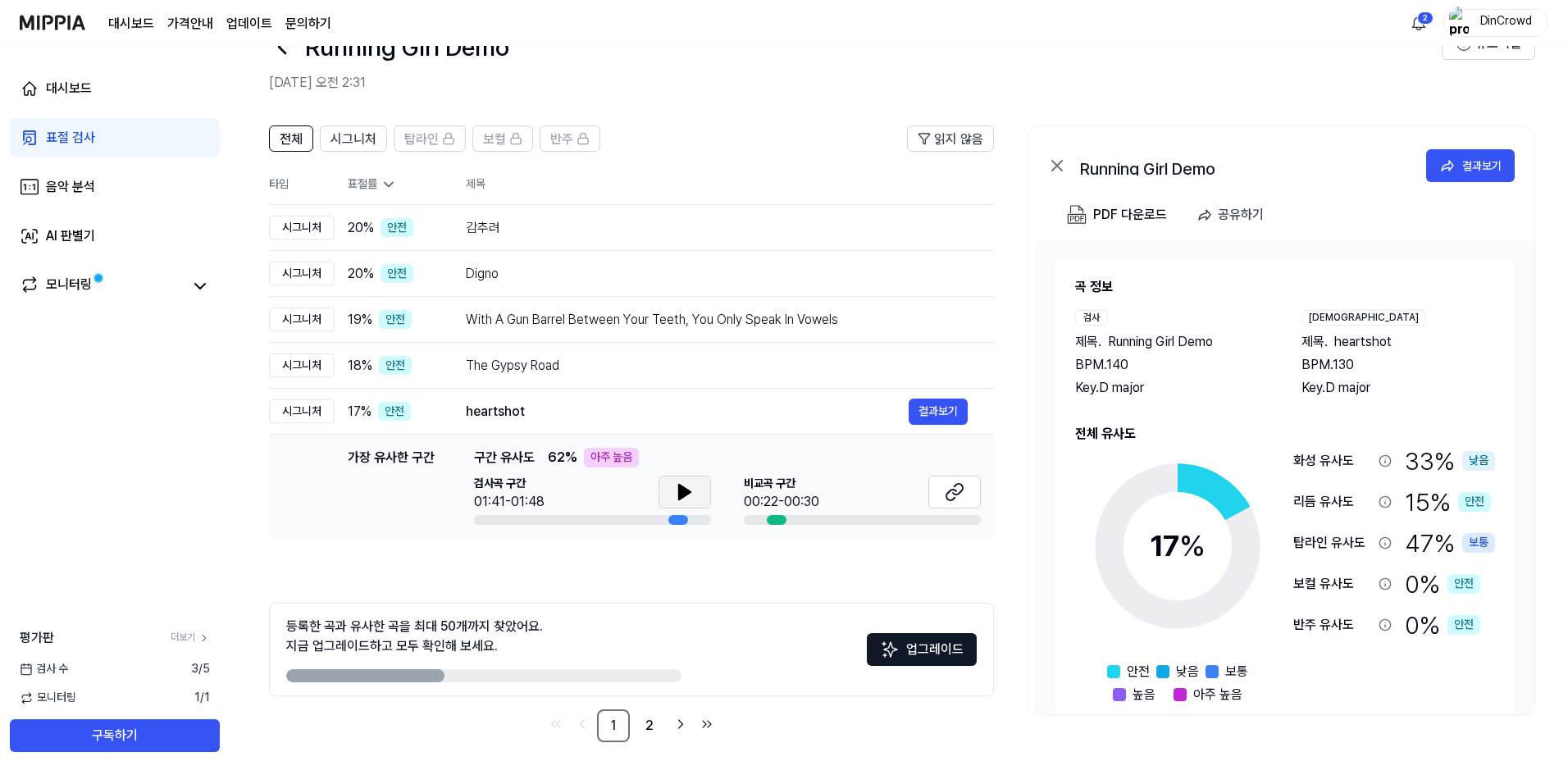
click at [698, 485] on button at bounding box center [684, 492] width 52 height 33
click at [696, 497] on button at bounding box center [684, 492] width 52 height 33
click at [723, 405] on div "heartshot" at bounding box center [687, 412] width 443 height 20
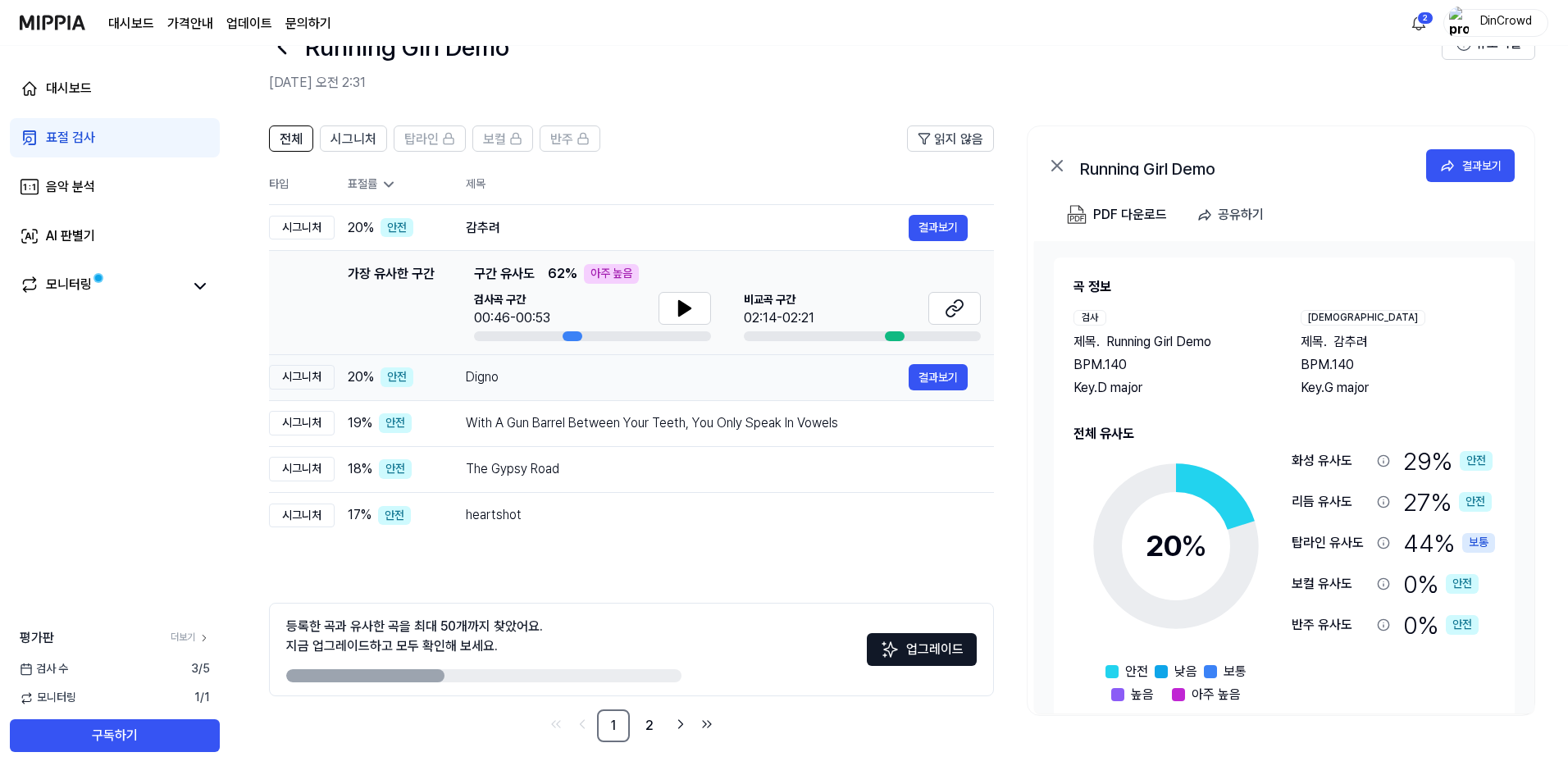
click at [722, 379] on div "Digno" at bounding box center [687, 377] width 443 height 20
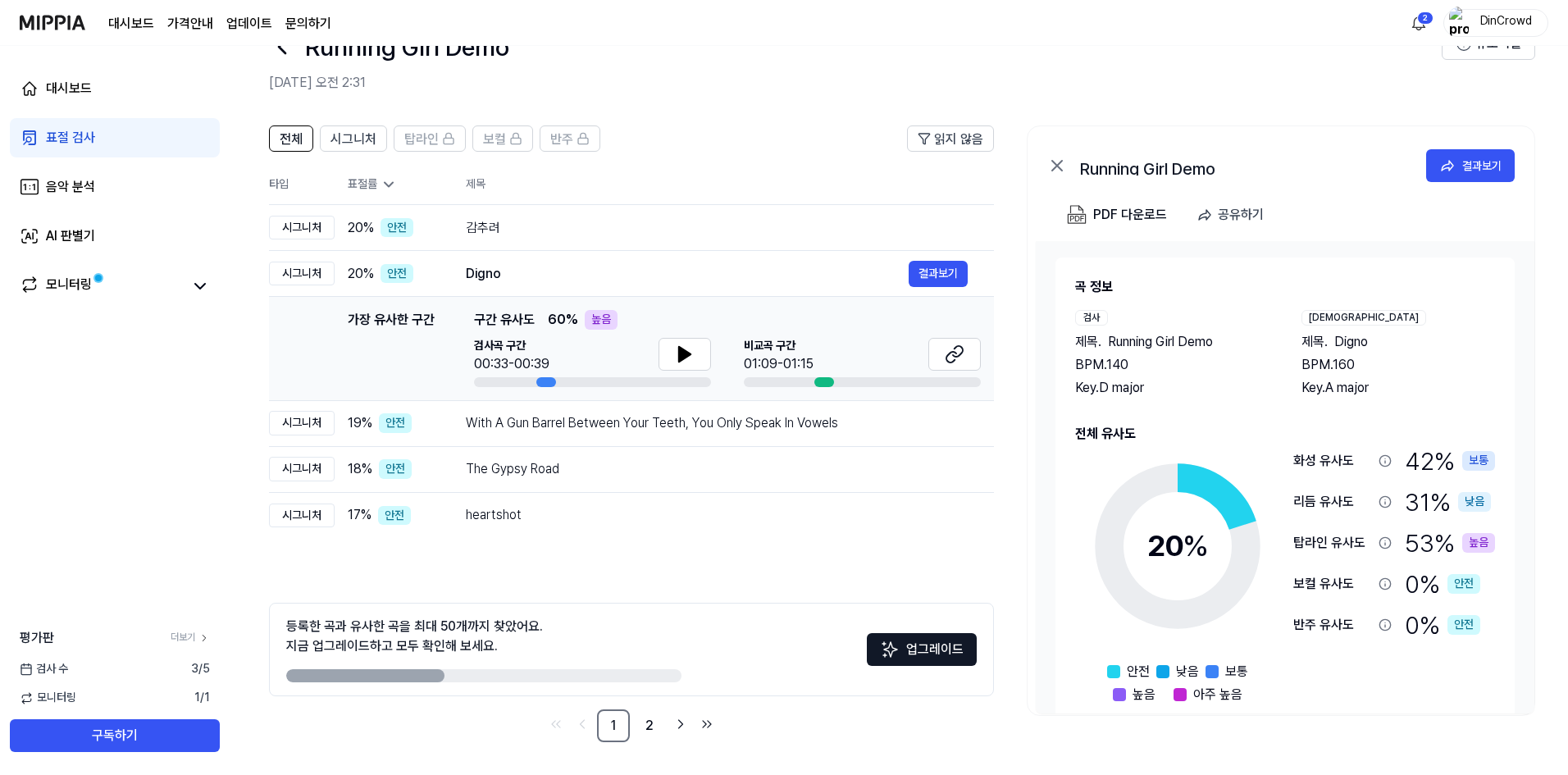
click at [712, 334] on div "가장 유사한 구간 구간 유사도 60 % 높음 검사곡 구간 00:33-00:39 [GEOGRAPHIC_DATA] 구간 01:09-01:15" at bounding box center [727, 349] width 507 height 77
click at [686, 256] on td "Digno 결과보기" at bounding box center [716, 274] width 554 height 46
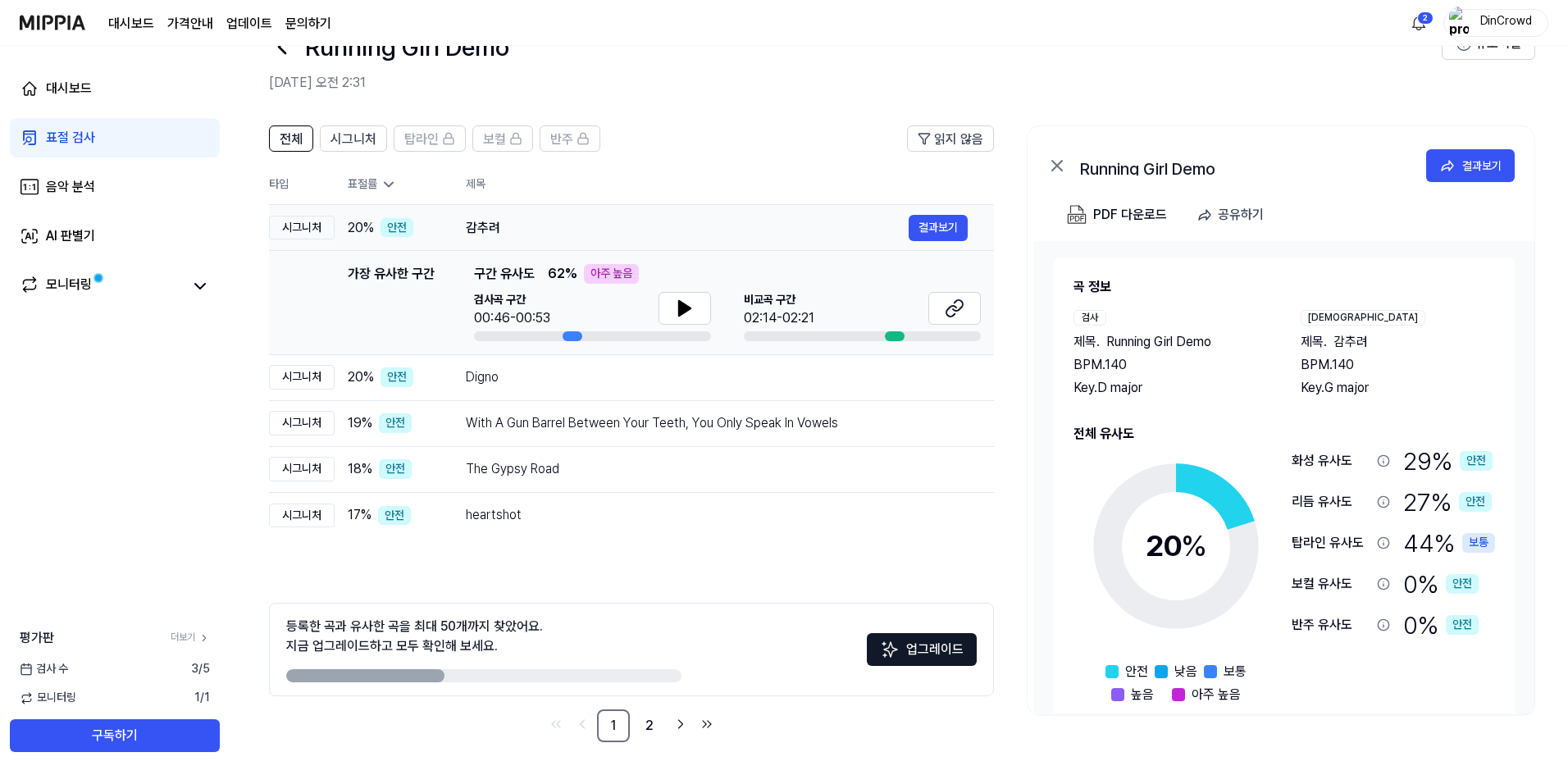
click at [687, 236] on div "감추려" at bounding box center [687, 228] width 443 height 20
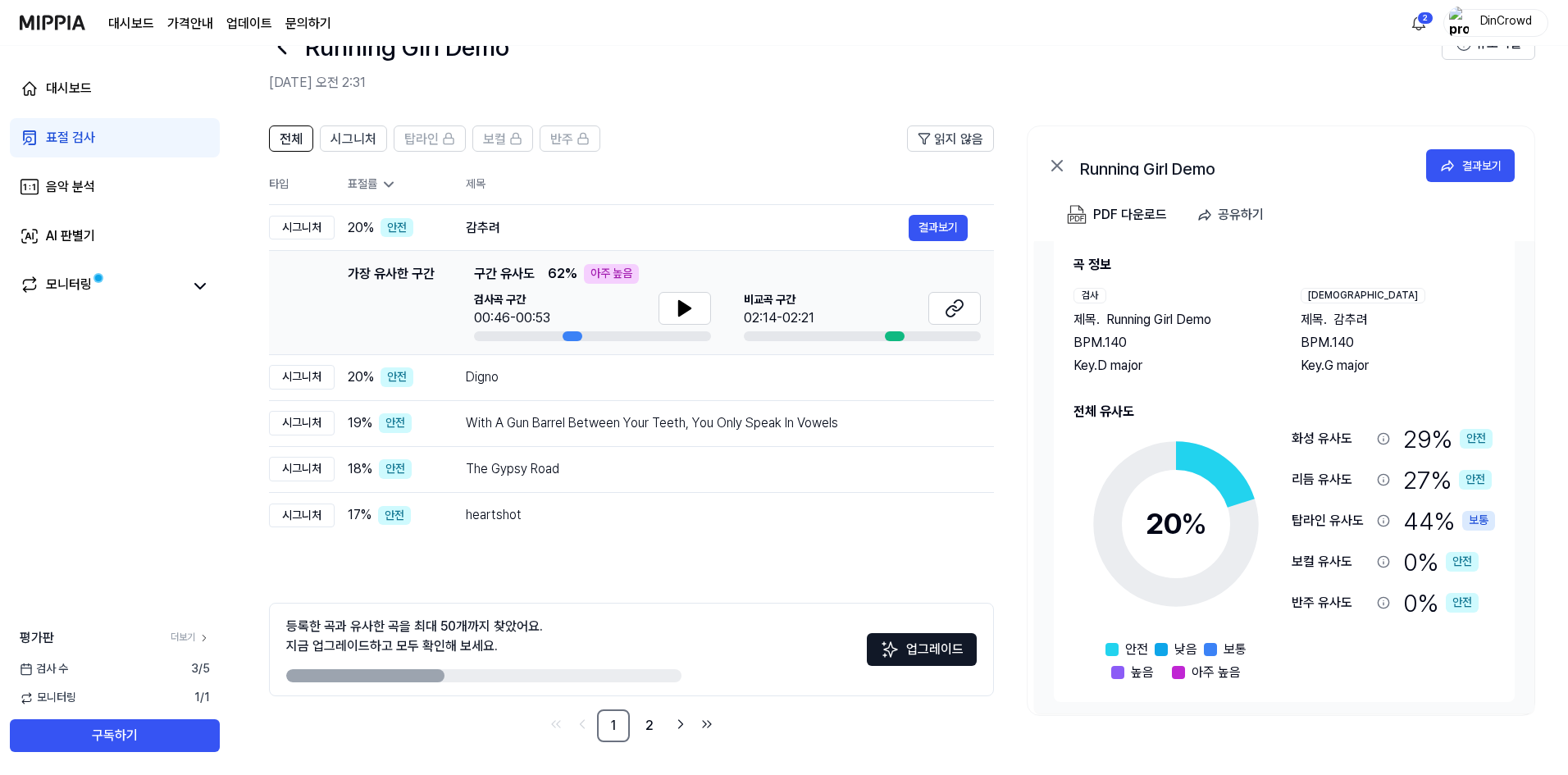
scroll to position [27, 0]
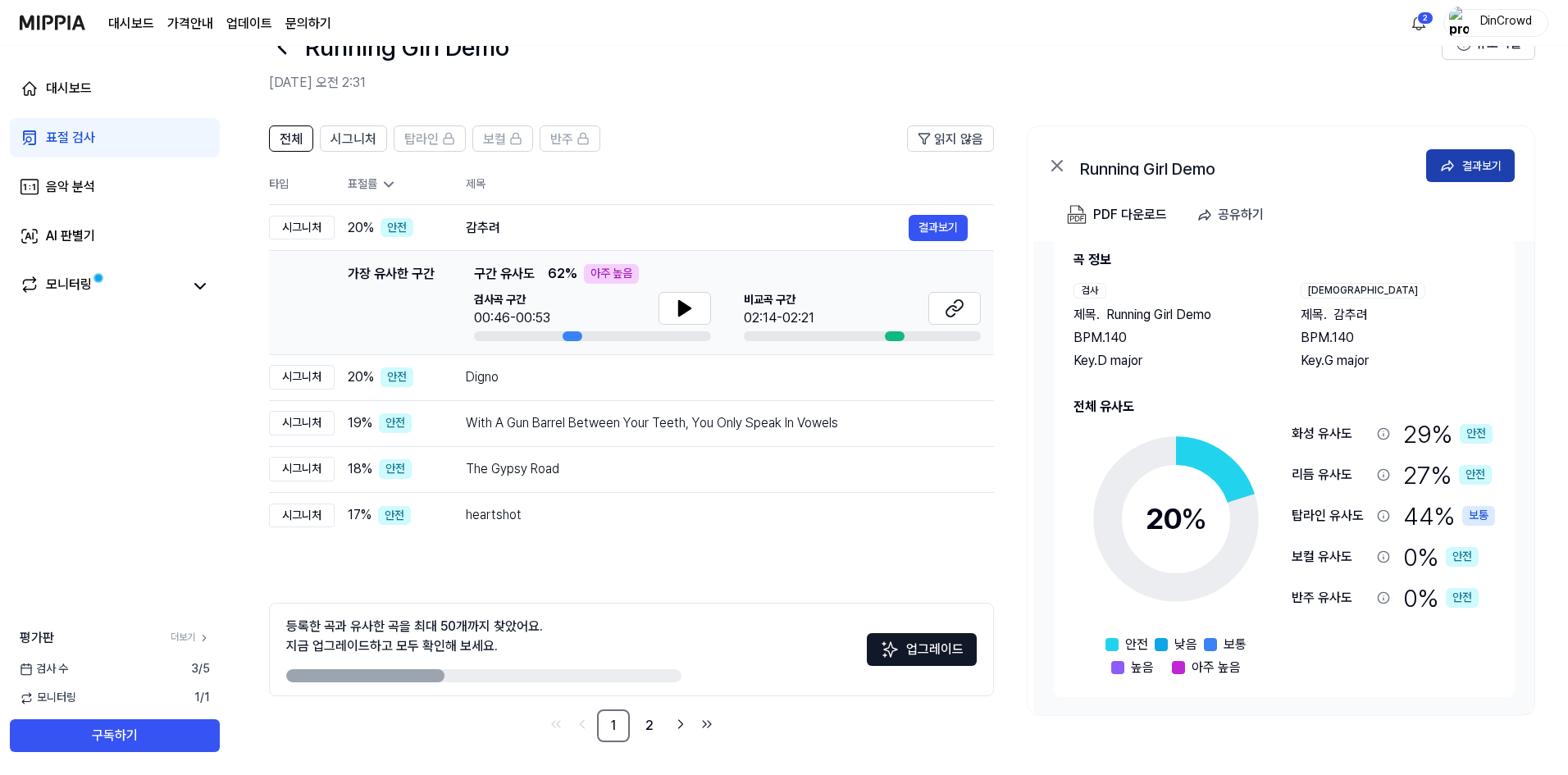
click at [1468, 153] on button "결과보기" at bounding box center [1470, 165] width 89 height 33
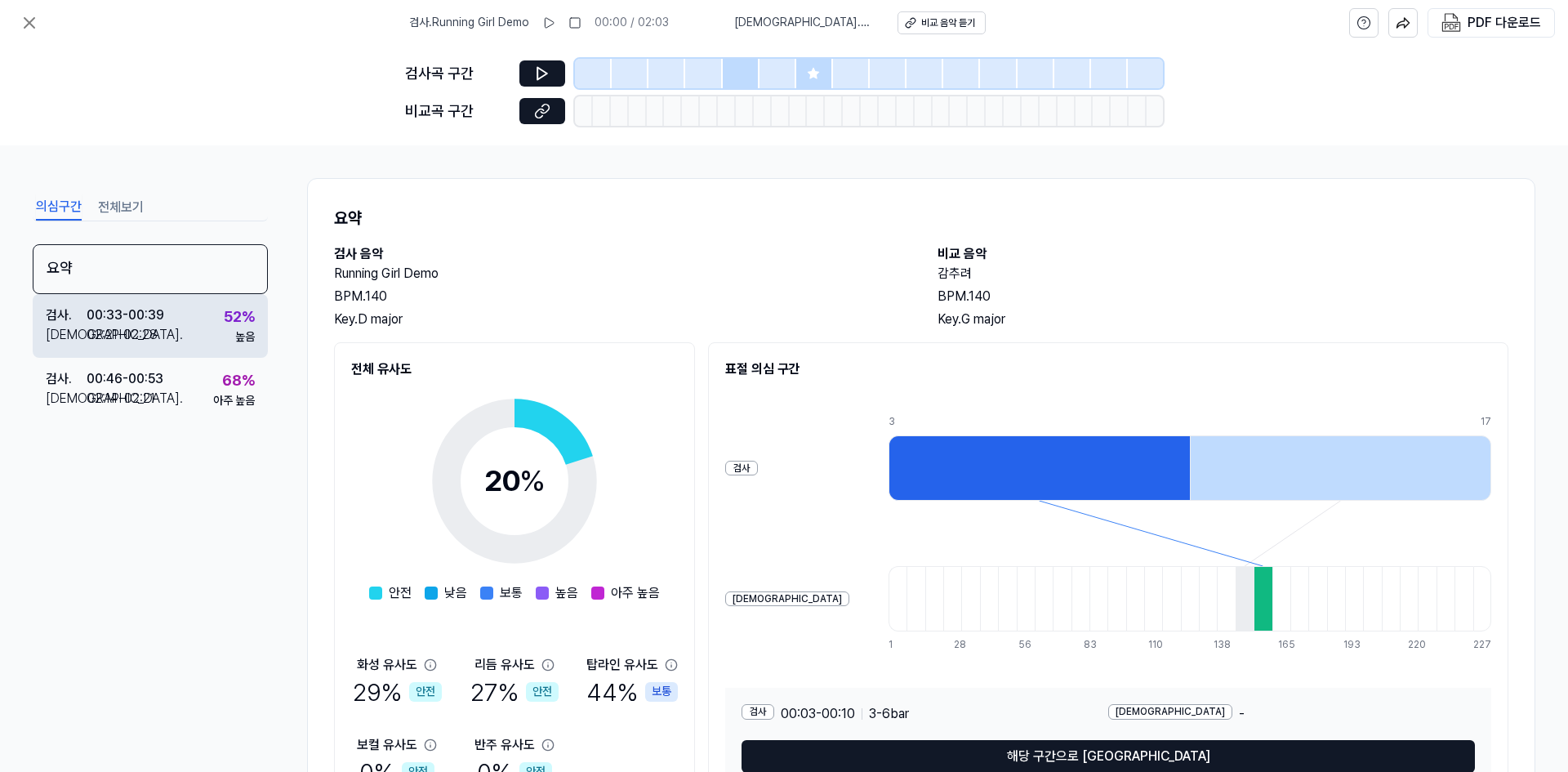
click at [211, 350] on div "검사 . 00:33 - 00:39 비교 . 02:21 - 02:28 52 % 높음" at bounding box center [150, 326] width 235 height 64
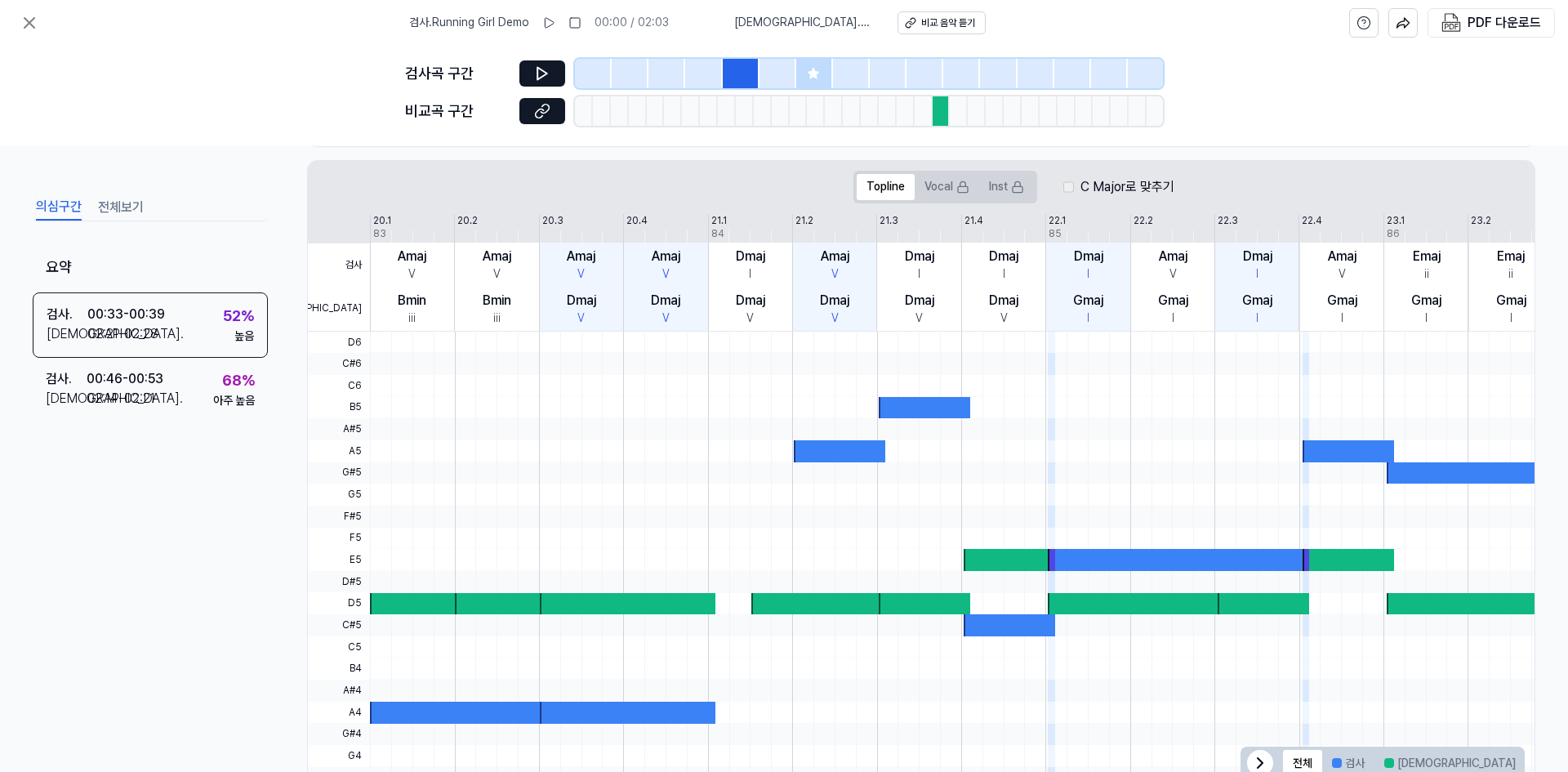
scroll to position [349, 0]
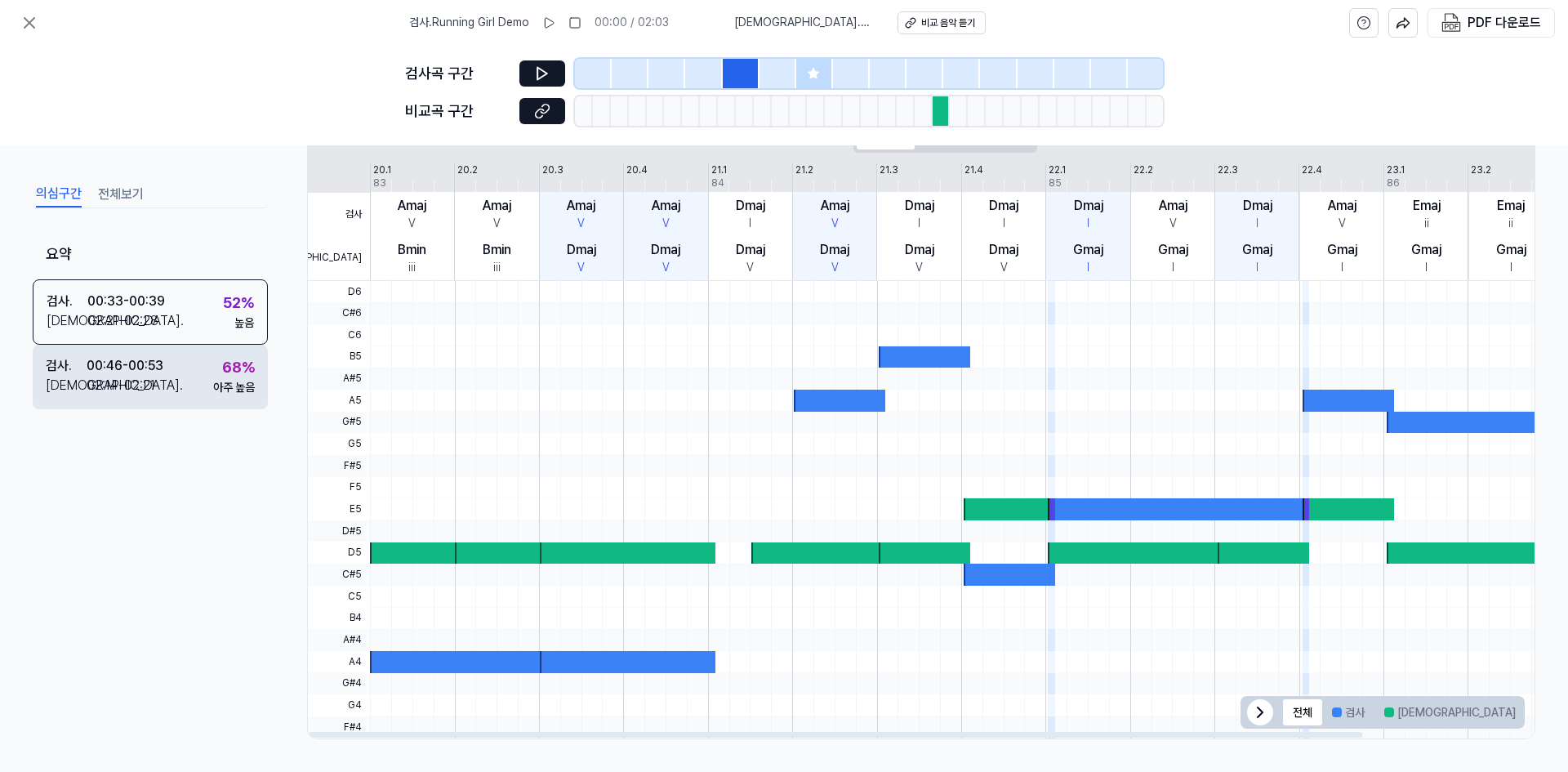
click at [114, 364] on div "00:46 - 00:53" at bounding box center [125, 366] width 76 height 20
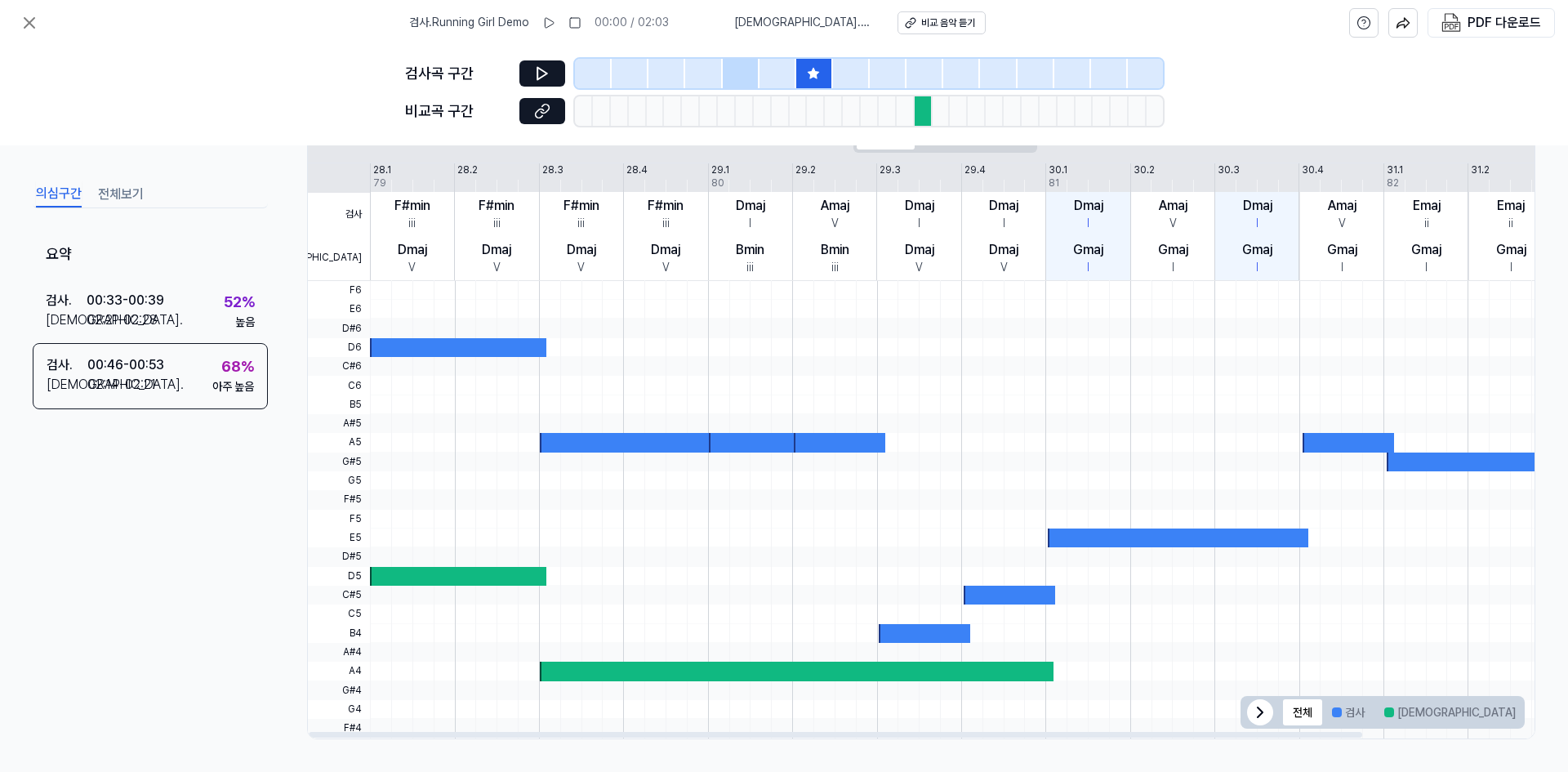
click at [1263, 708] on icon at bounding box center [1260, 712] width 20 height 20
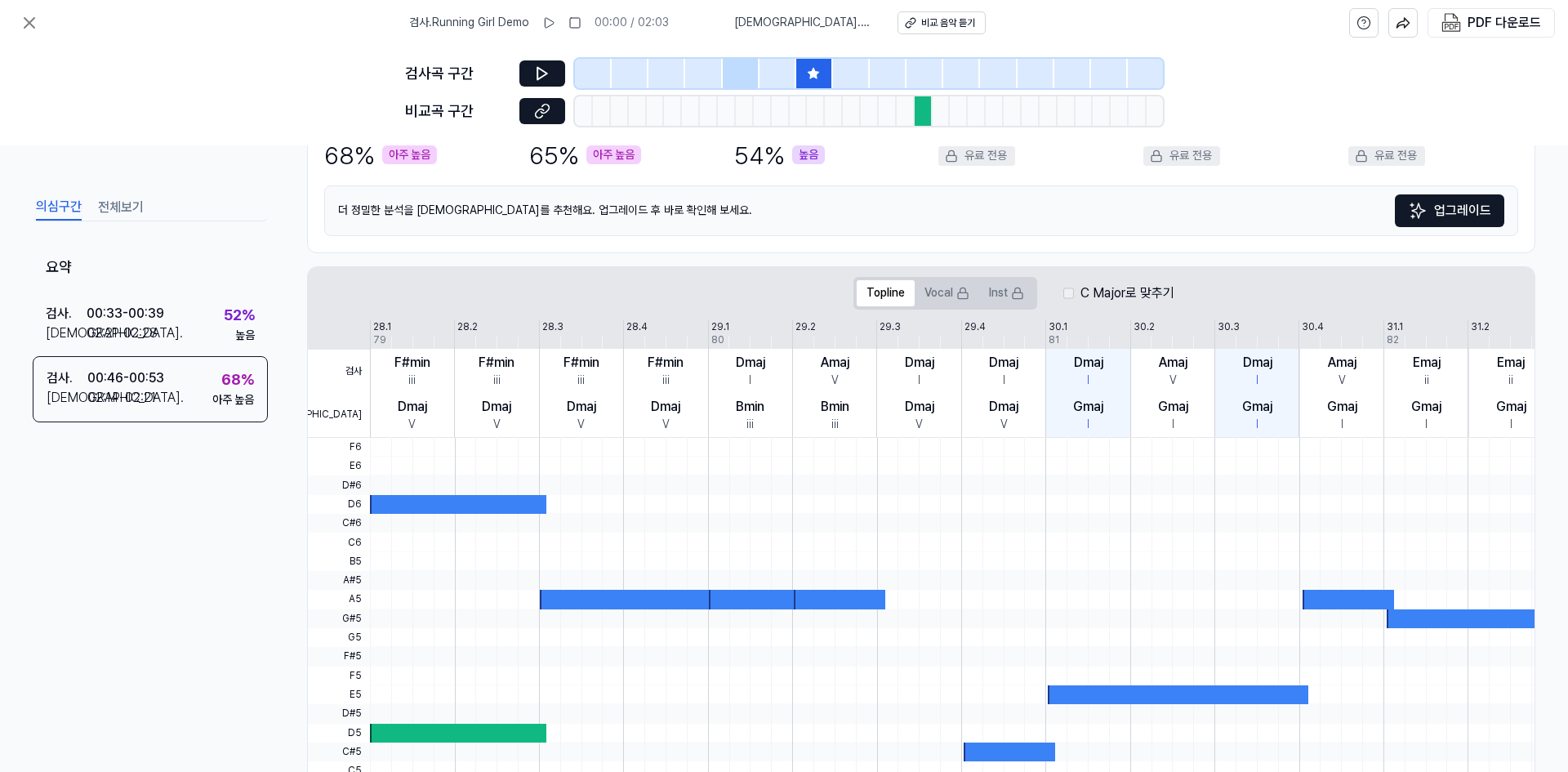
scroll to position [185, 0]
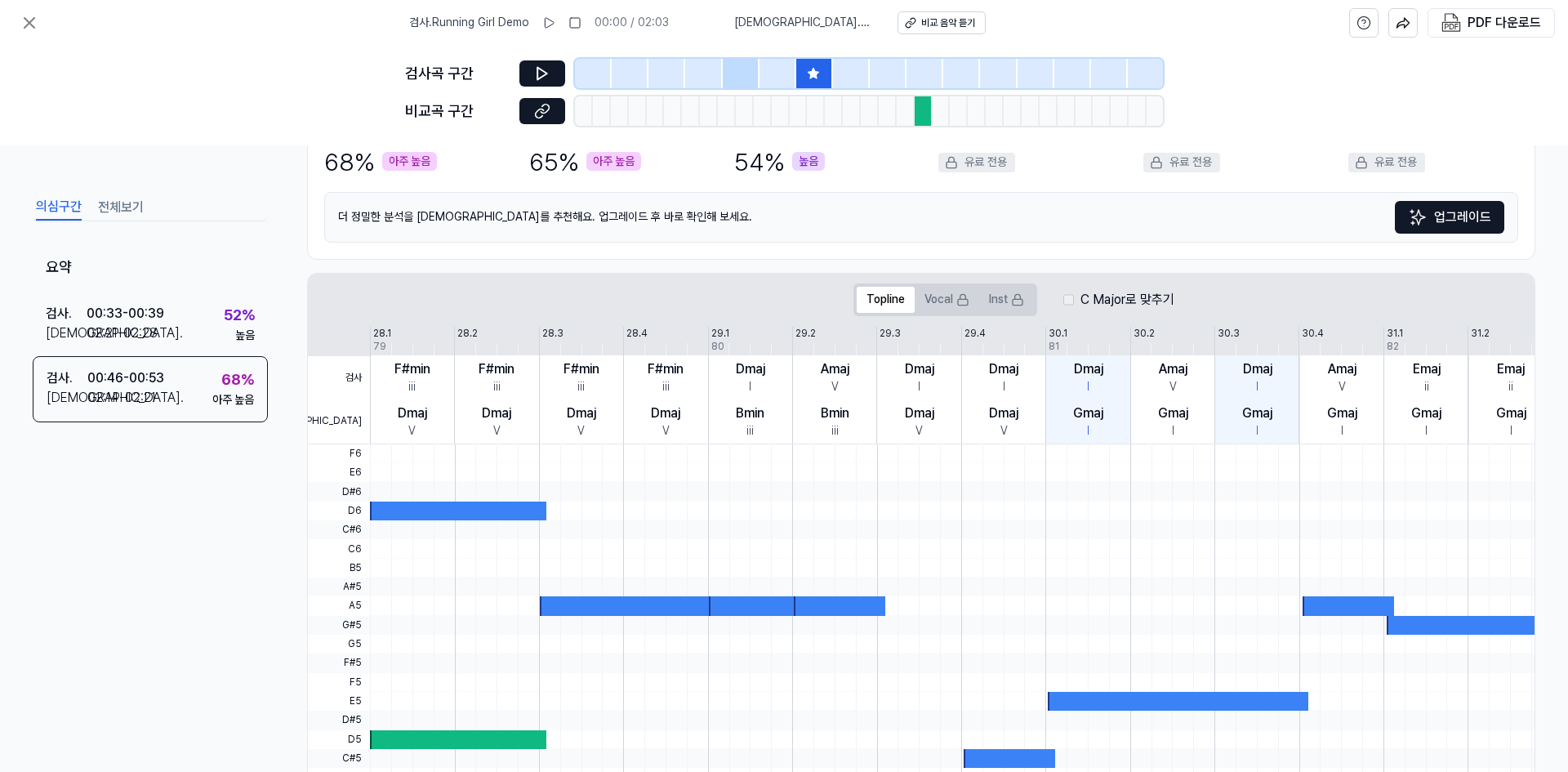
drag, startPoint x: 816, startPoint y: 77, endPoint x: 873, endPoint y: 79, distance: 57.0
click at [873, 79] on div at bounding box center [868, 74] width 588 height 29
click at [851, 77] on div at bounding box center [851, 74] width 36 height 29
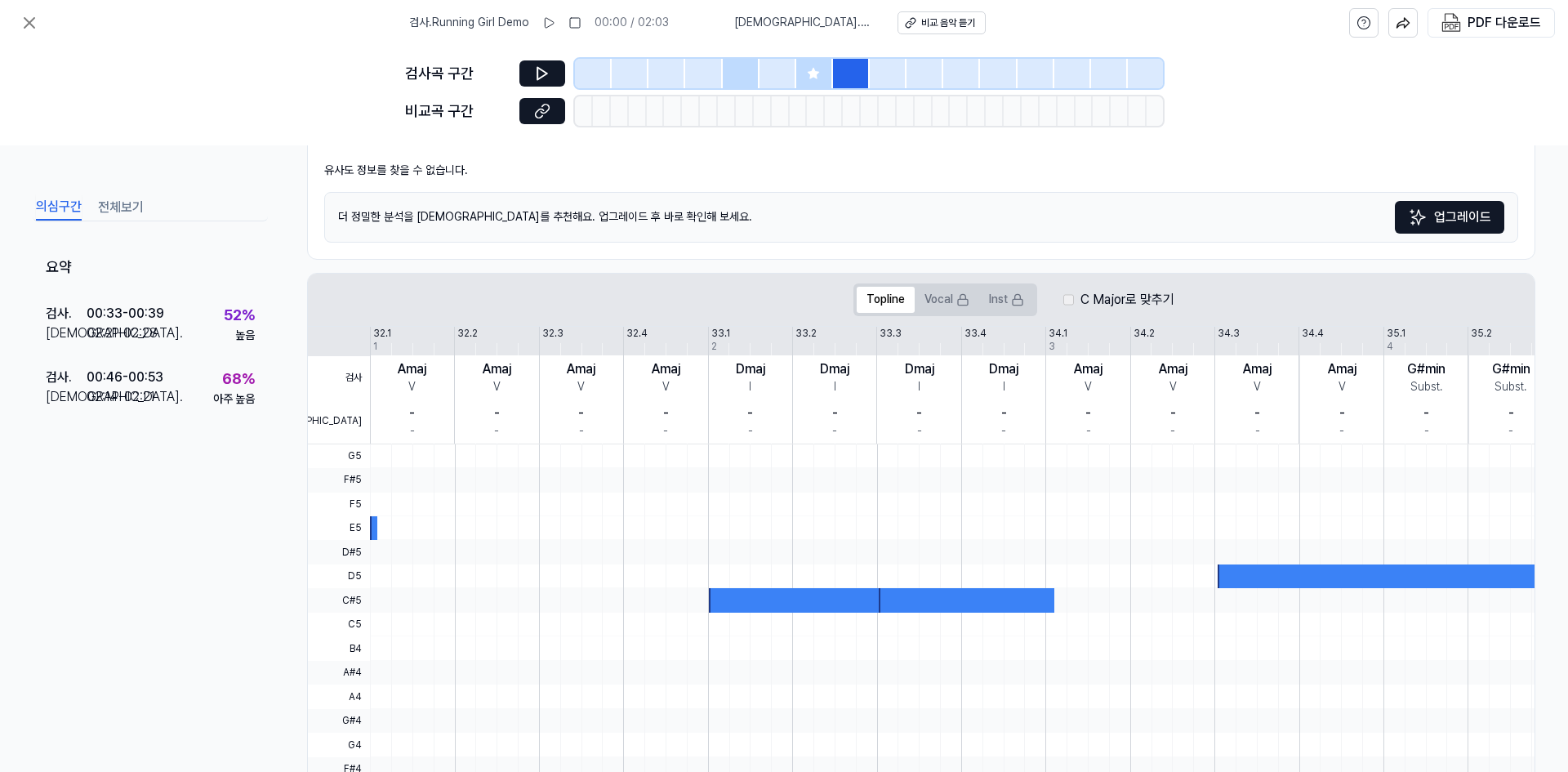
click at [816, 75] on icon at bounding box center [814, 74] width 11 height 11
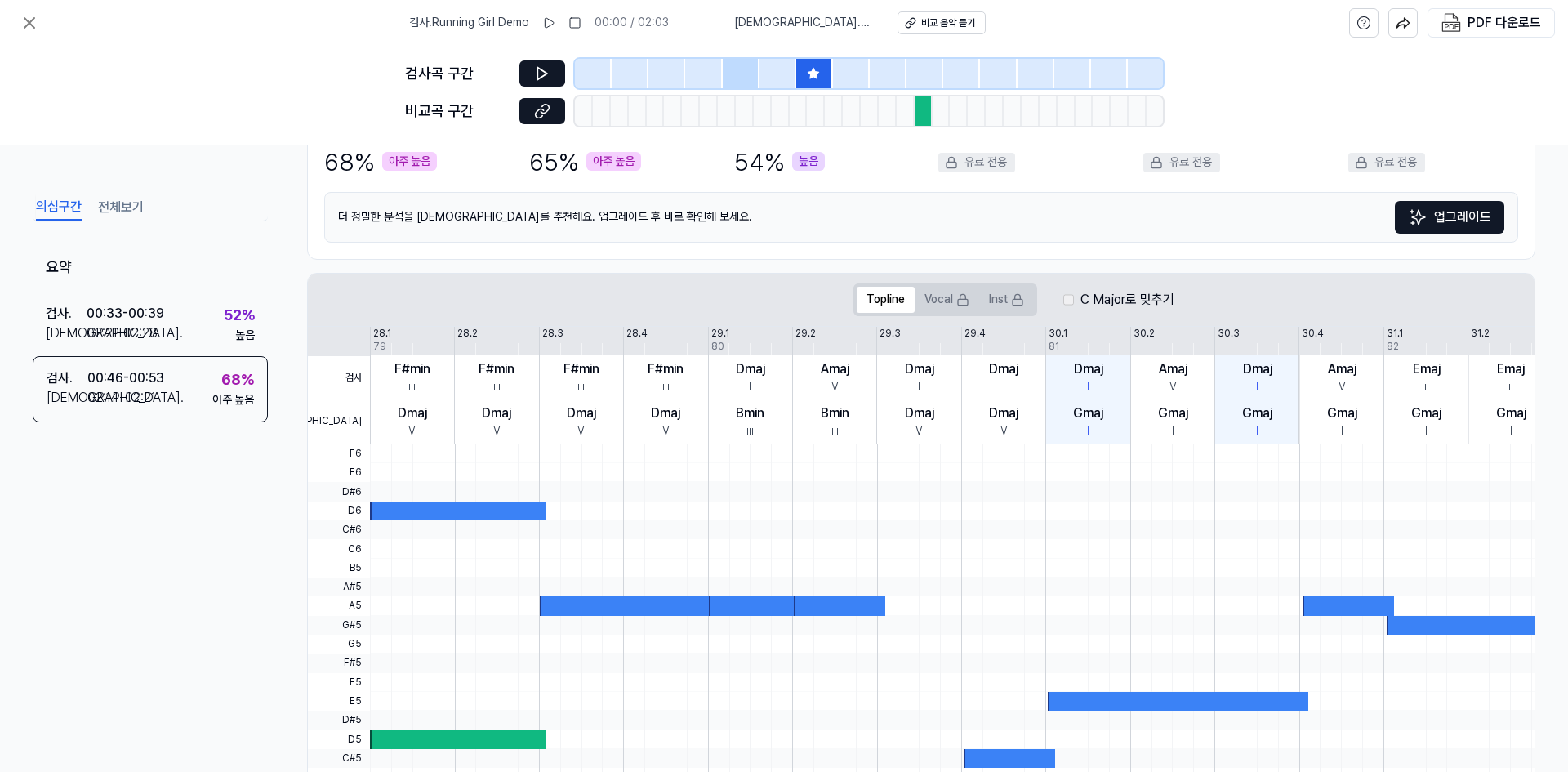
click at [768, 69] on div at bounding box center [777, 74] width 36 height 29
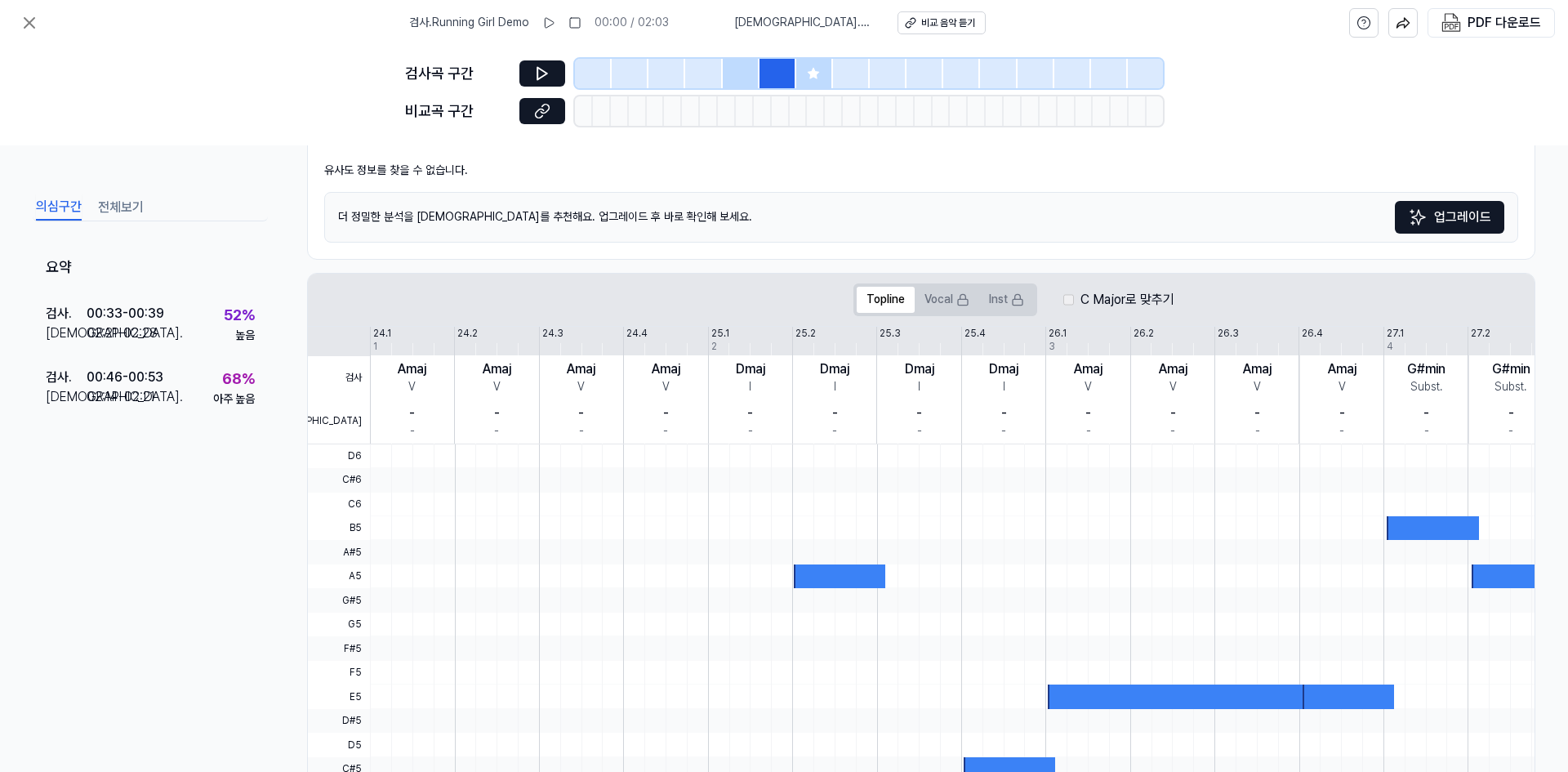
click at [741, 69] on div at bounding box center [741, 74] width 36 height 29
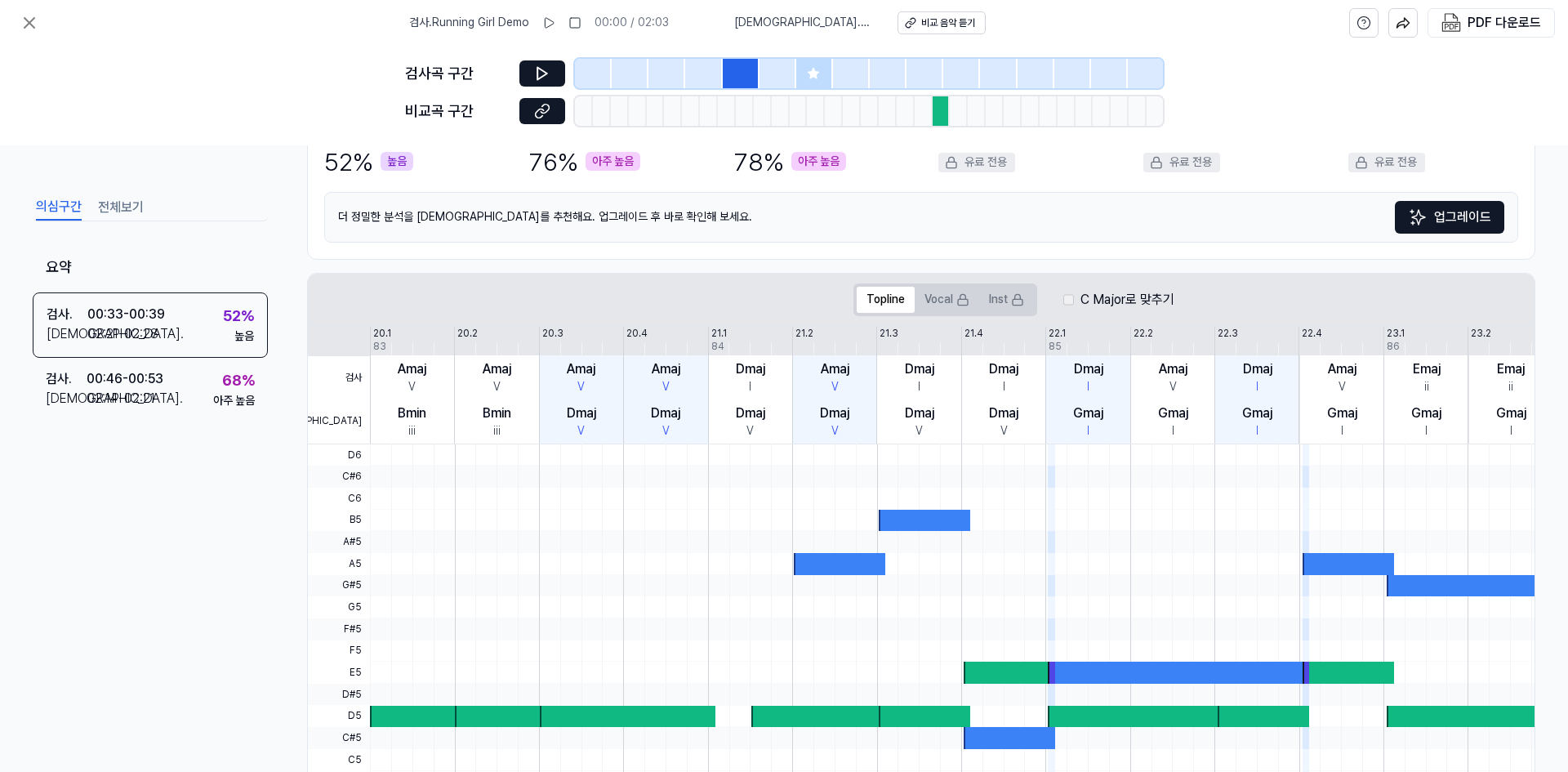
click at [804, 75] on div at bounding box center [814, 74] width 36 height 29
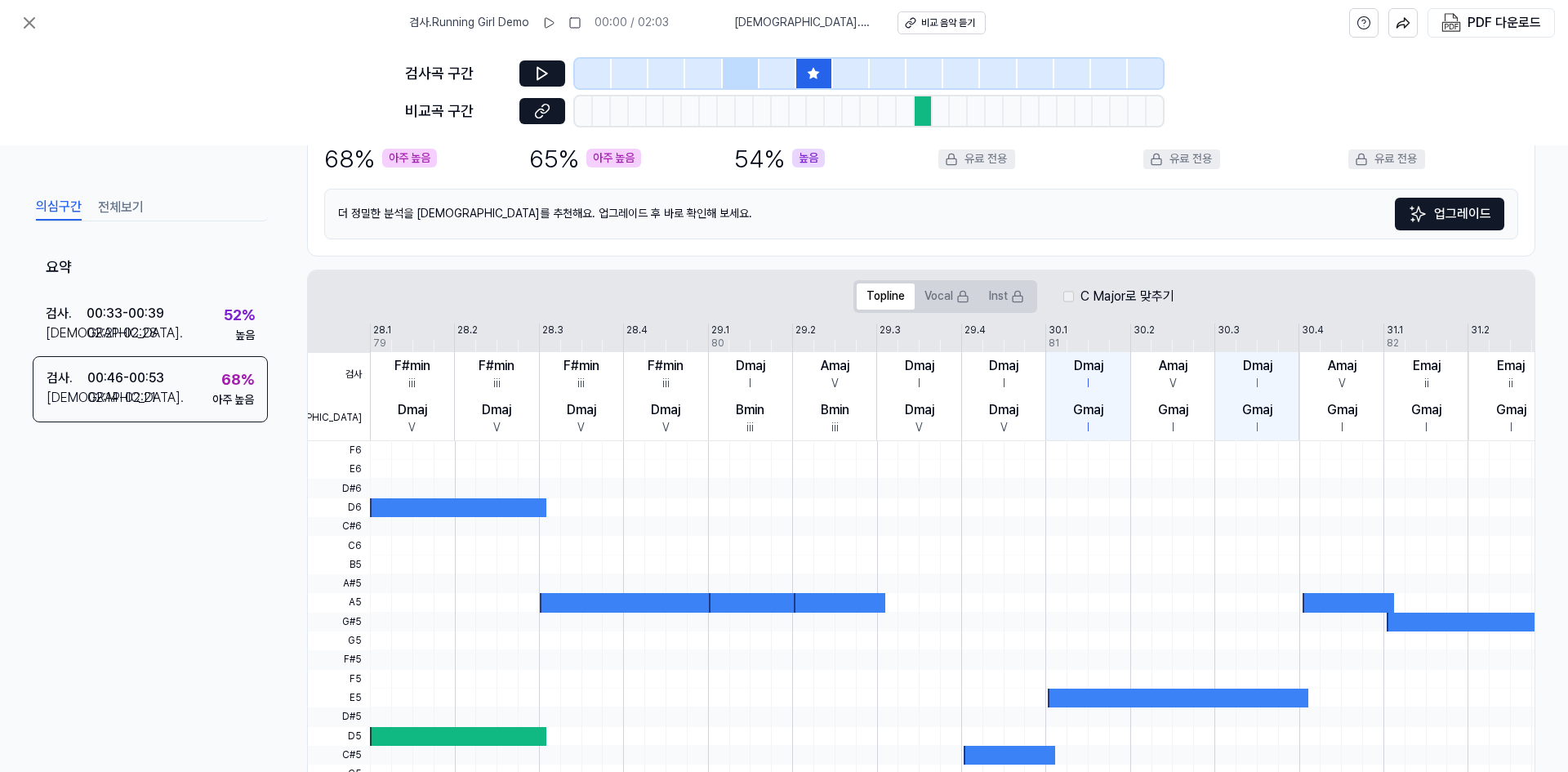
scroll to position [349, 0]
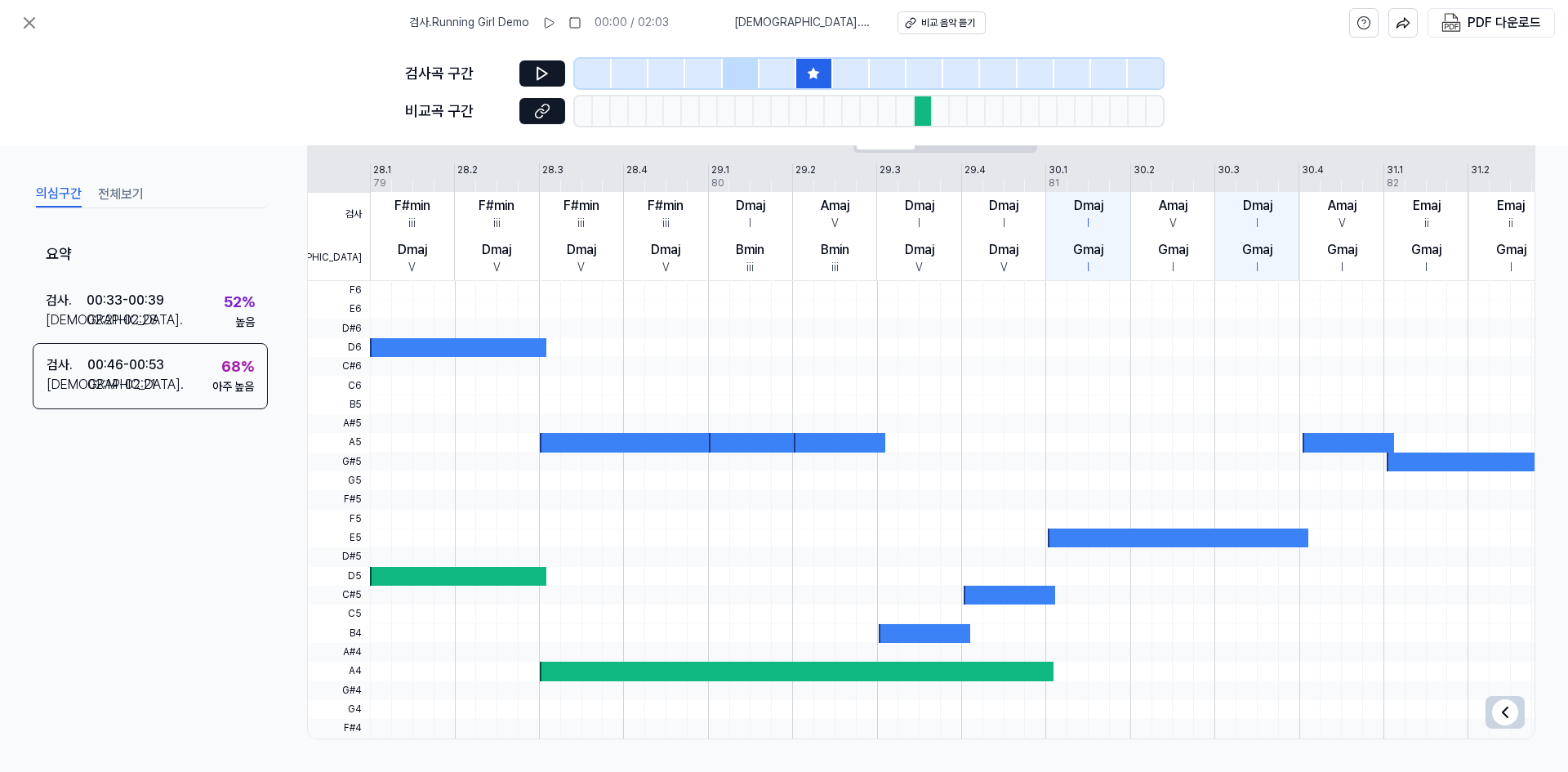
click at [734, 78] on div at bounding box center [741, 74] width 36 height 29
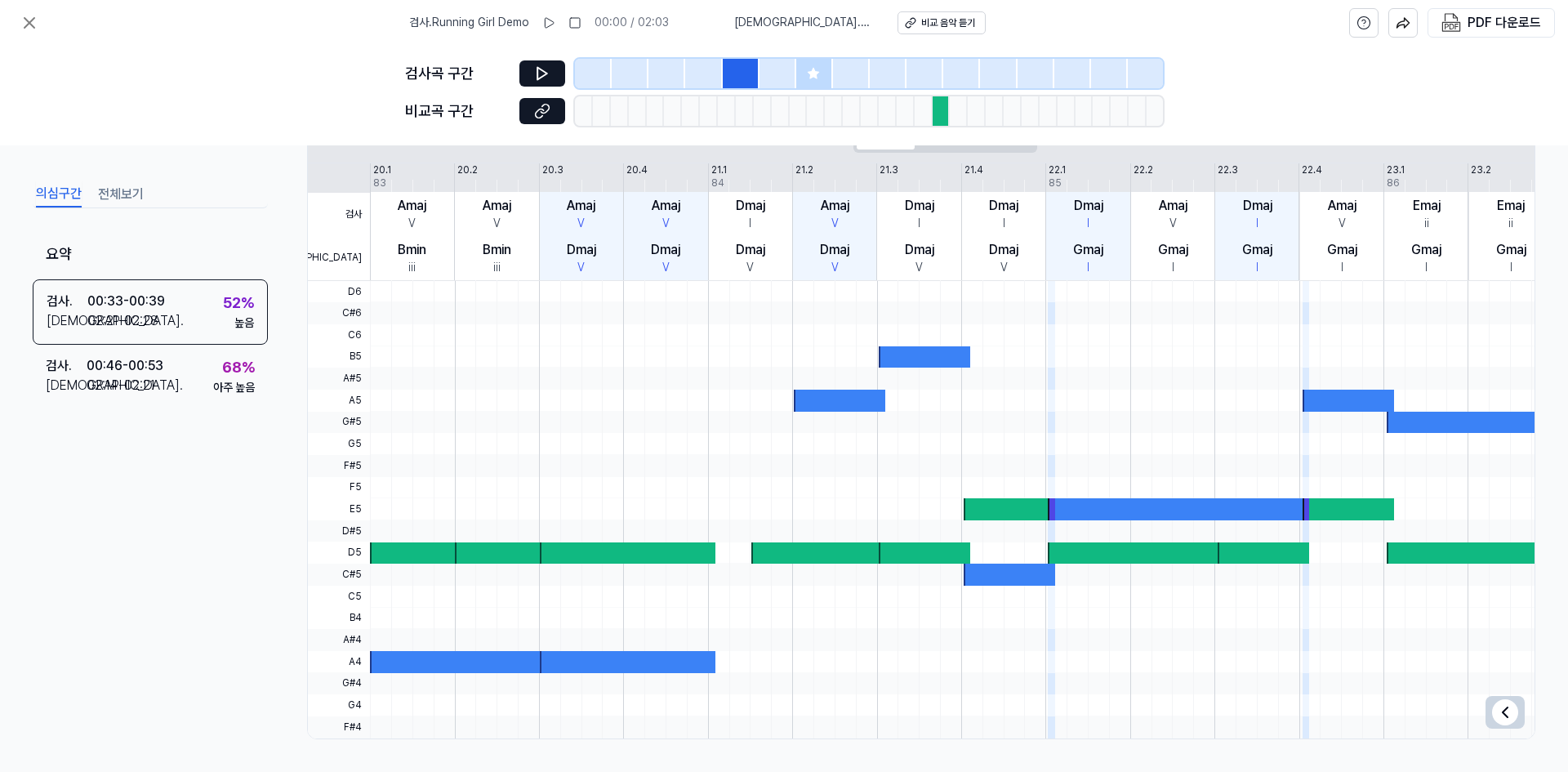
click at [814, 71] on icon at bounding box center [814, 74] width 11 height 11
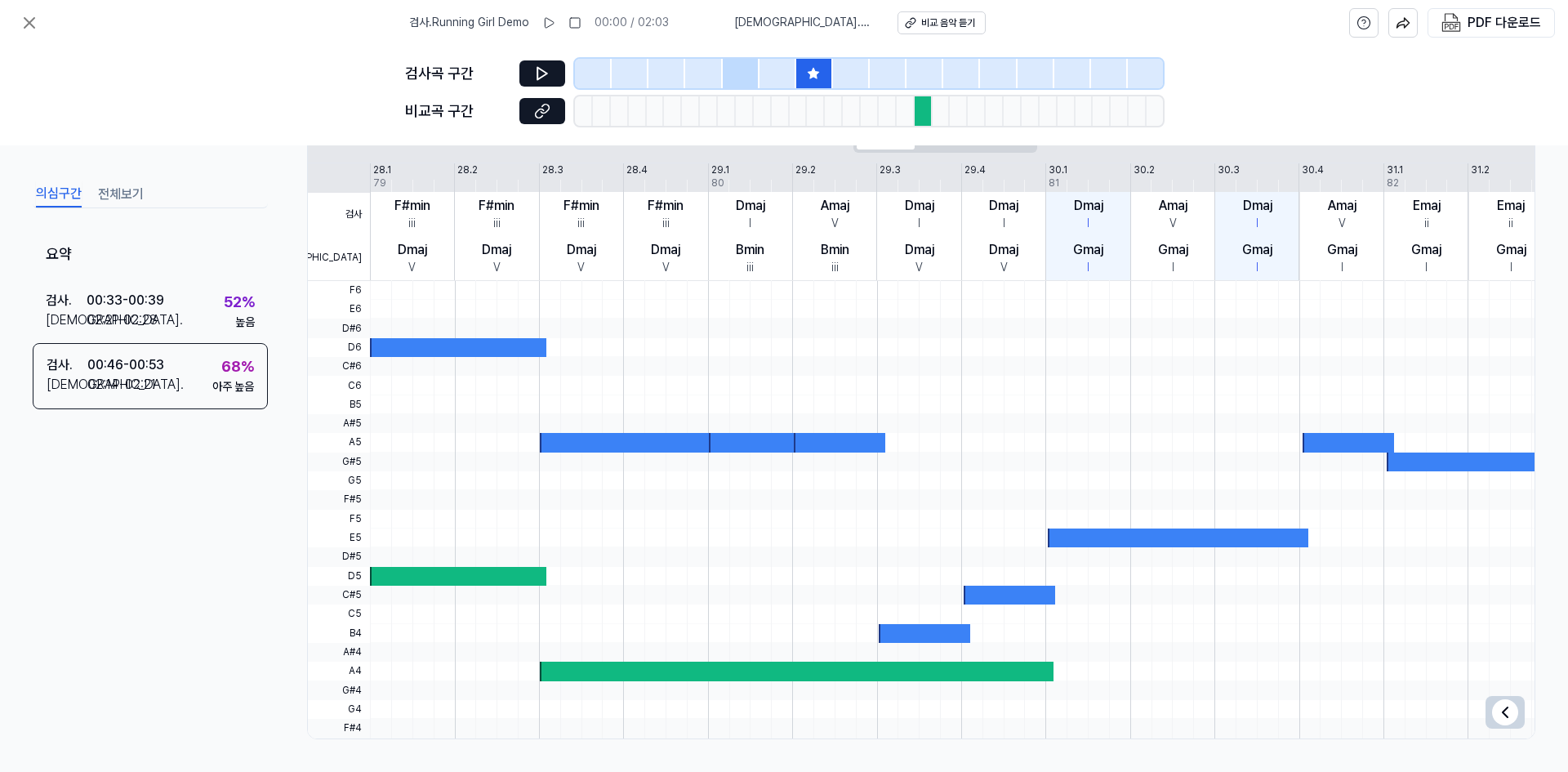
click at [728, 75] on div at bounding box center [741, 74] width 36 height 29
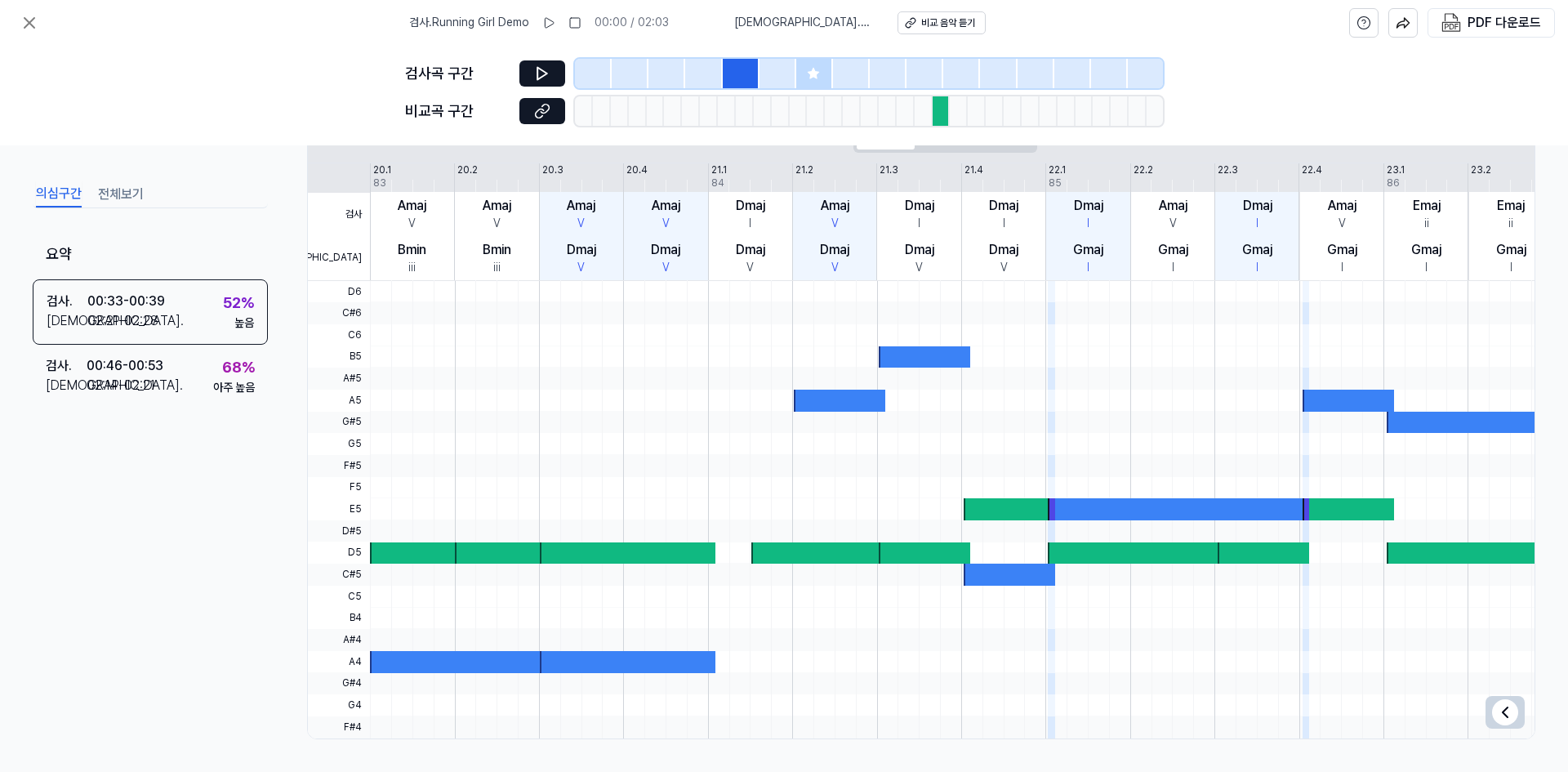
click at [768, 77] on div at bounding box center [777, 74] width 36 height 29
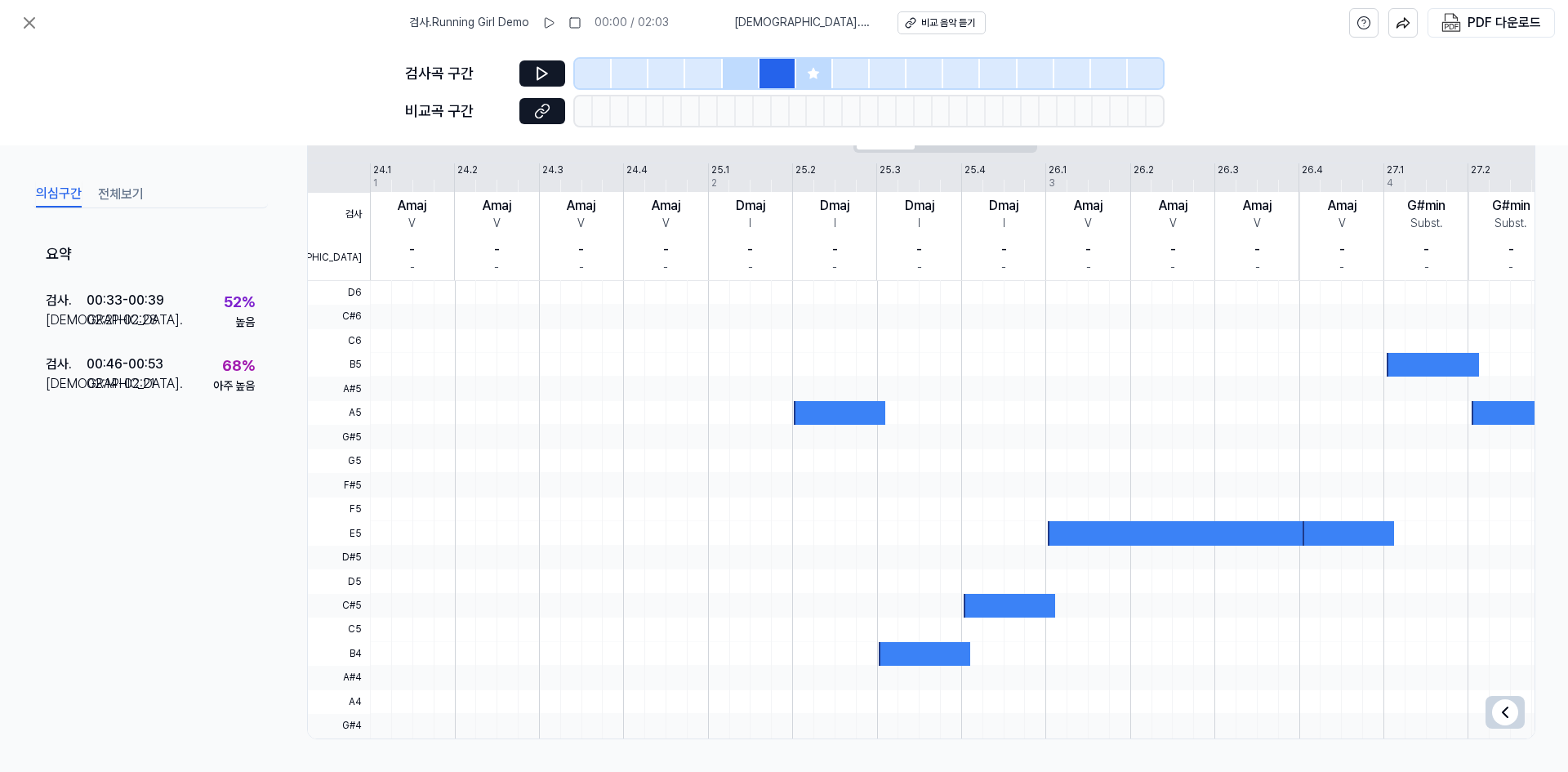
scroll to position [315, 0]
click at [701, 82] on div at bounding box center [704, 74] width 36 height 29
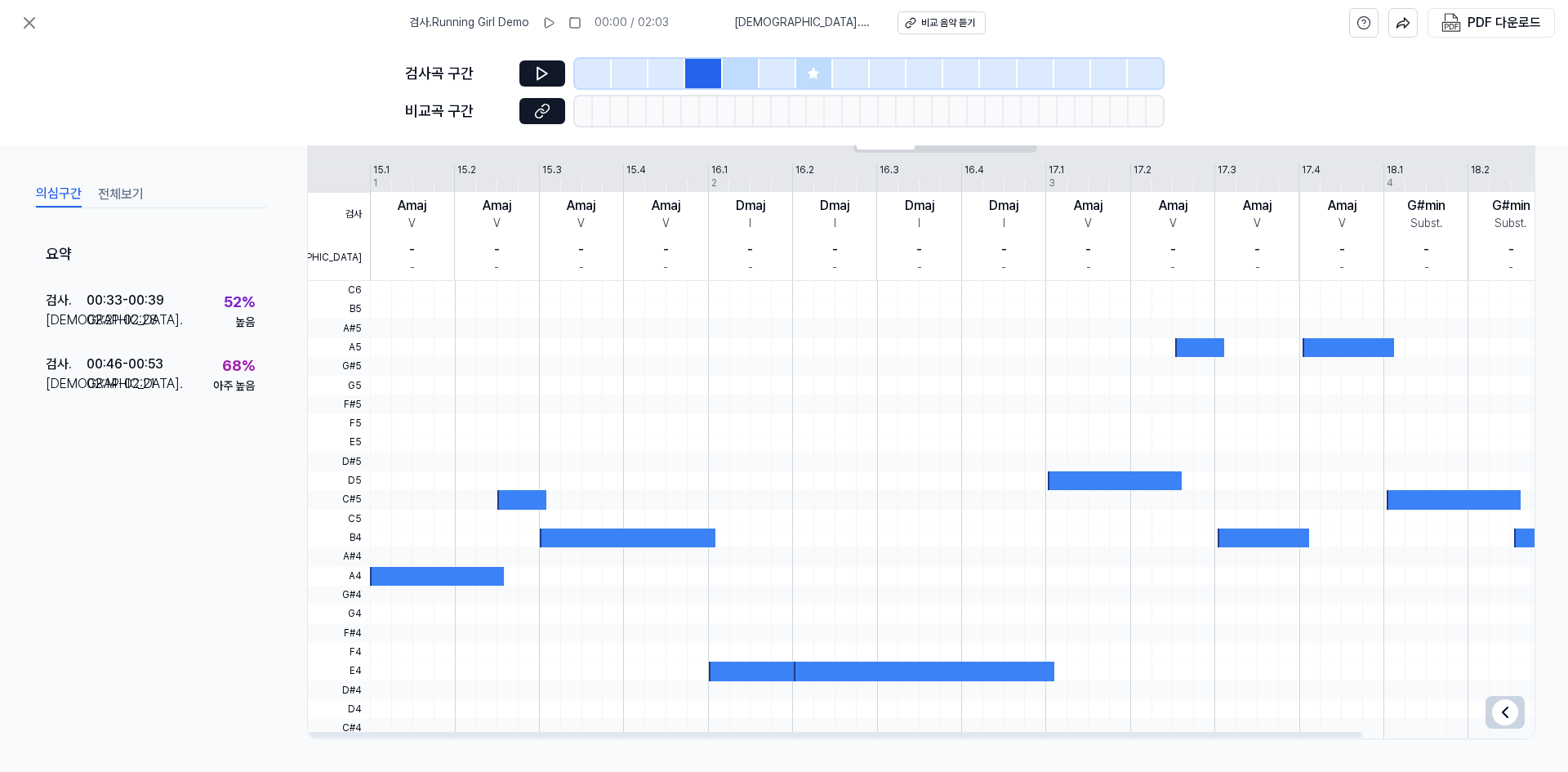
click at [668, 80] on div at bounding box center [666, 74] width 36 height 29
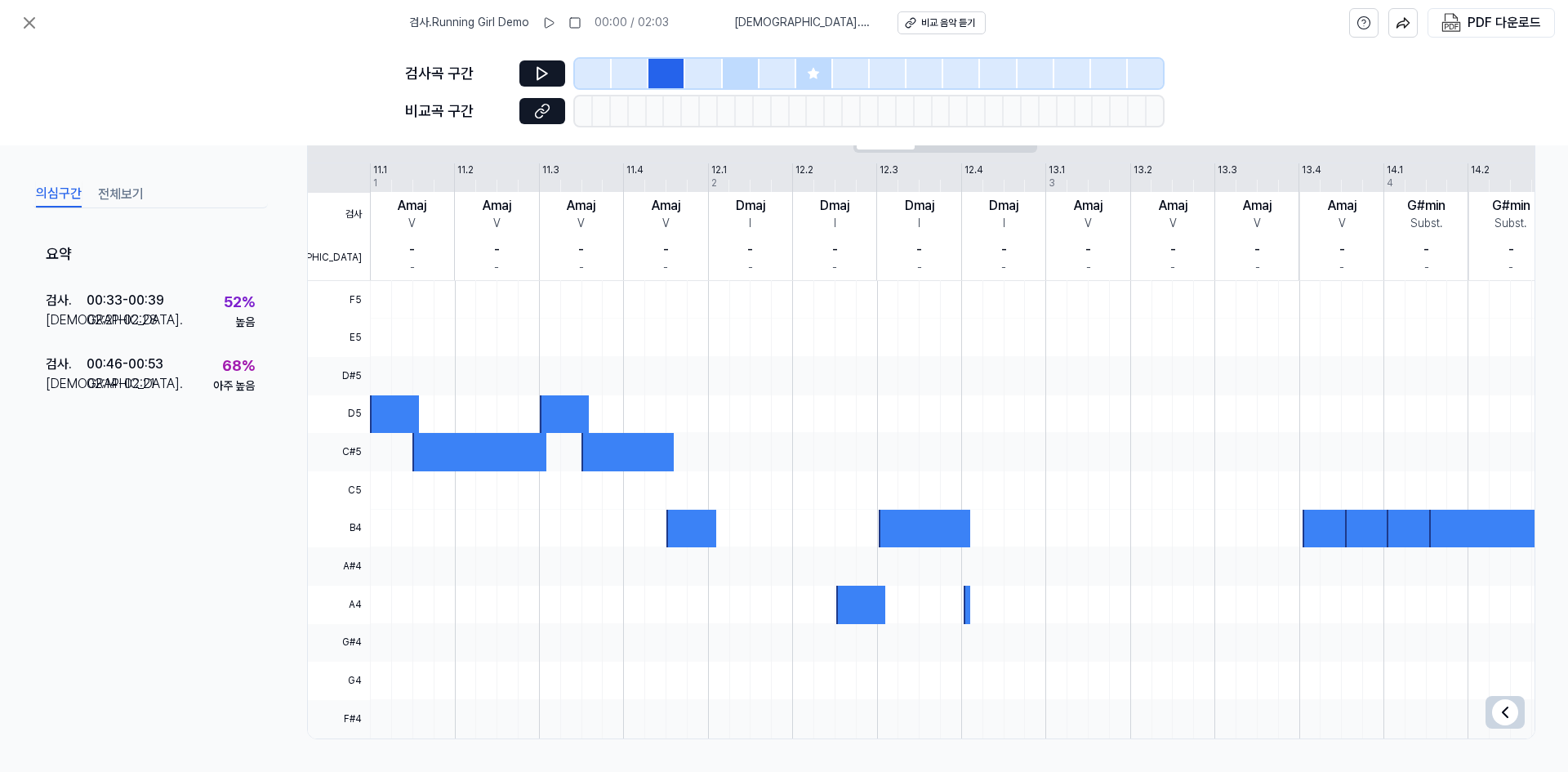
drag, startPoint x: 624, startPoint y: 80, endPoint x: 611, endPoint y: 81, distance: 13.0
click at [624, 80] on div at bounding box center [630, 74] width 36 height 29
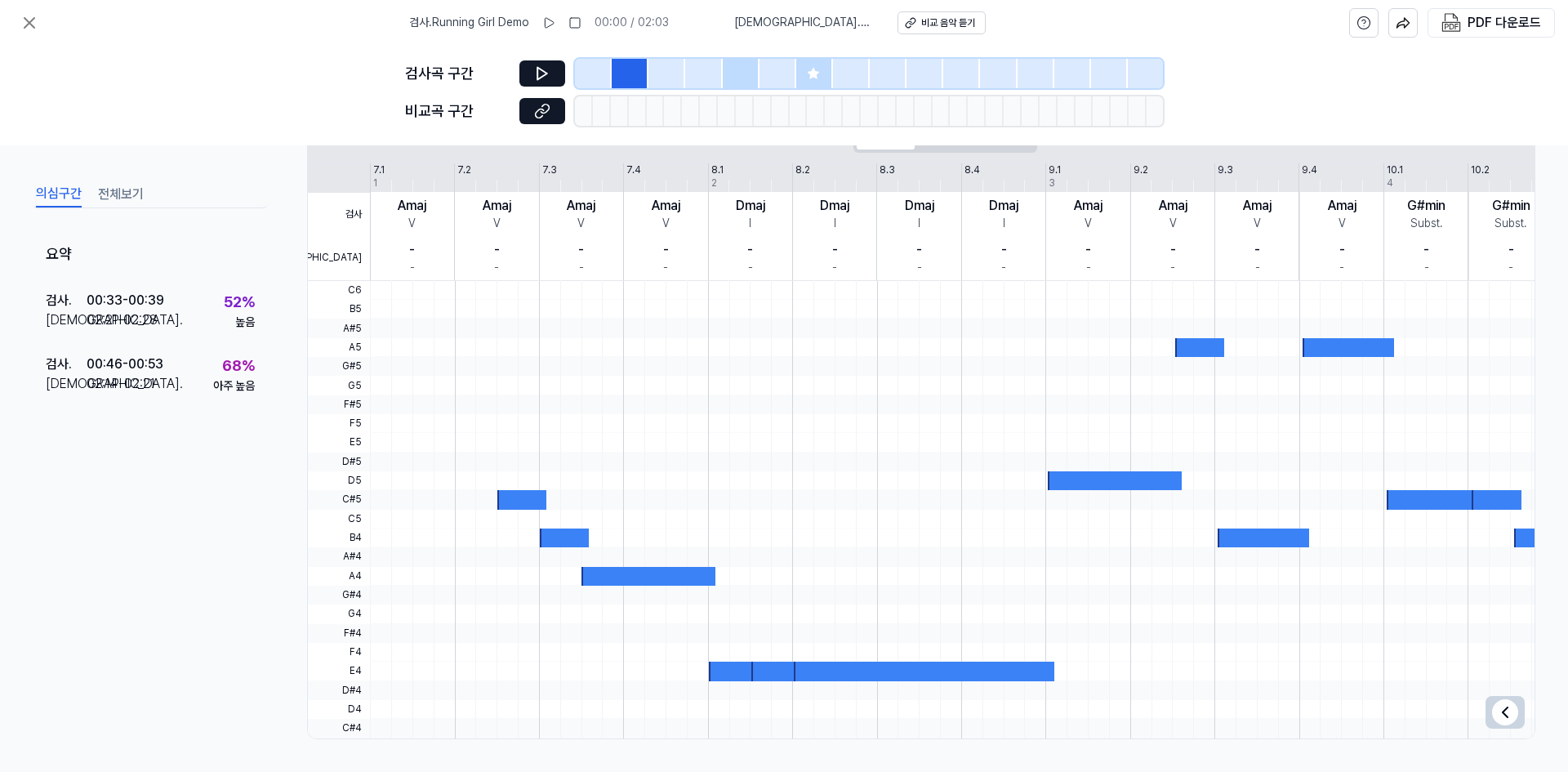
click at [581, 81] on div at bounding box center [593, 74] width 36 height 29
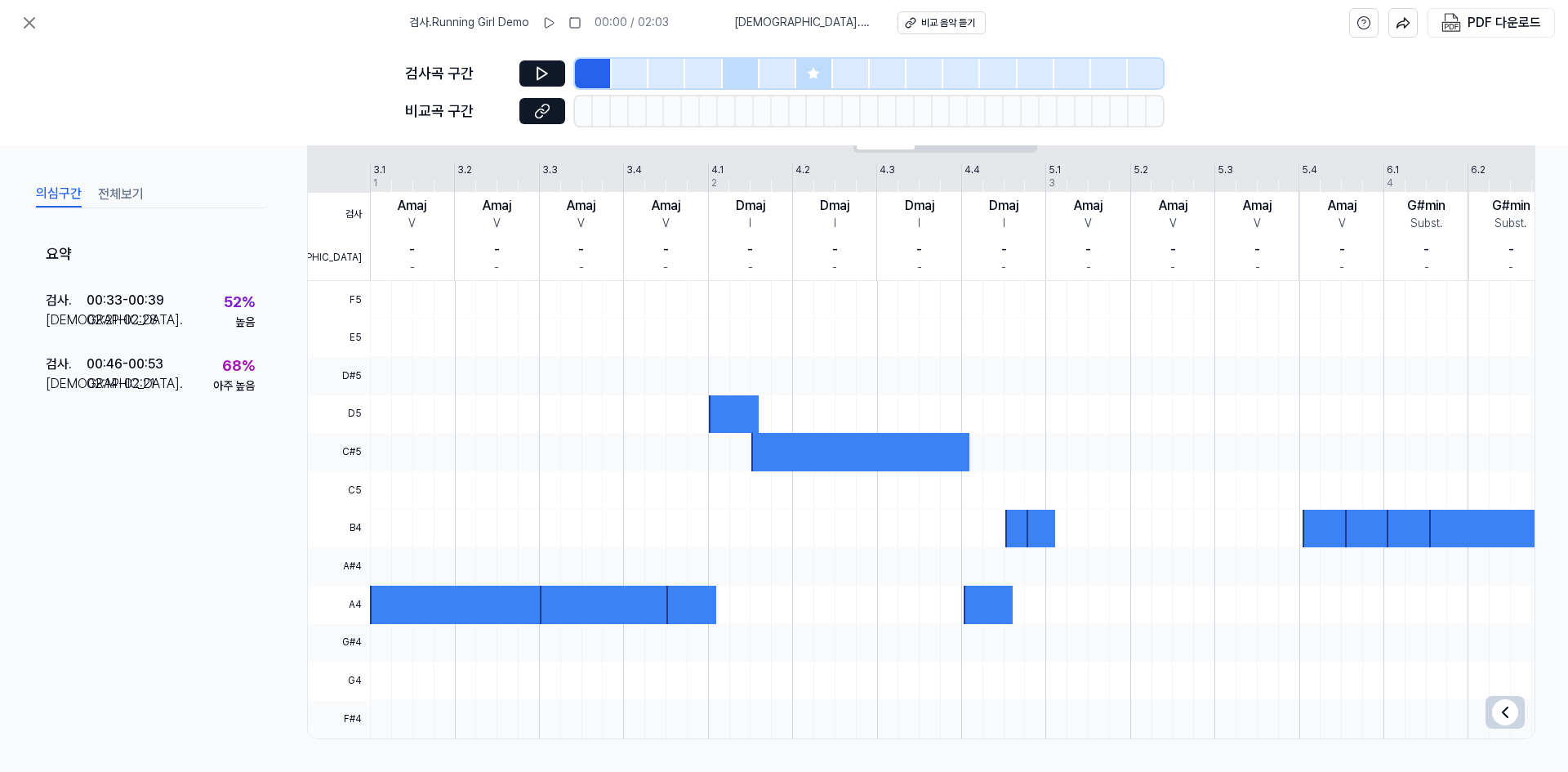
click at [742, 74] on div at bounding box center [741, 74] width 36 height 29
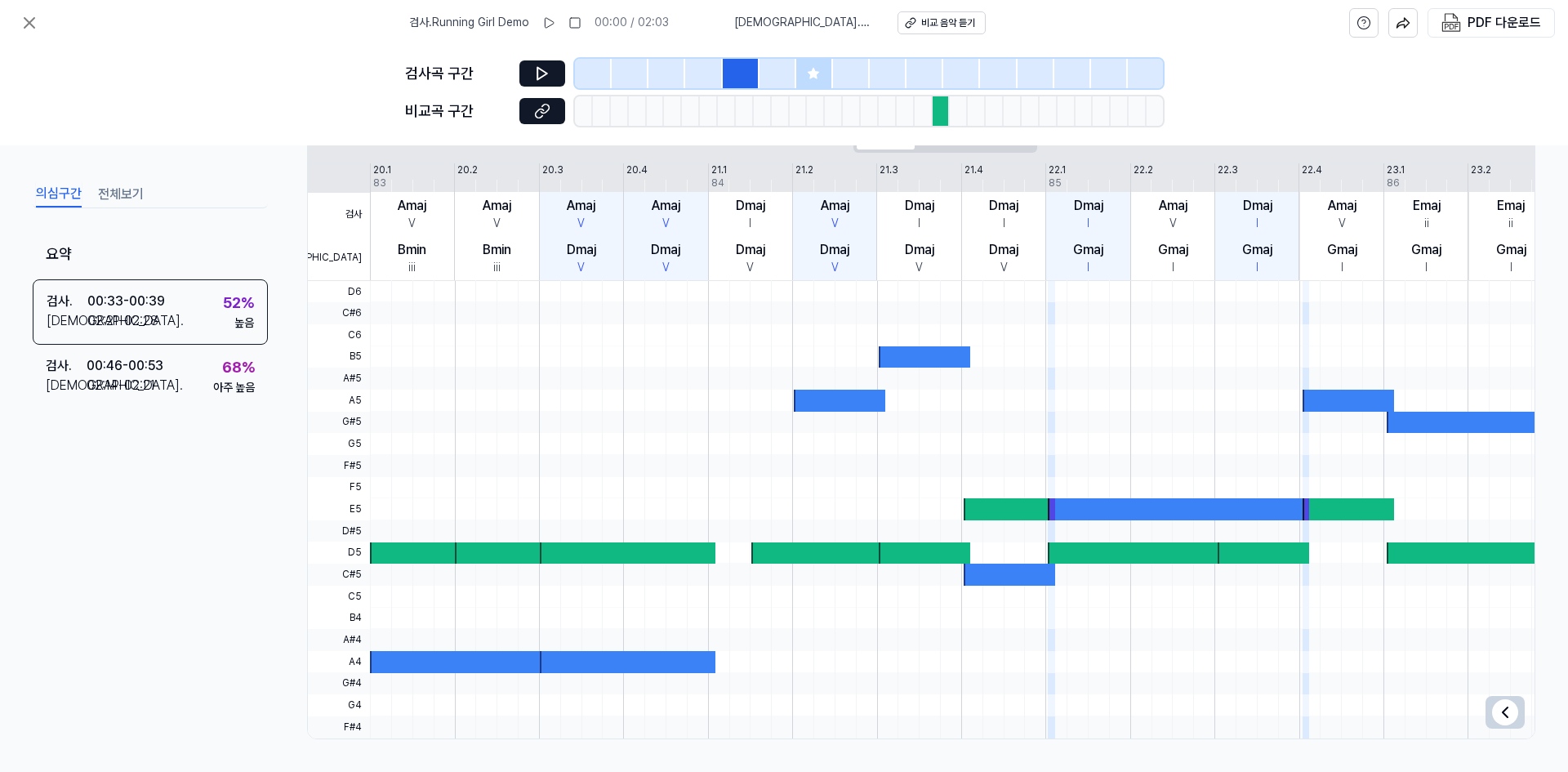
click at [824, 65] on div at bounding box center [814, 74] width 36 height 29
